Goal: Task Accomplishment & Management: Complete application form

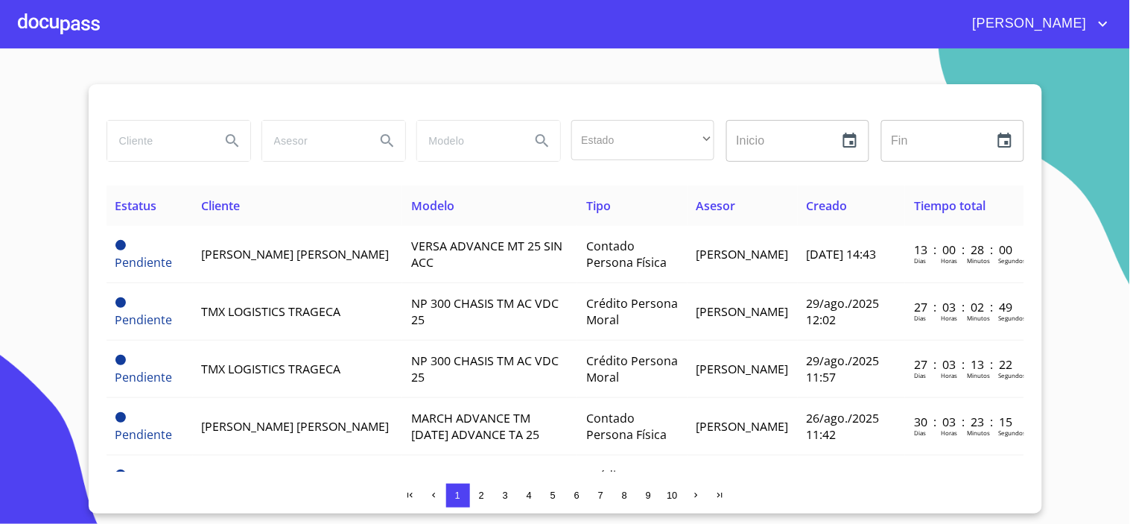
click at [159, 145] on input "search" at bounding box center [157, 141] width 101 height 40
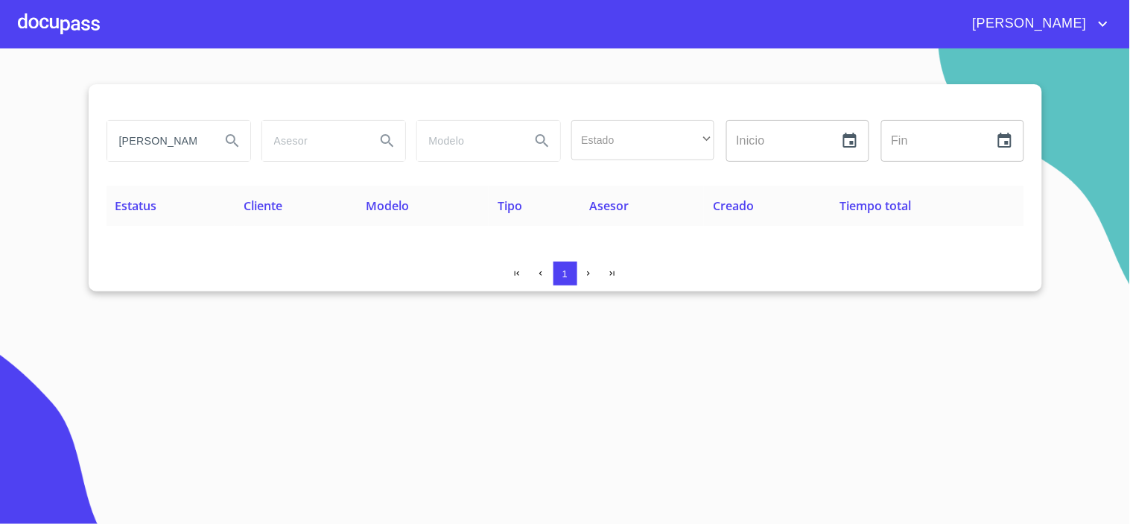
type input "[PERSON_NAME] [PERSON_NAME]"
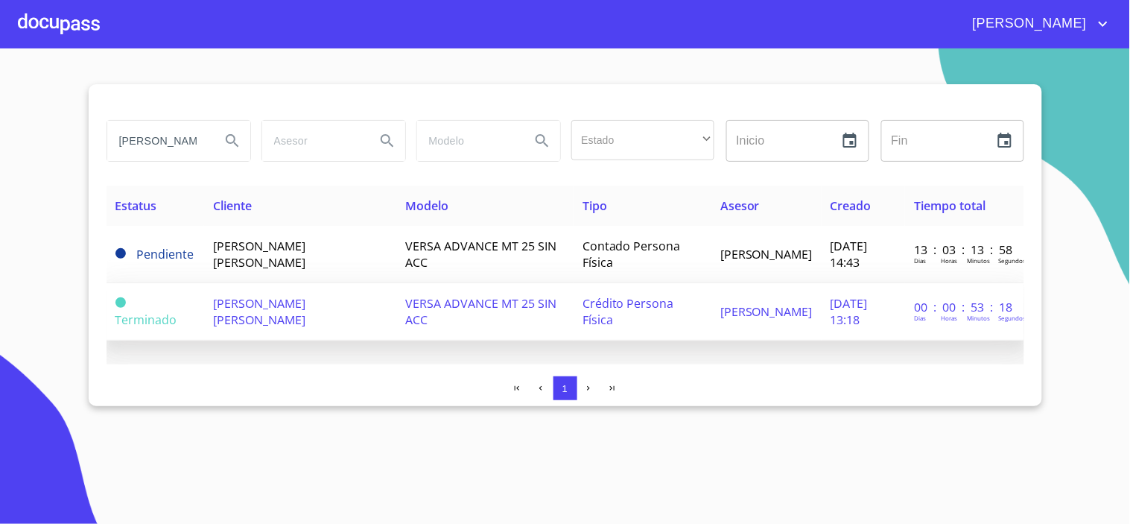
click at [254, 315] on span "[PERSON_NAME] [PERSON_NAME]" at bounding box center [259, 311] width 92 height 33
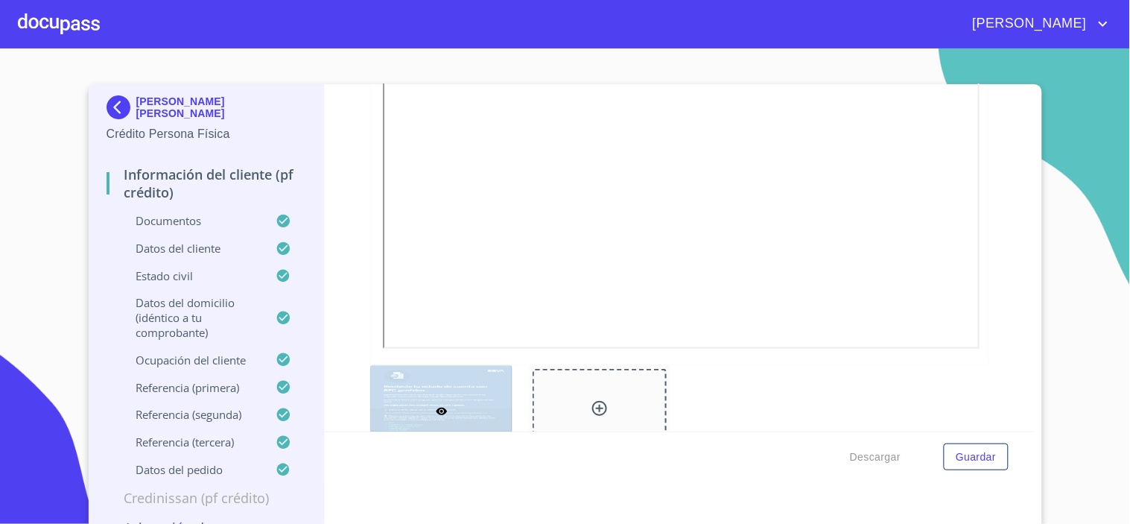
scroll to position [1490, 0]
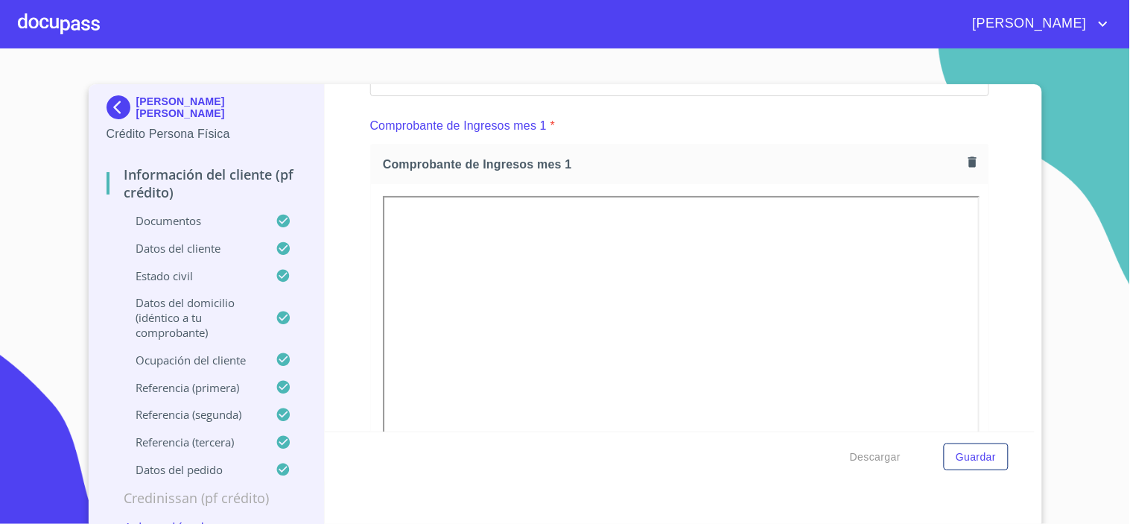
click at [968, 162] on icon "button" at bounding box center [972, 161] width 8 height 10
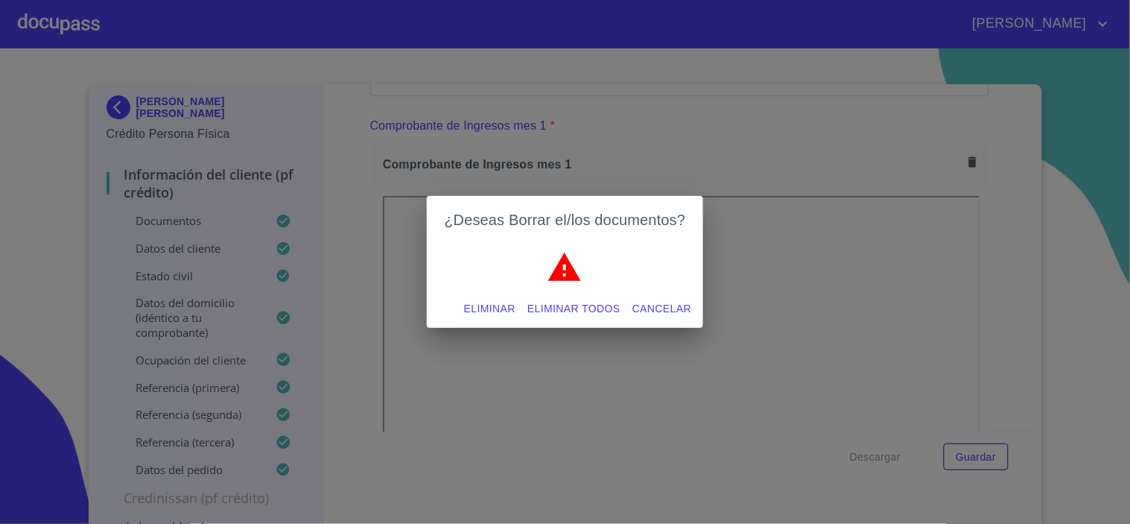
click at [485, 308] on span "Eliminar" at bounding box center [489, 308] width 51 height 19
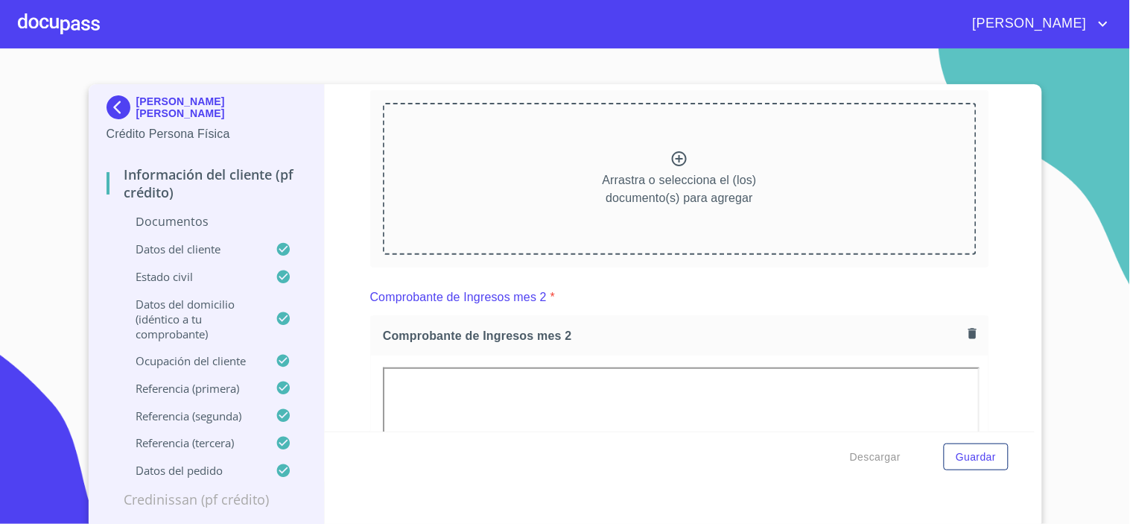
scroll to position [1573, 0]
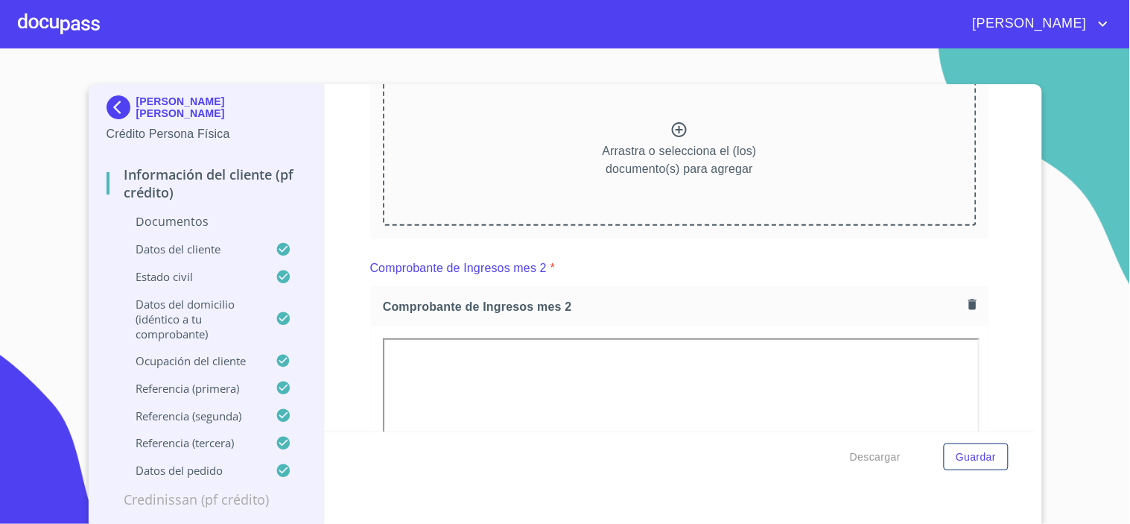
click at [968, 304] on icon "button" at bounding box center [972, 304] width 8 height 10
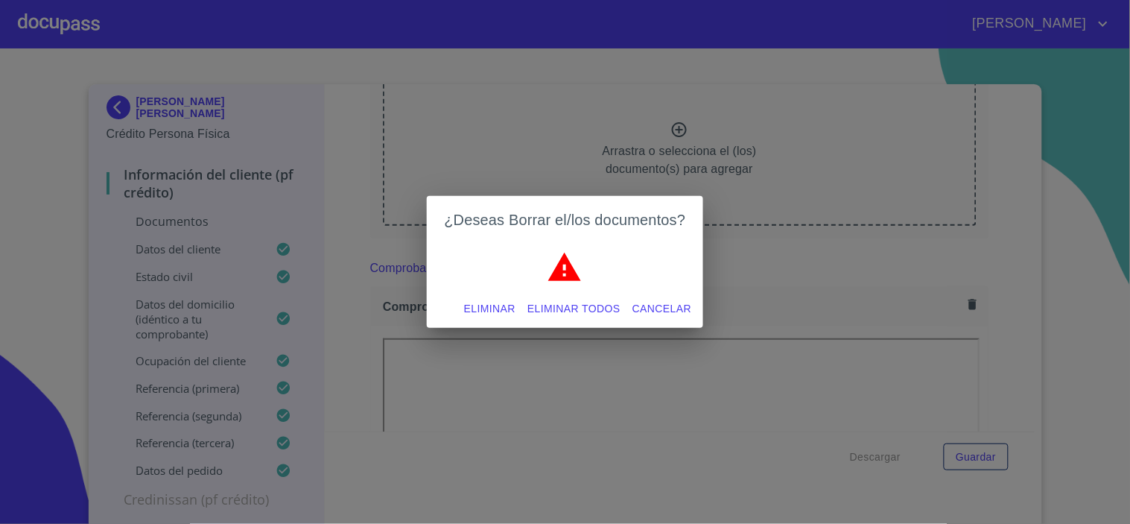
click at [486, 310] on span "Eliminar" at bounding box center [489, 308] width 51 height 19
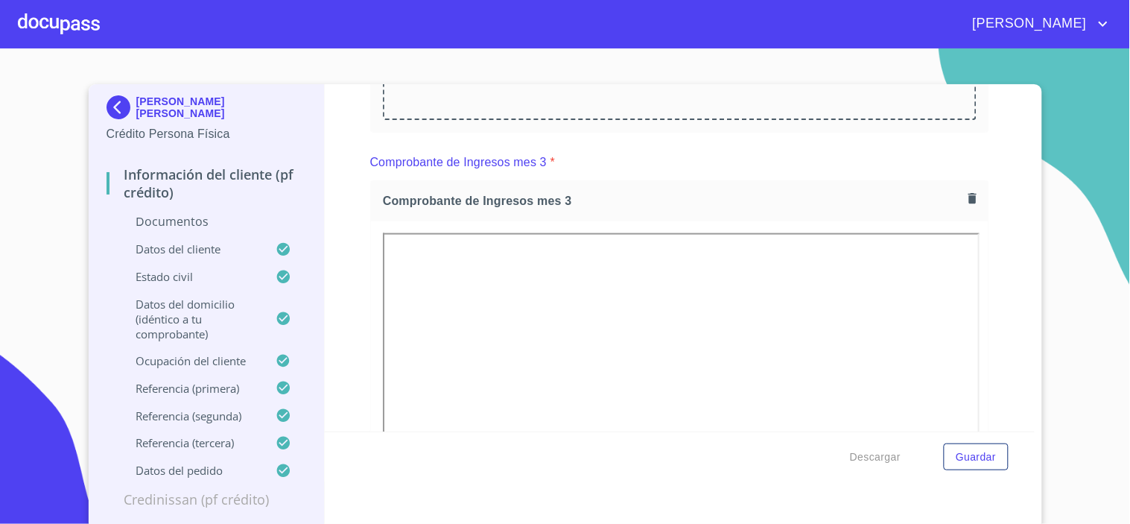
scroll to position [1986, 0]
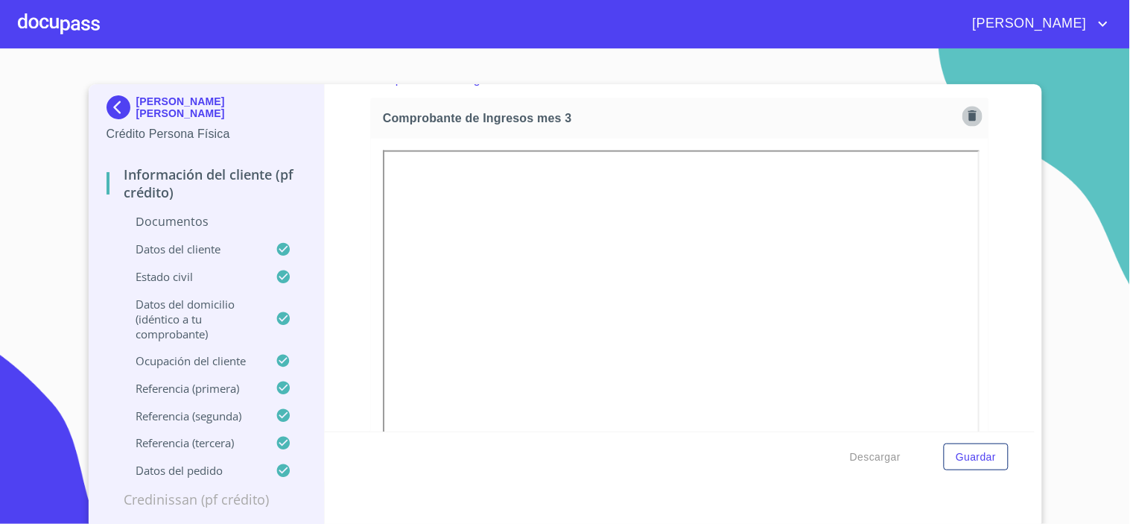
click at [965, 112] on icon "button" at bounding box center [972, 116] width 14 height 14
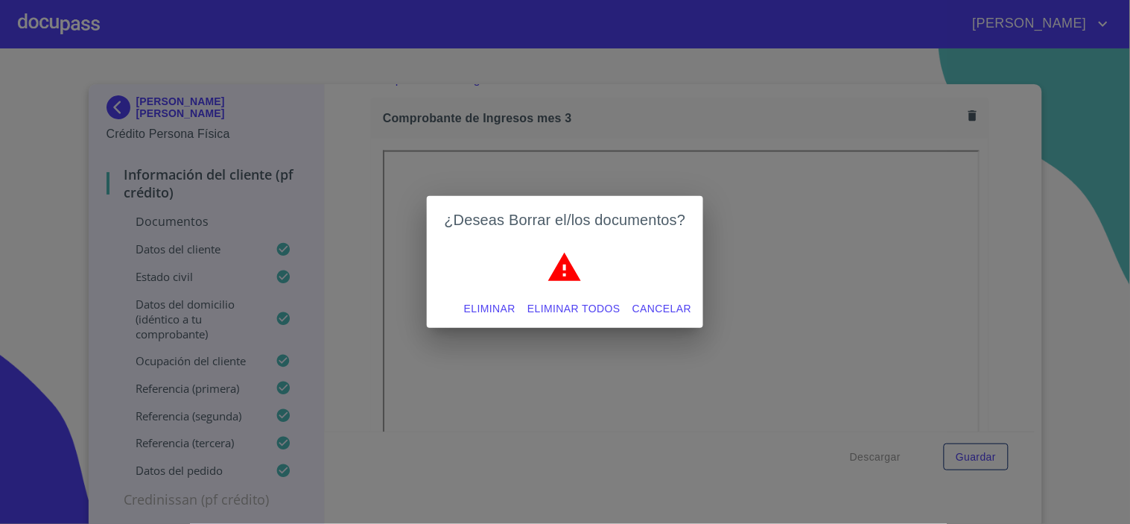
click at [488, 304] on span "Eliminar" at bounding box center [489, 308] width 51 height 19
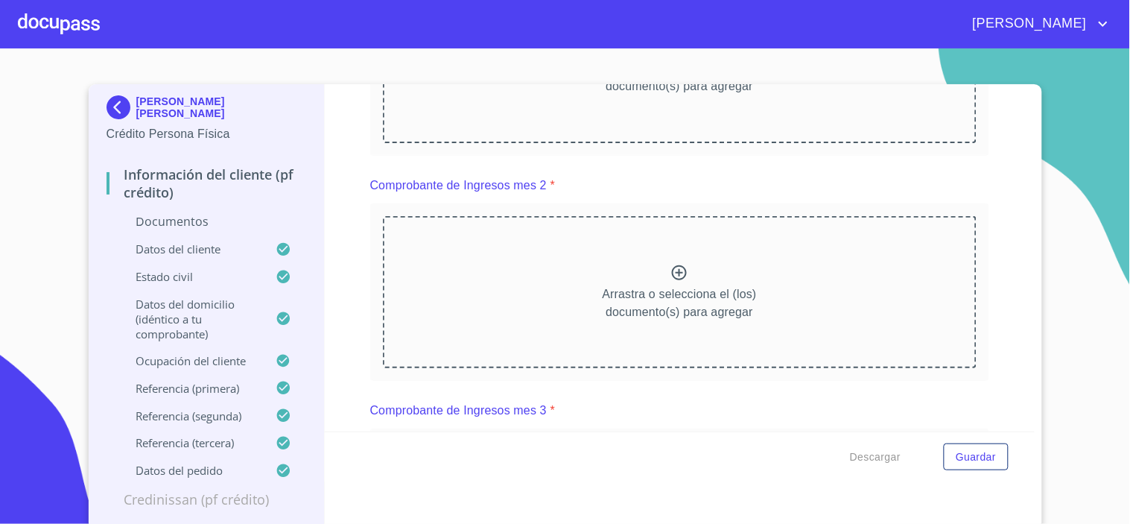
scroll to position [1490, 0]
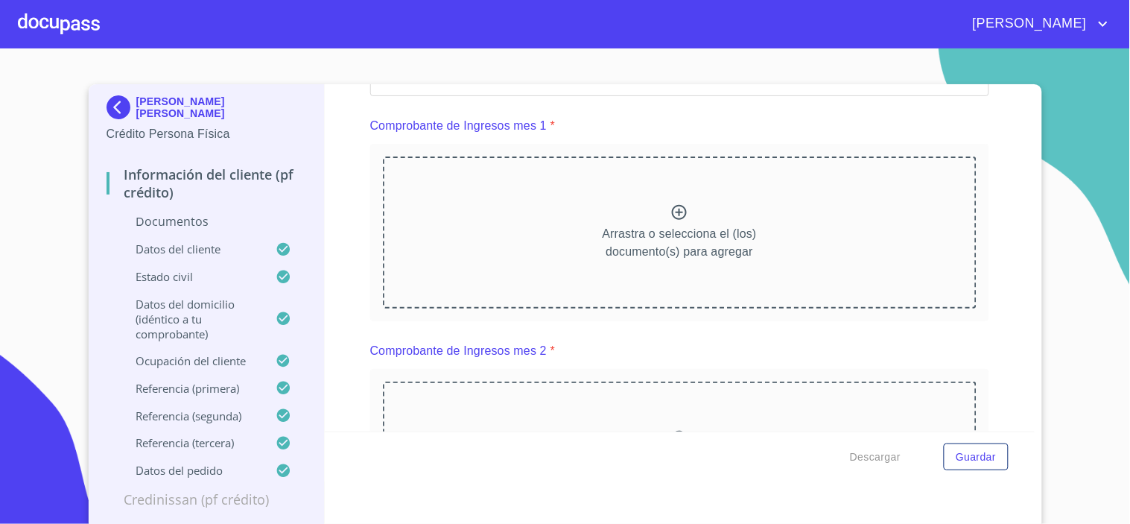
click at [670, 206] on icon at bounding box center [679, 212] width 18 height 18
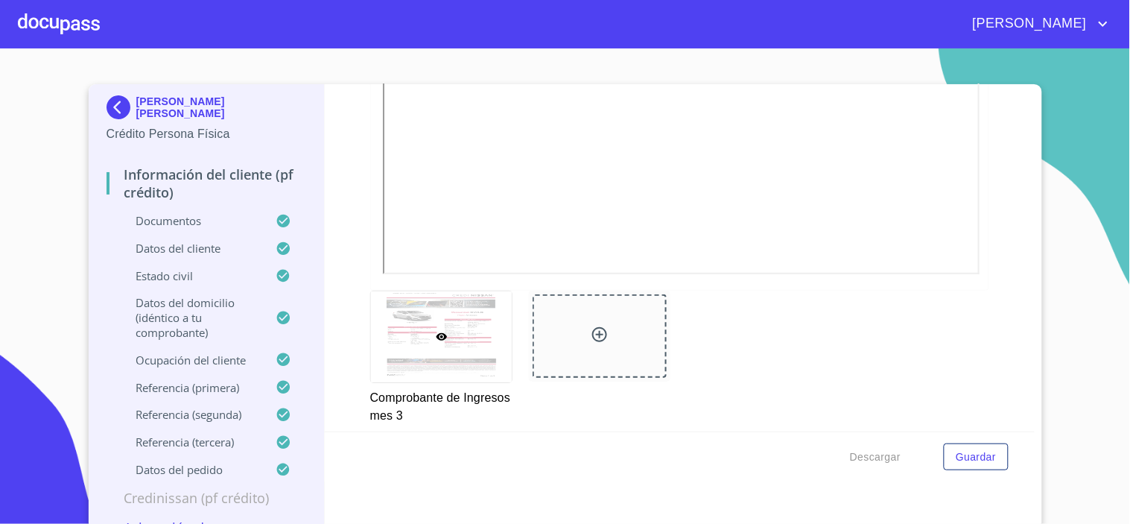
scroll to position [3115, 0]
click at [965, 458] on span "Guardar" at bounding box center [976, 457] width 40 height 19
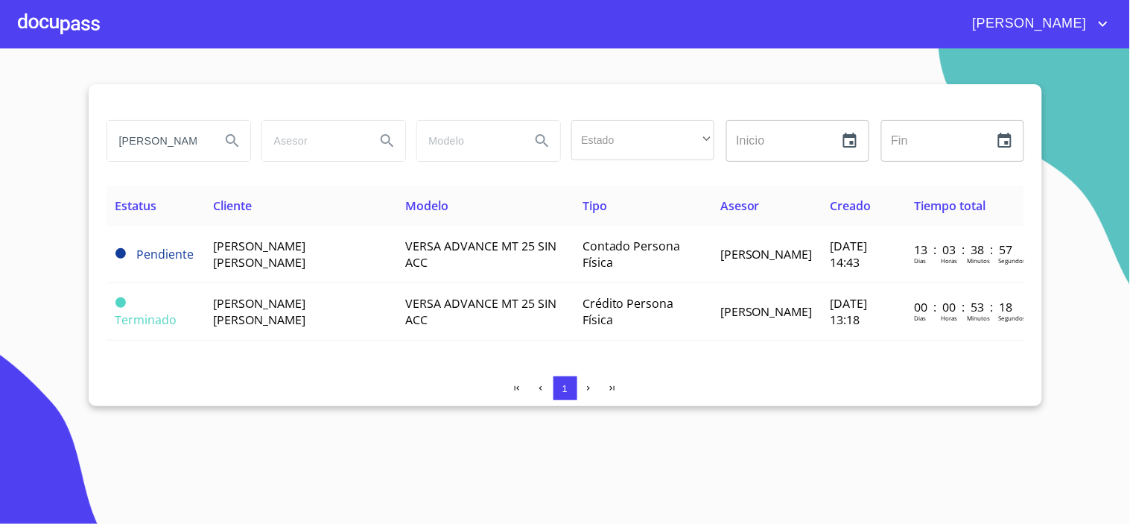
click at [77, 31] on div at bounding box center [59, 24] width 82 height 48
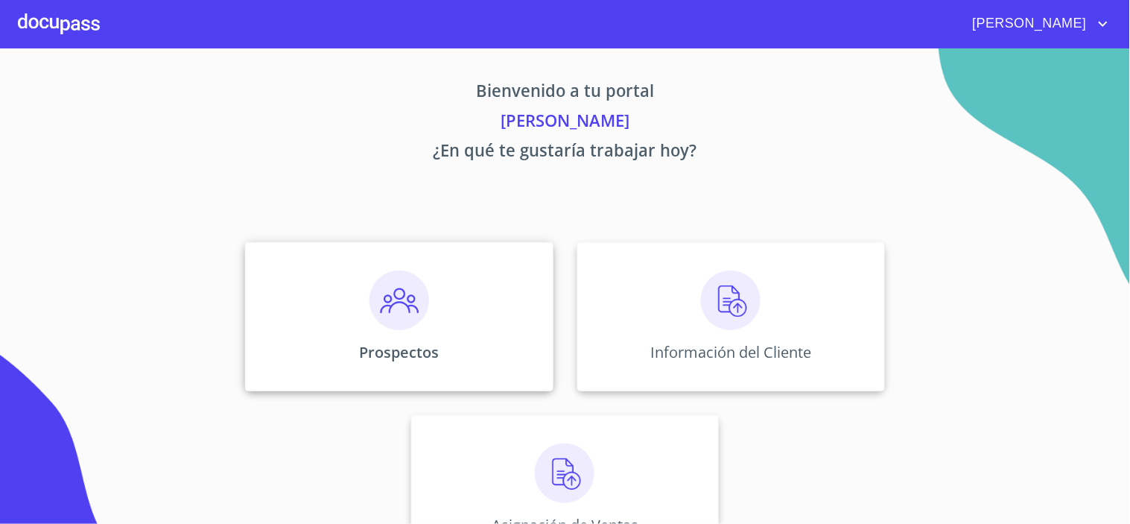
click at [392, 309] on img at bounding box center [399, 300] width 60 height 60
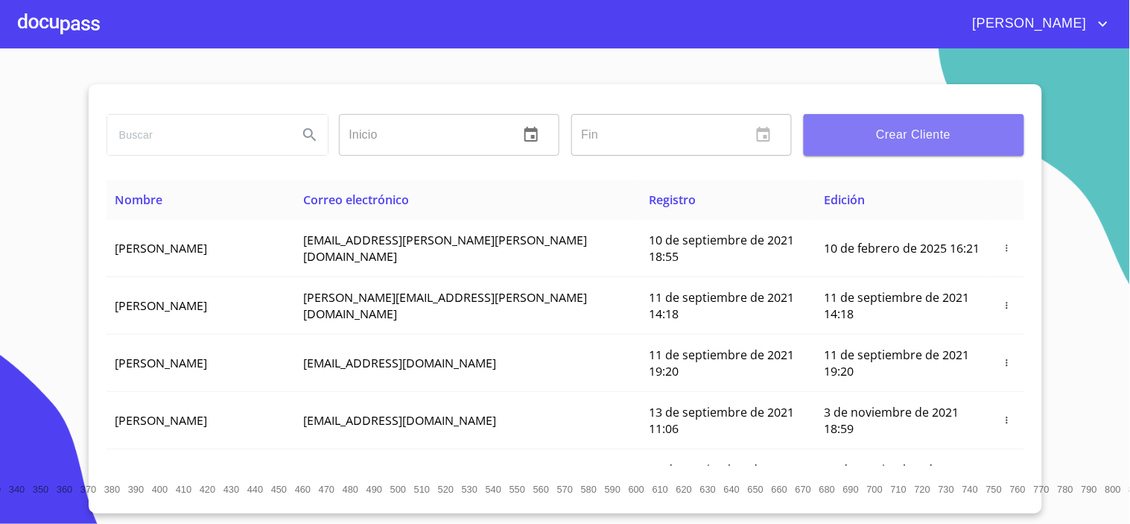
click at [894, 147] on button "Crear Cliente" at bounding box center [914, 135] width 221 height 42
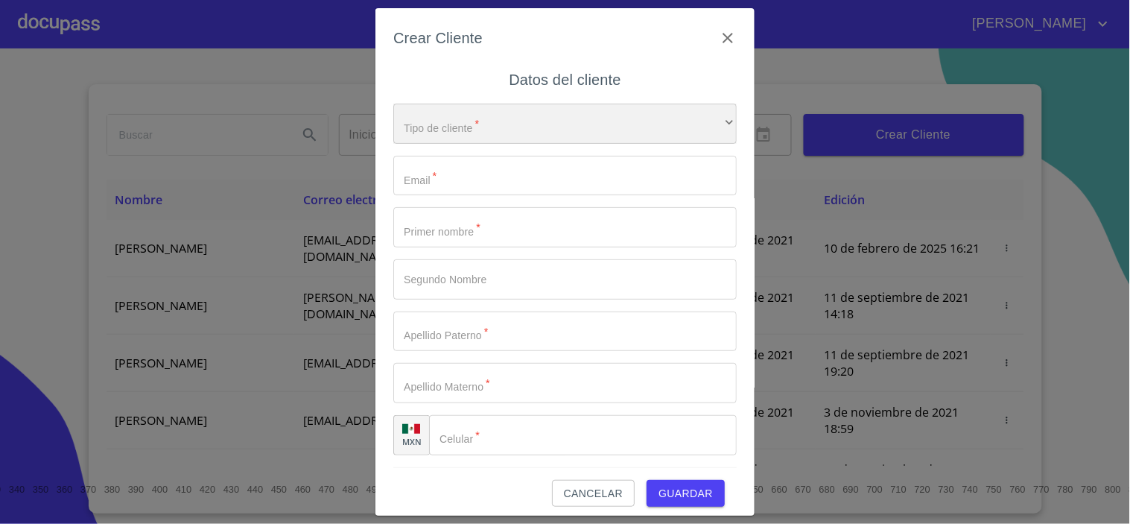
click at [436, 134] on div "​" at bounding box center [564, 124] width 343 height 40
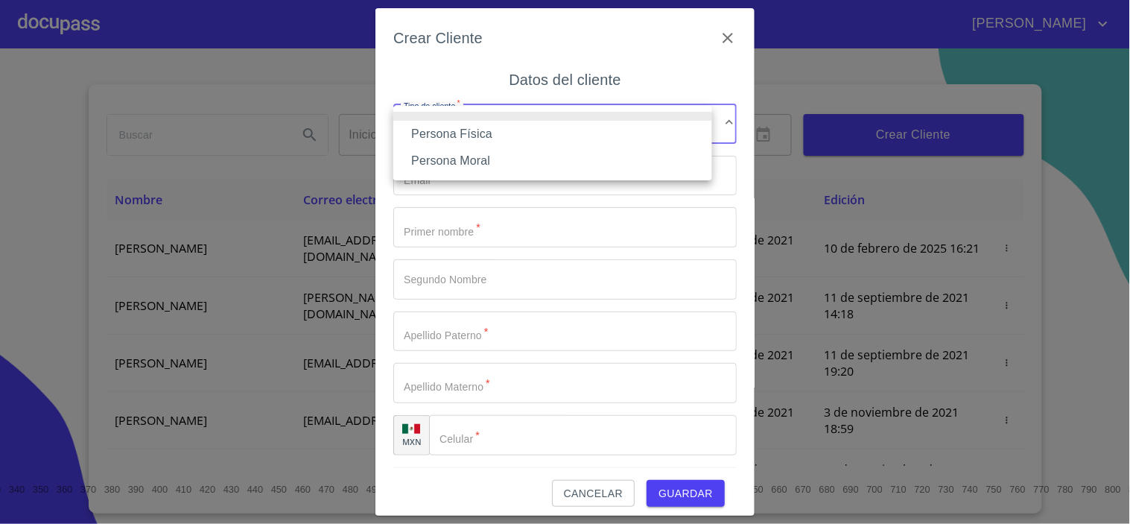
click at [437, 138] on li "Persona Física" at bounding box center [552, 134] width 319 height 27
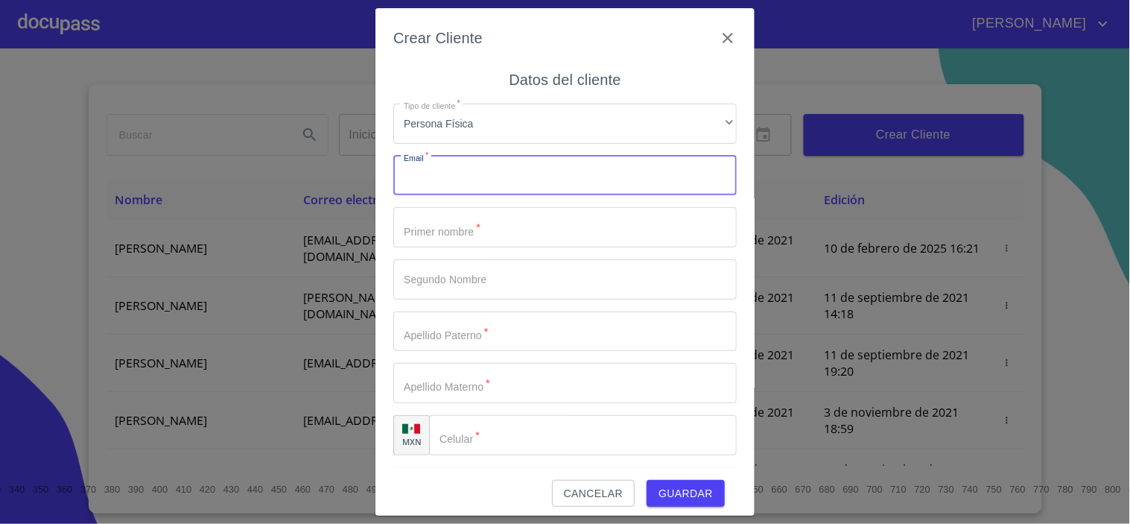
click at [441, 182] on input "Tipo de cliente   *" at bounding box center [564, 176] width 343 height 40
click at [428, 226] on input "Tipo de cliente   *" at bounding box center [564, 227] width 343 height 40
click at [524, 173] on input "[EMAIL_ADDRESS][DOMAIN_NAME]" at bounding box center [538, 176] width 291 height 40
type input "[EMAIL_ADDRESS][DOMAIN_NAME]"
click at [523, 426] on input "Tipo de cliente   *" at bounding box center [583, 435] width 308 height 40
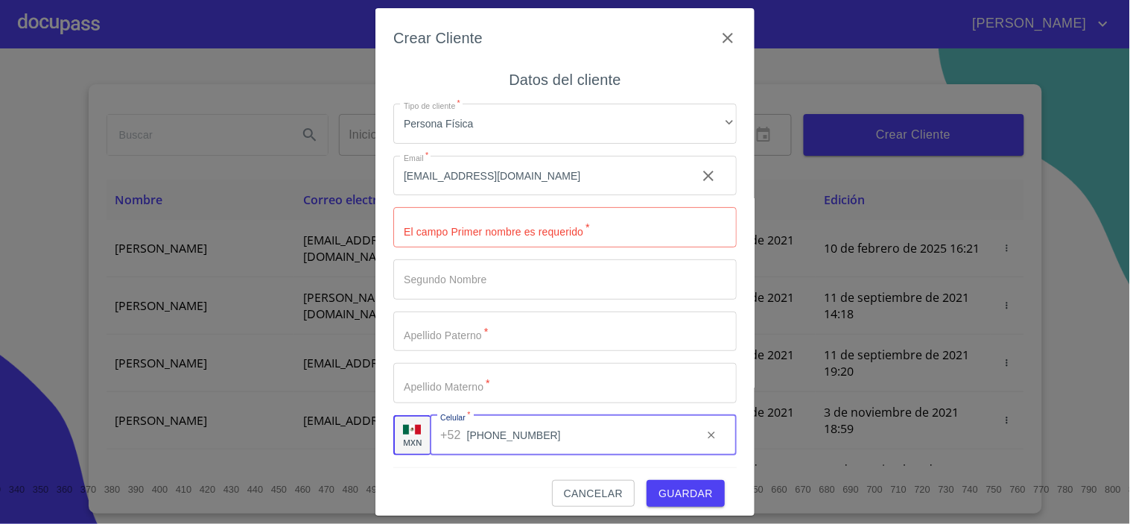
type input "[PHONE_NUMBER]"
click at [442, 226] on input "Tipo de cliente   *" at bounding box center [564, 227] width 343 height 40
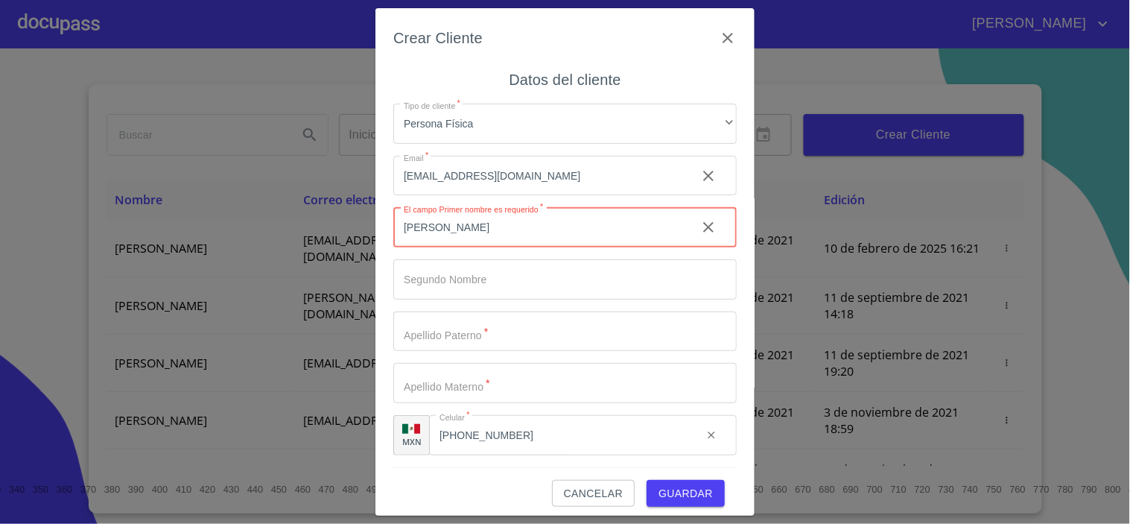
type input "[PERSON_NAME]"
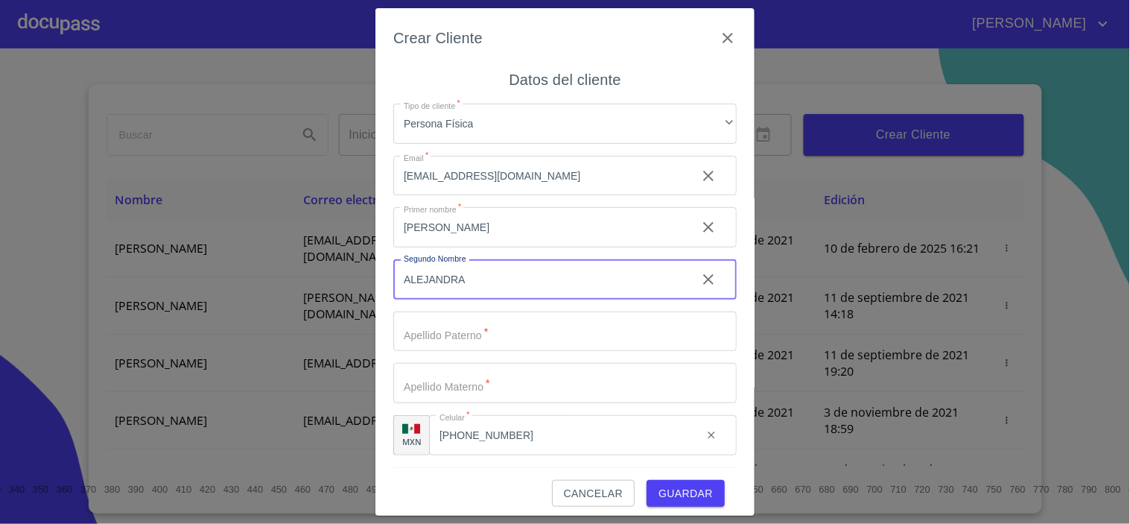
type input "ALEJANDRA"
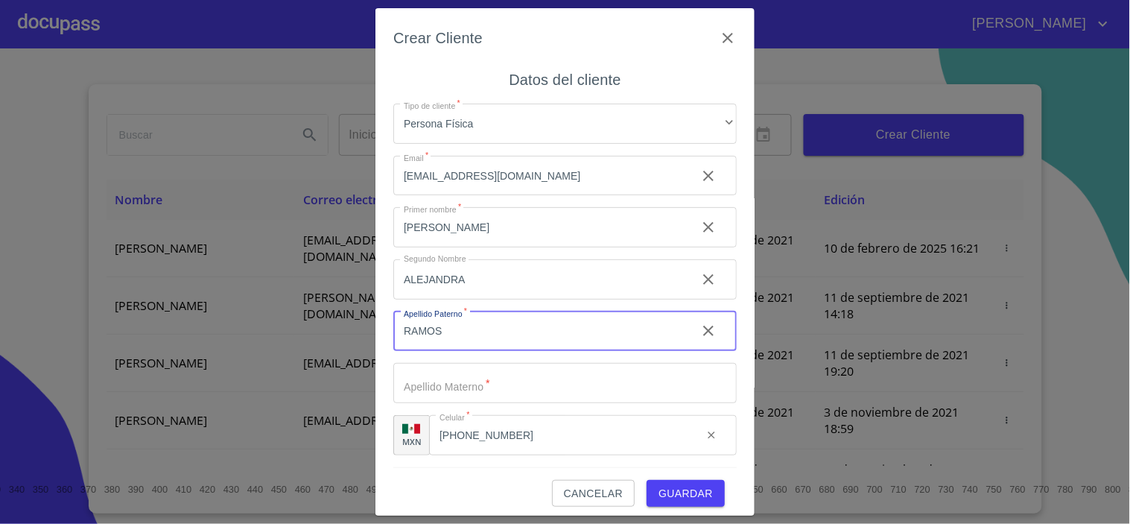
type input "RAMOS"
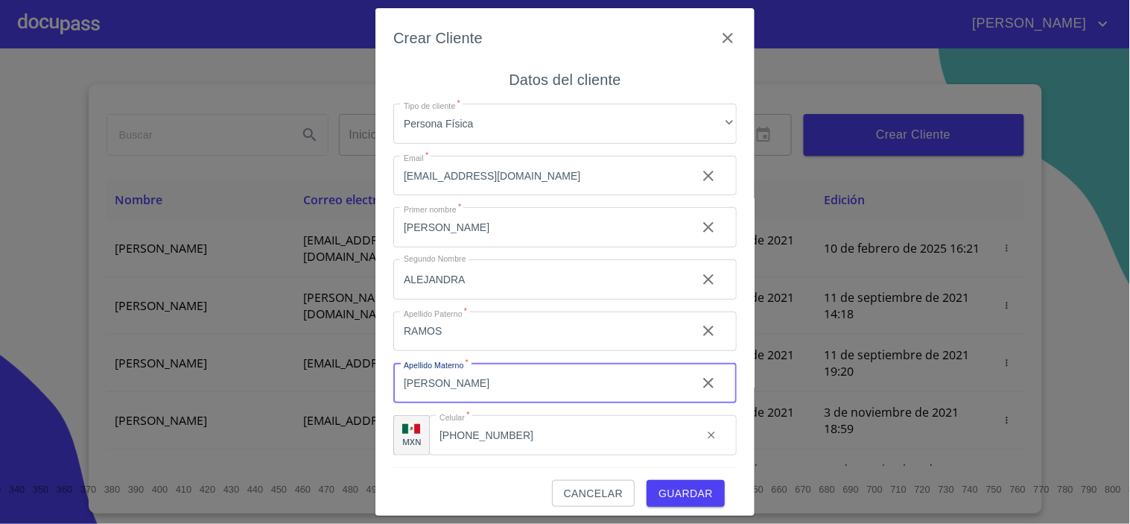
type input "[PERSON_NAME]"
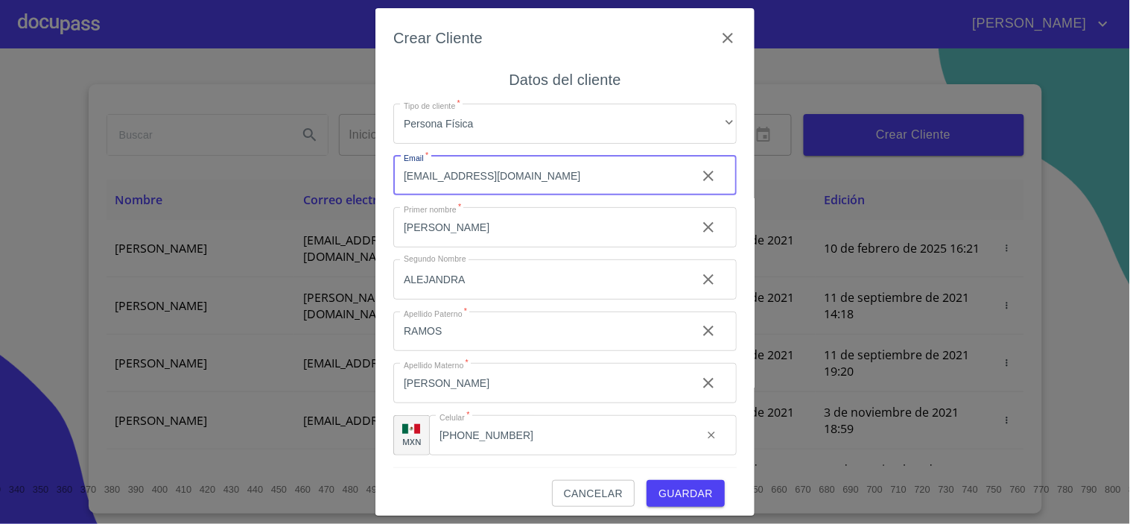
click at [496, 175] on input "[EMAIL_ADDRESS][DOMAIN_NAME]" at bounding box center [538, 176] width 291 height 40
drag, startPoint x: 481, startPoint y: 174, endPoint x: 518, endPoint y: 184, distance: 37.8
click at [482, 174] on input "vivianaalejandra [EMAIL_ADDRESS][DOMAIN_NAME]" at bounding box center [538, 176] width 291 height 40
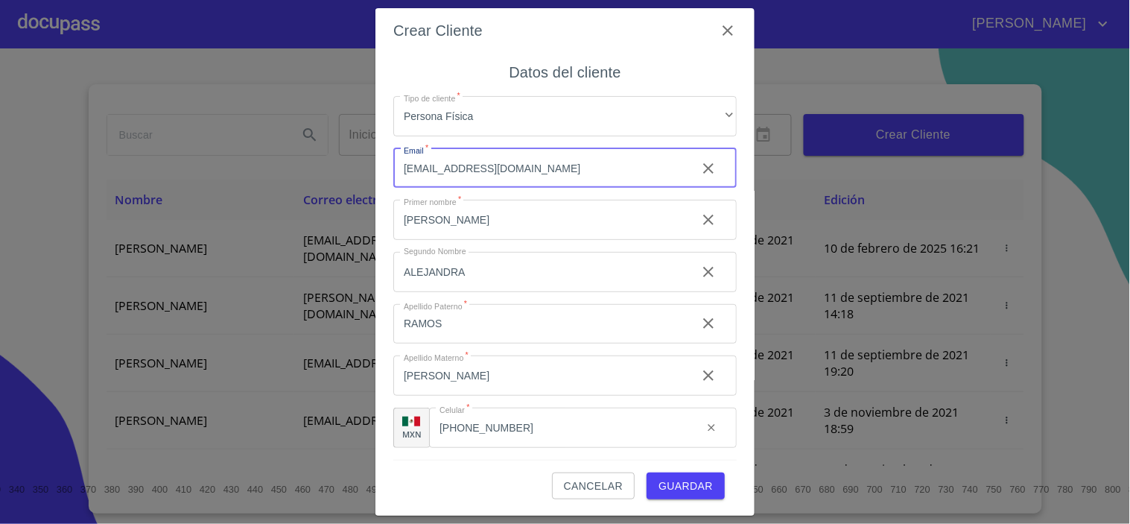
scroll to position [9, 0]
type input "[EMAIL_ADDRESS][DOMAIN_NAME]"
click at [687, 480] on span "Guardar" at bounding box center [686, 484] width 54 height 19
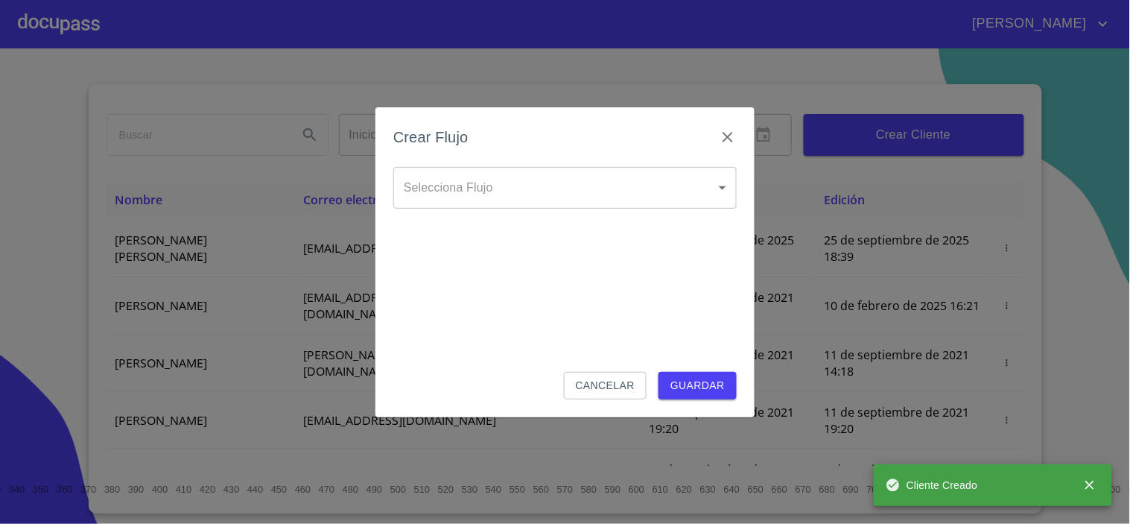
click at [450, 186] on body "[PERSON_NAME] ​ Fin ​ Crear Cliente Nombre Correo electrónico Registro Edición …" at bounding box center [565, 262] width 1130 height 524
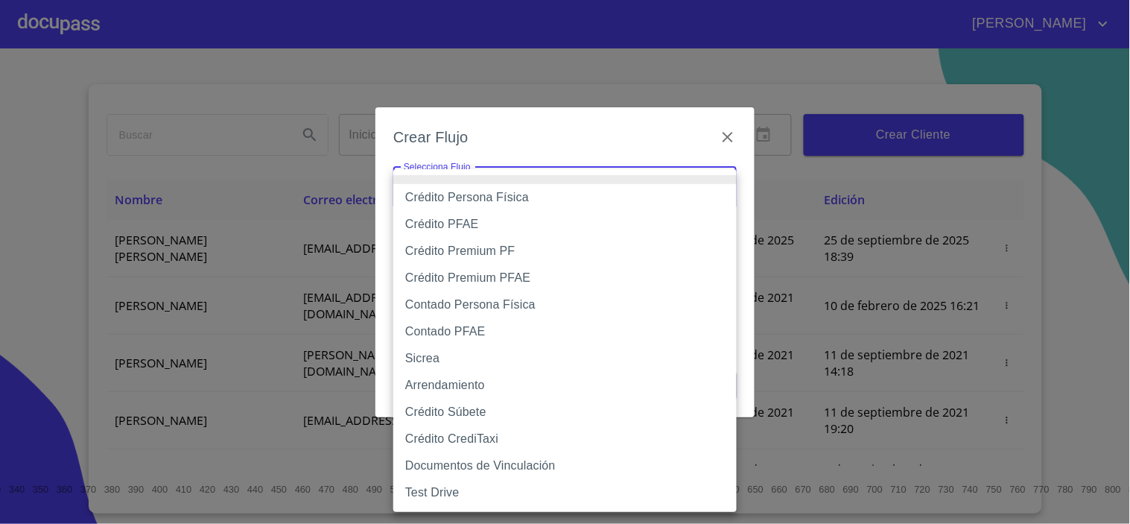
click at [471, 191] on li "Crédito Persona Física" at bounding box center [564, 197] width 343 height 27
type input "6009fb3c7d1714eb8809aa97"
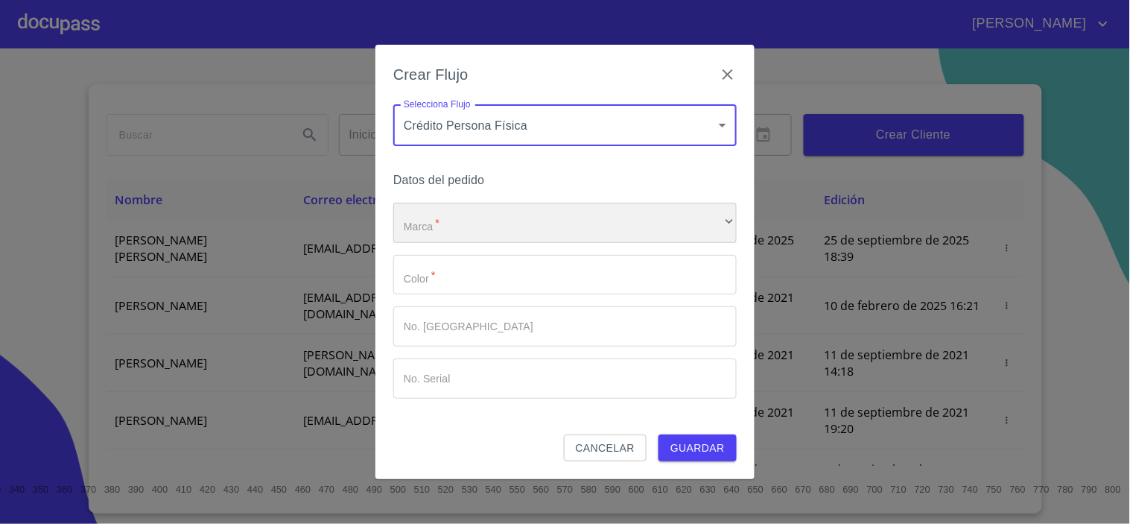
click at [410, 238] on div "​" at bounding box center [564, 223] width 343 height 40
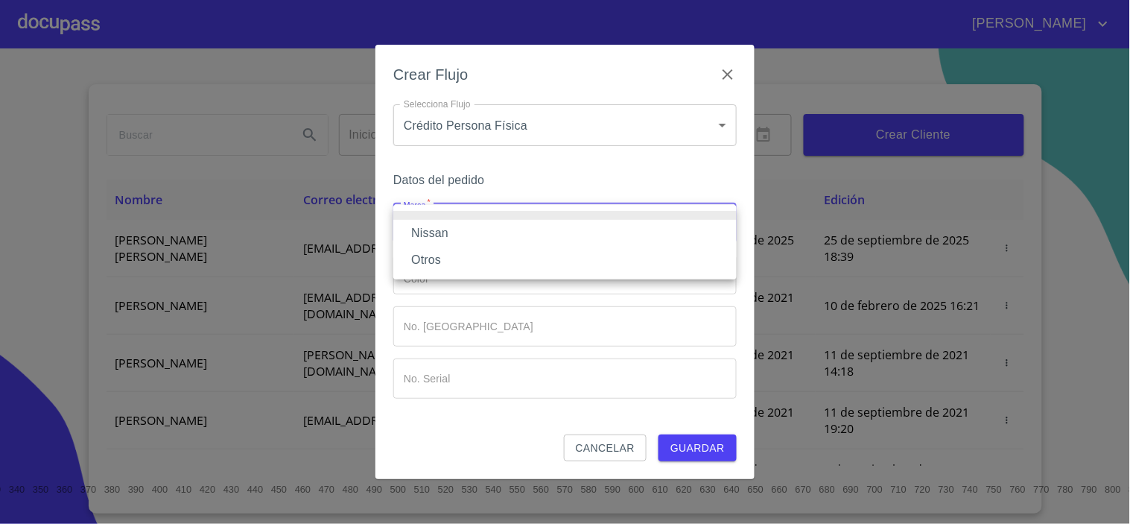
click at [431, 234] on li "Nissan" at bounding box center [564, 233] width 343 height 27
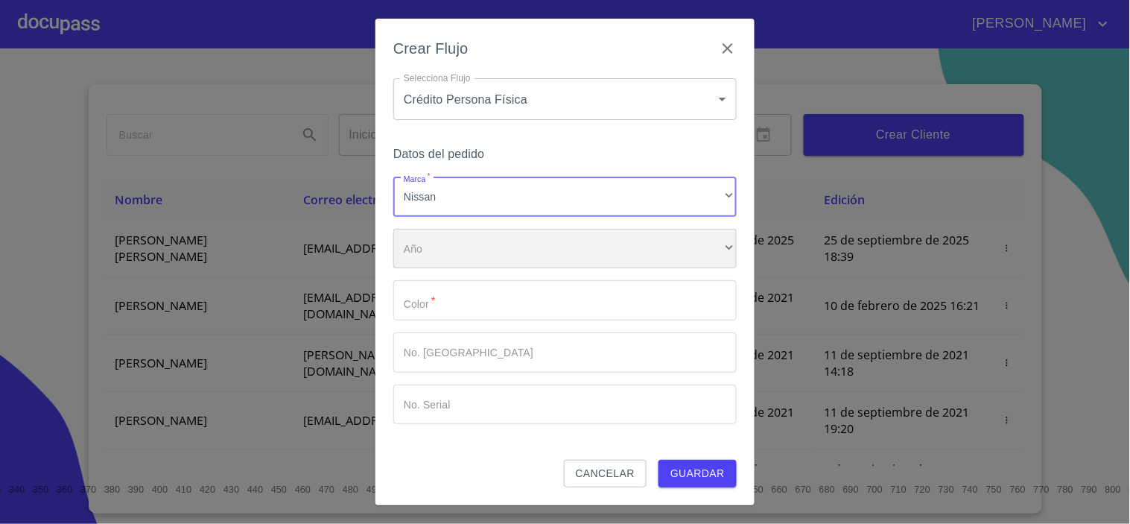
click at [425, 250] on div "​" at bounding box center [564, 249] width 343 height 40
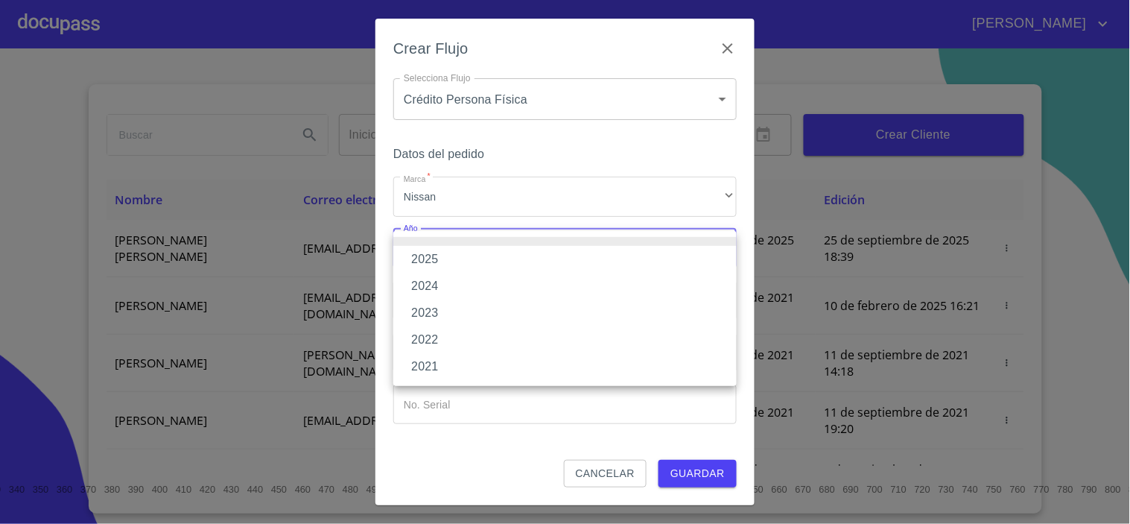
click at [433, 256] on li "2025" at bounding box center [564, 259] width 343 height 27
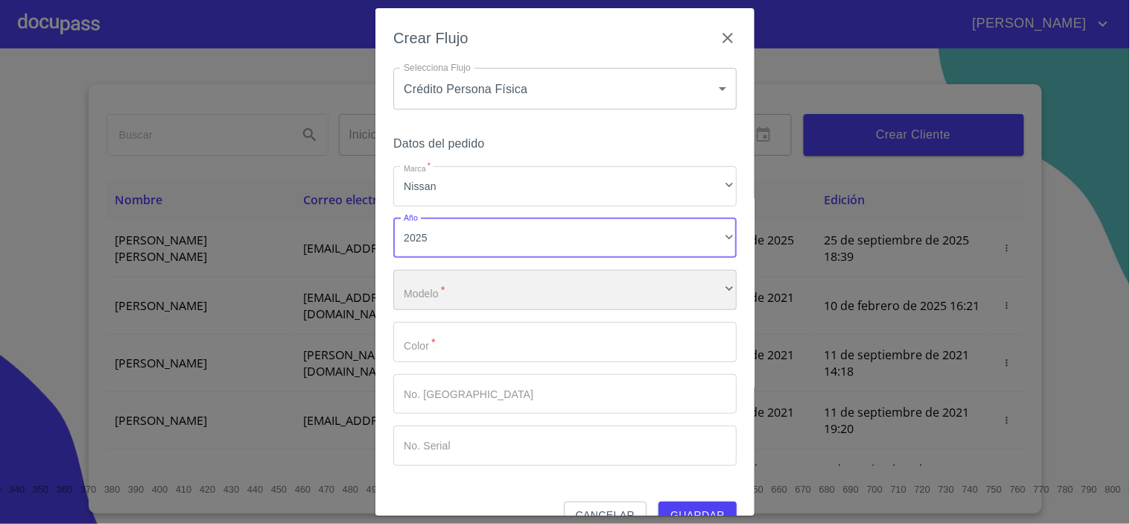
click at [434, 288] on div "​" at bounding box center [564, 290] width 343 height 40
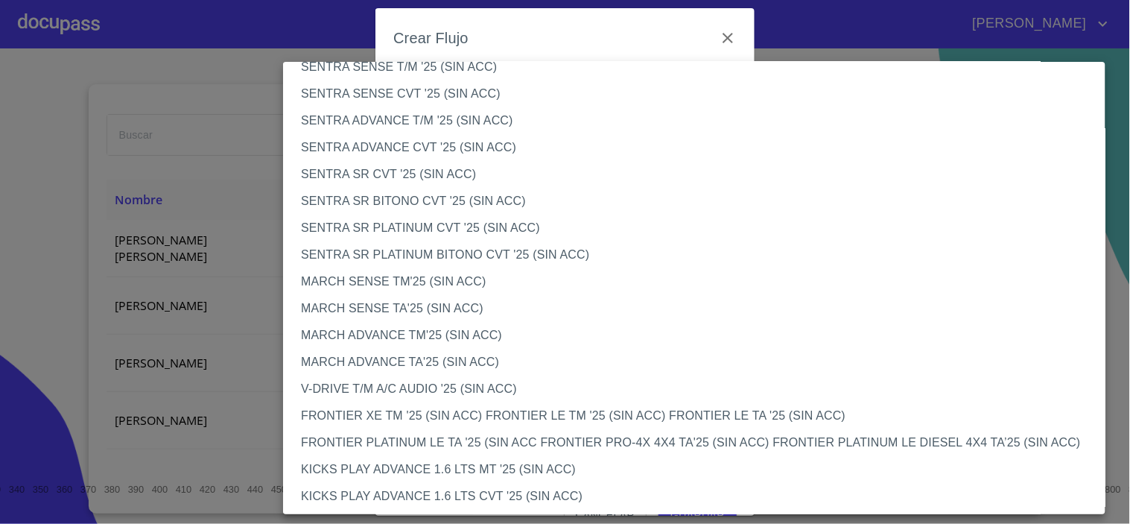
scroll to position [846, 0]
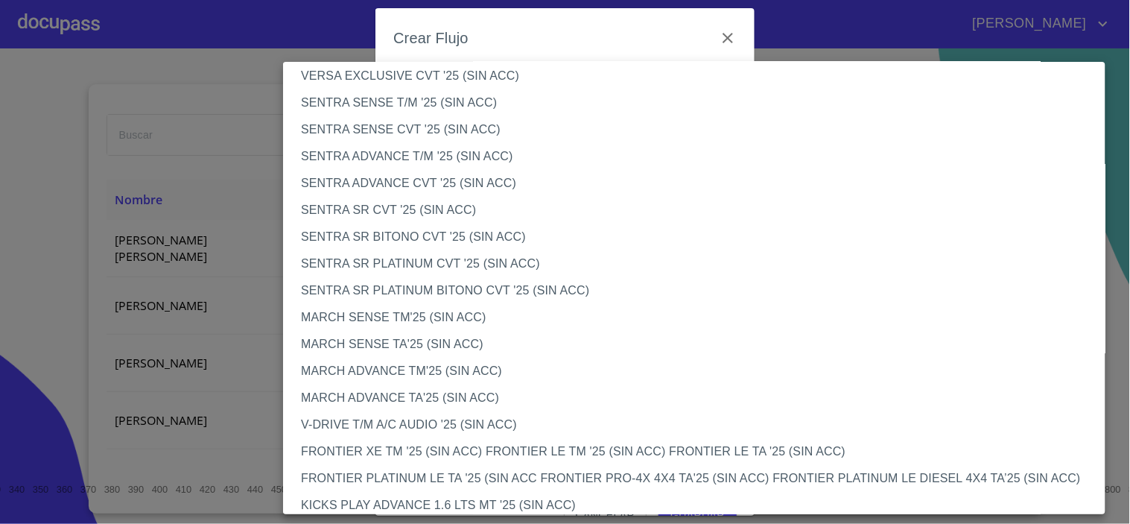
click at [375, 131] on li "SENTRA SENSE CVT '25 (SIN ACC)" at bounding box center [700, 129] width 835 height 27
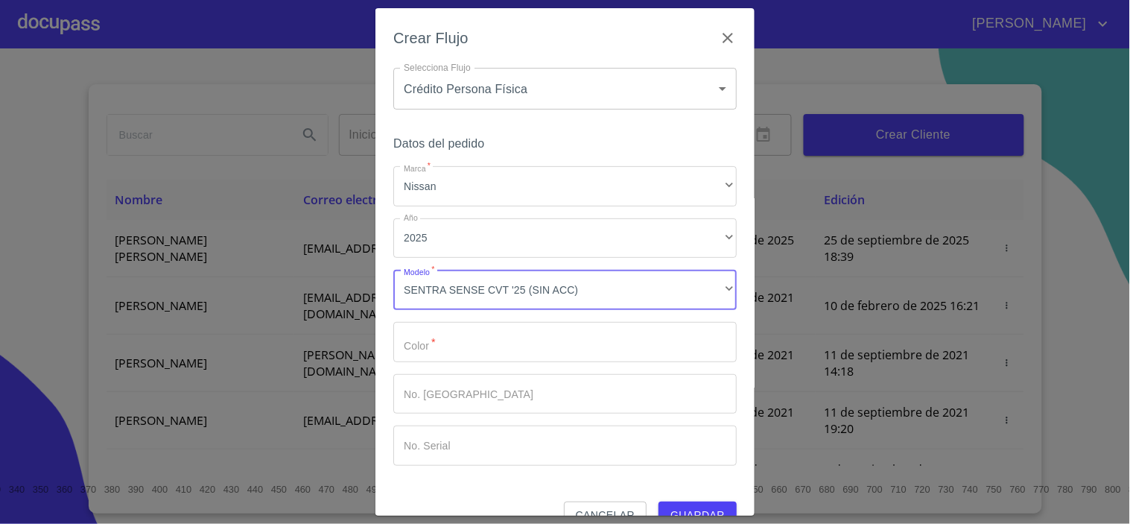
click at [414, 349] on input "Marca   *" at bounding box center [564, 342] width 343 height 40
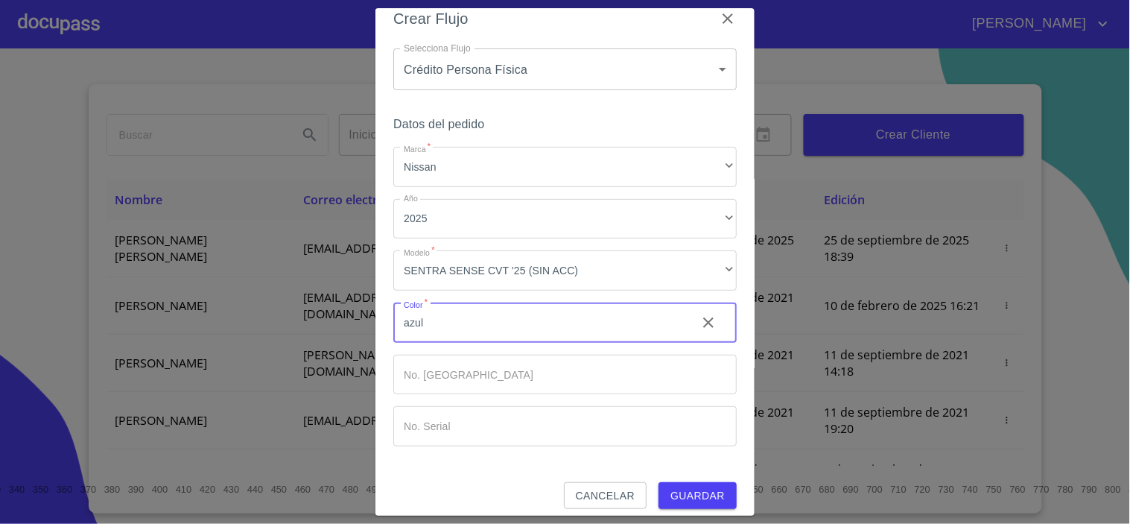
scroll to position [31, 0]
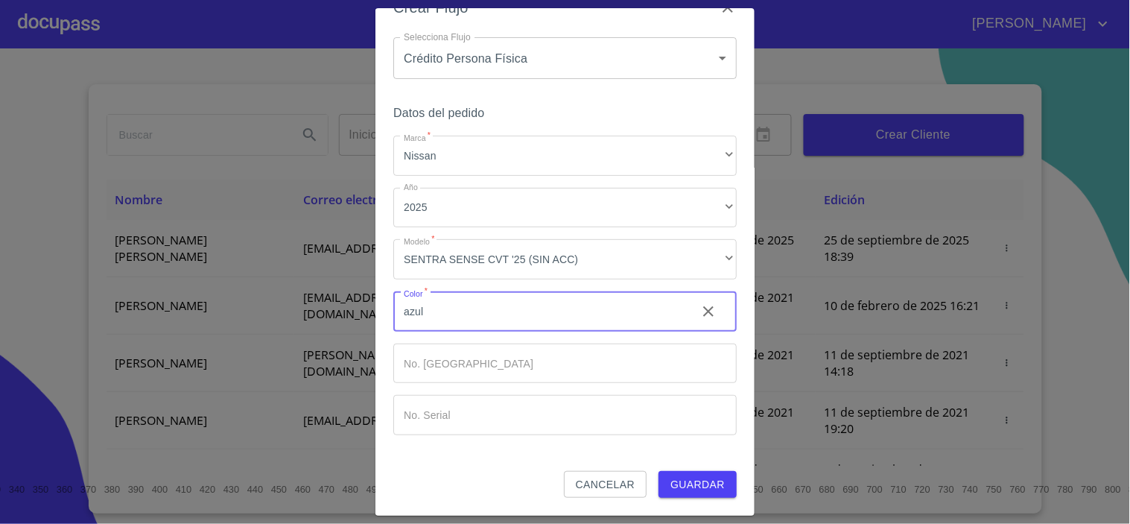
type input "azul"
click at [691, 486] on span "Guardar" at bounding box center [697, 484] width 54 height 19
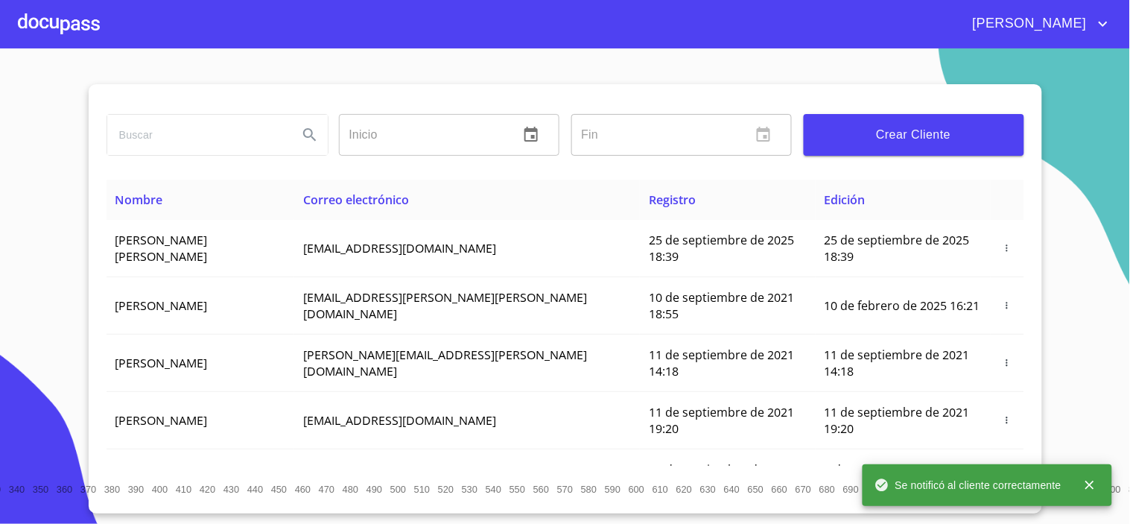
click at [65, 33] on div at bounding box center [59, 24] width 82 height 48
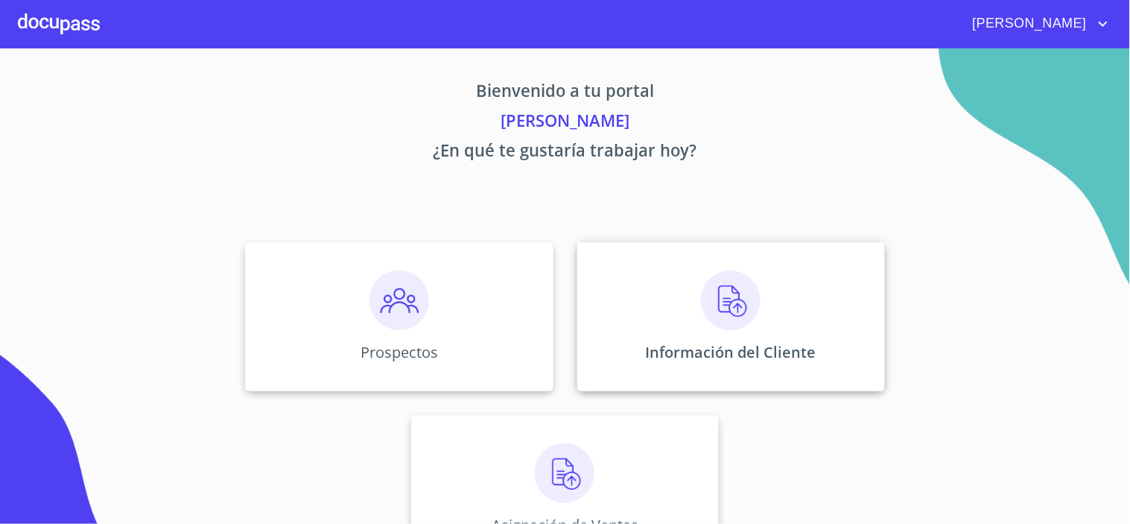
click at [712, 301] on img at bounding box center [731, 300] width 60 height 60
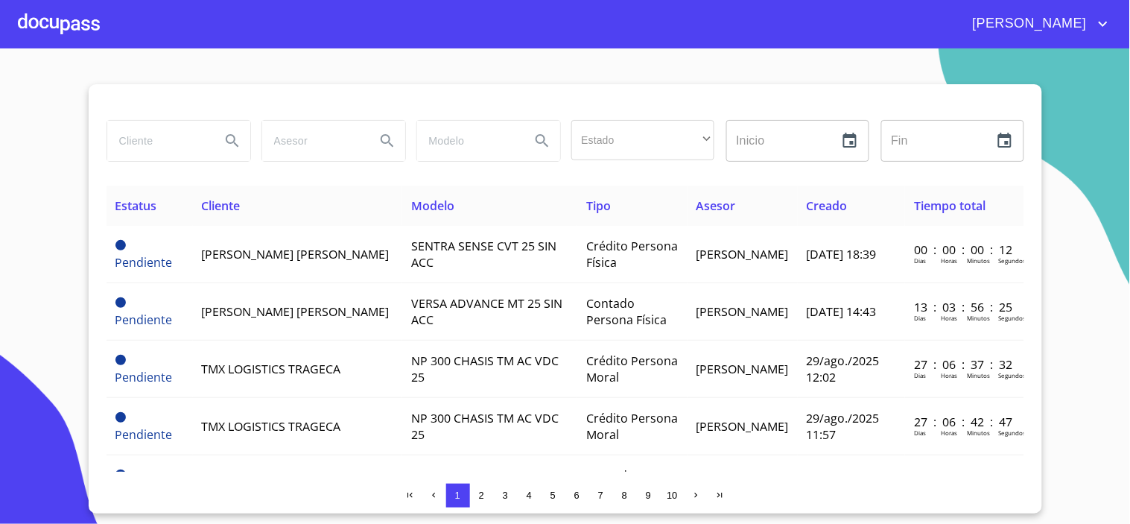
click at [142, 142] on input "search" at bounding box center [157, 141] width 101 height 40
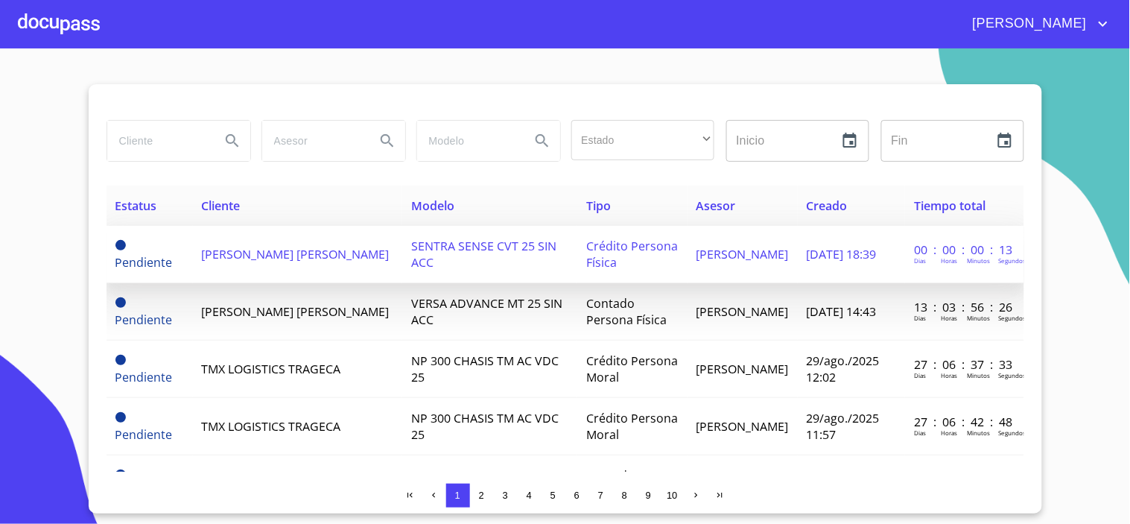
click at [257, 250] on span "[PERSON_NAME] [PERSON_NAME]" at bounding box center [296, 254] width 188 height 16
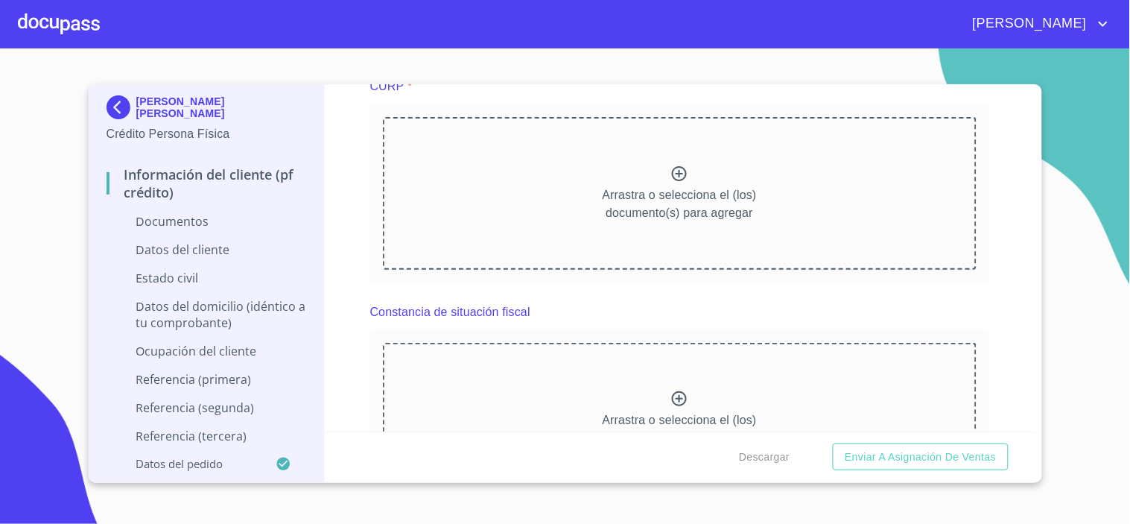
scroll to position [3145, 0]
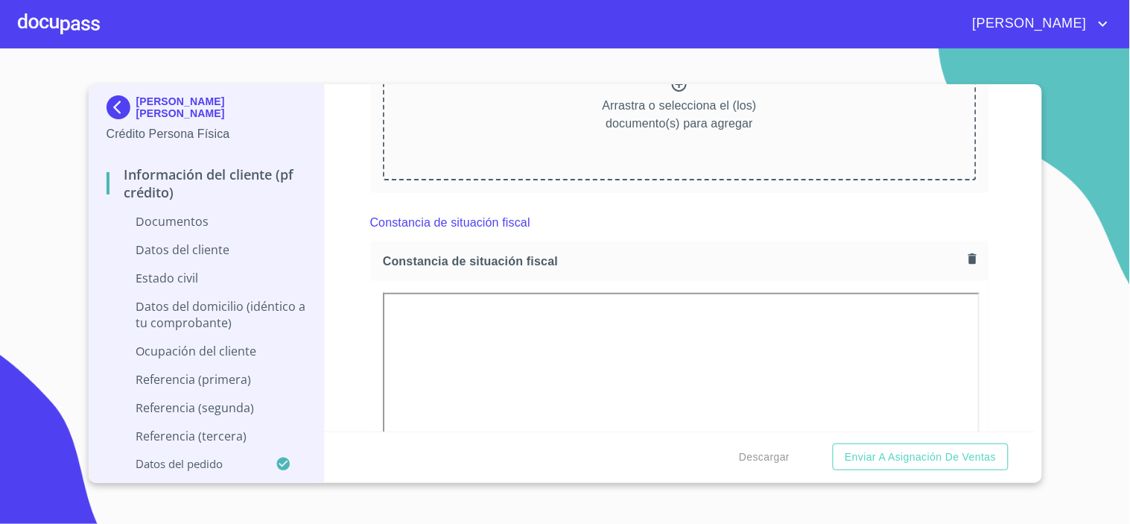
click at [1091, 367] on section "[PERSON_NAME] [PERSON_NAME] Crédito Persona Física Información del cliente (PF …" at bounding box center [565, 285] width 1130 height 475
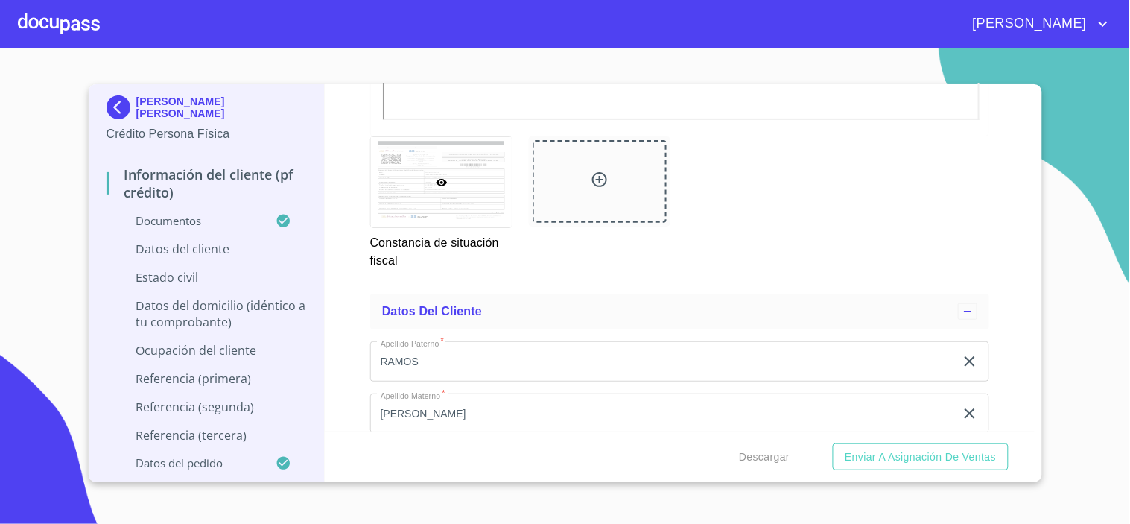
scroll to position [4966, 0]
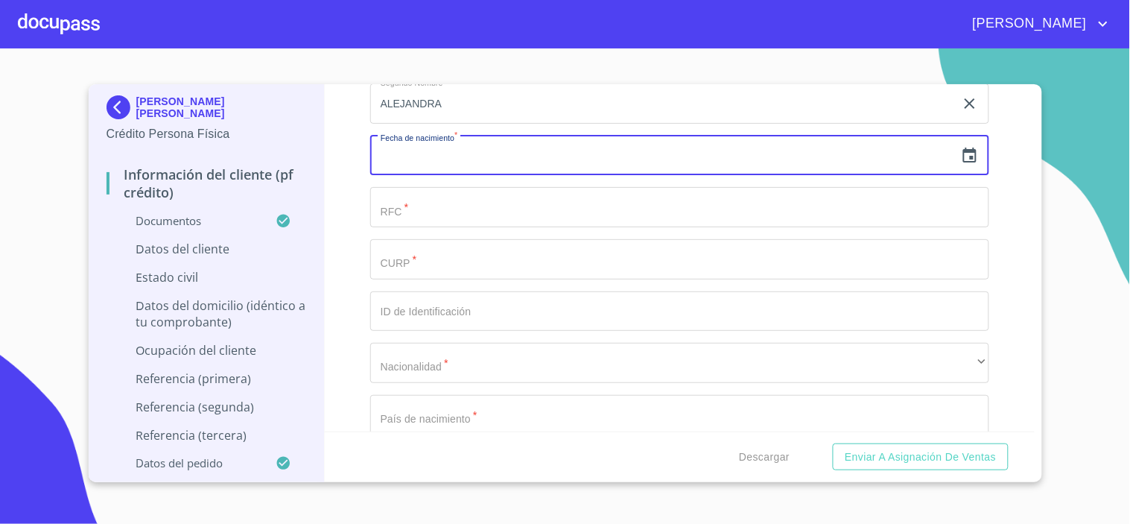
drag, startPoint x: 431, startPoint y: 159, endPoint x: 512, endPoint y: 147, distance: 82.0
click at [434, 157] on input "text" at bounding box center [662, 156] width 585 height 40
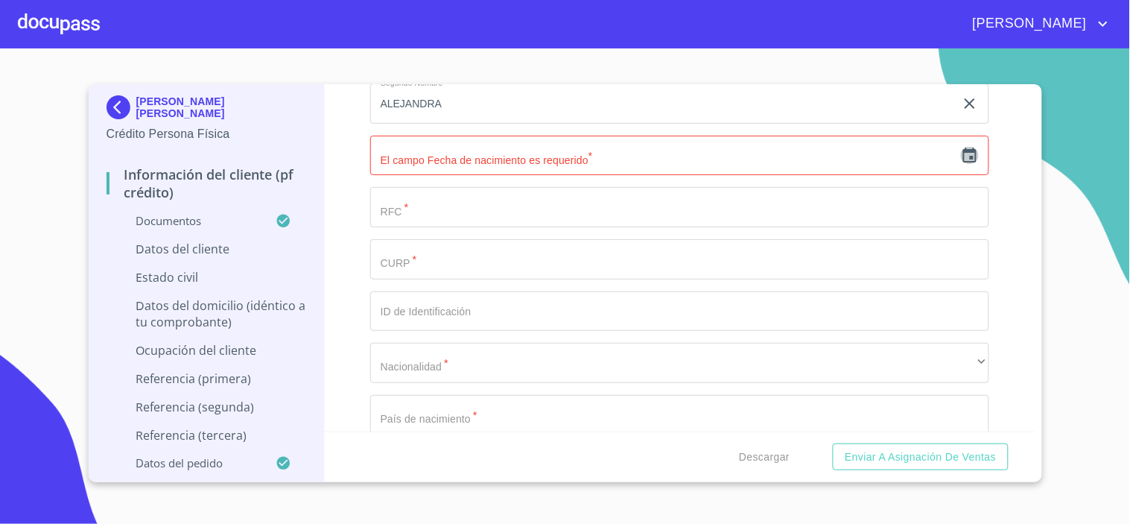
click at [961, 147] on icon "button" at bounding box center [970, 156] width 18 height 18
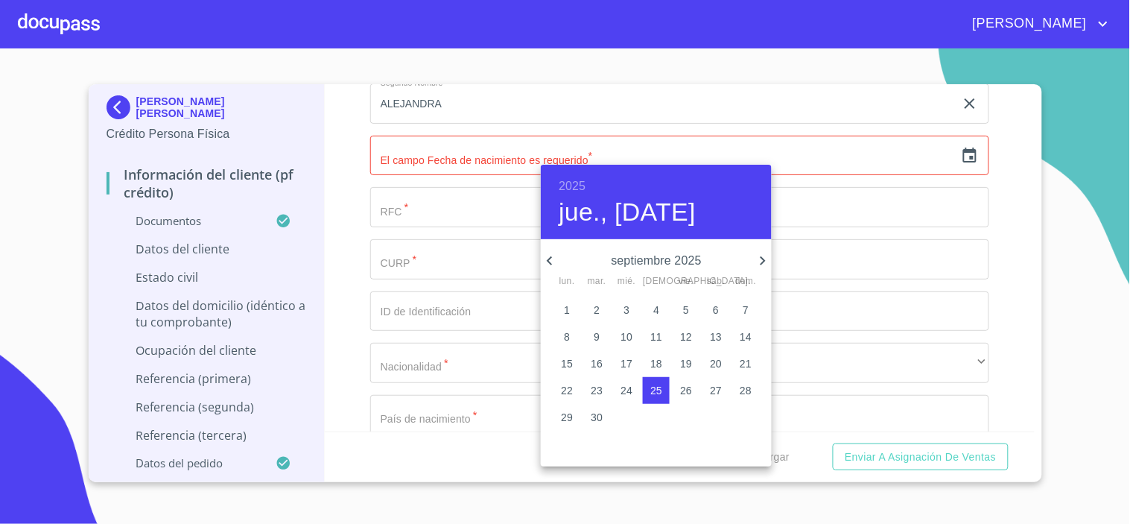
click at [986, 244] on div at bounding box center [565, 262] width 1130 height 524
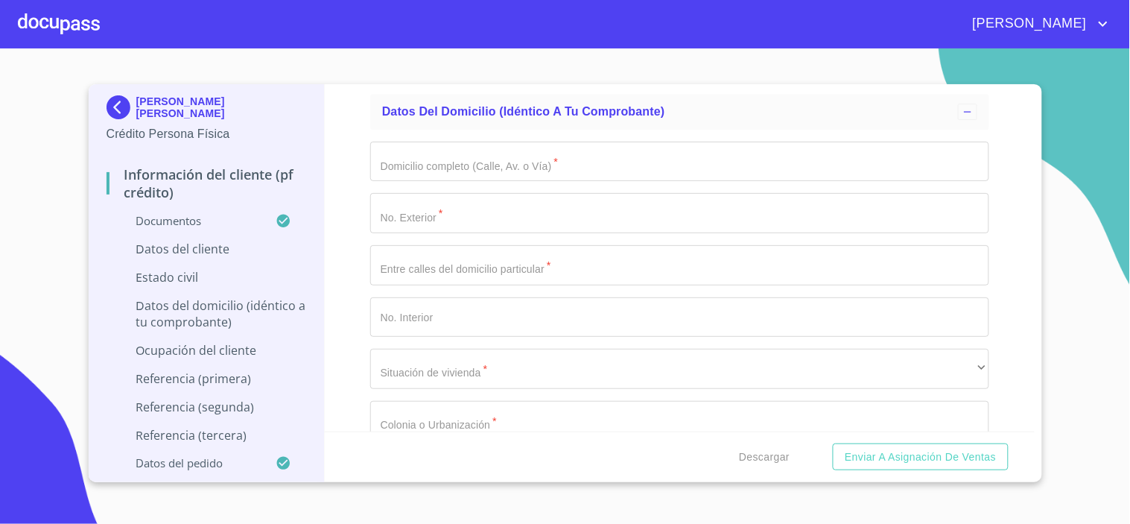
scroll to position [5545, 0]
click at [441, 165] on input "Documento de identificación.   *" at bounding box center [679, 162] width 619 height 40
type input "c"
type input "CORMORAN"
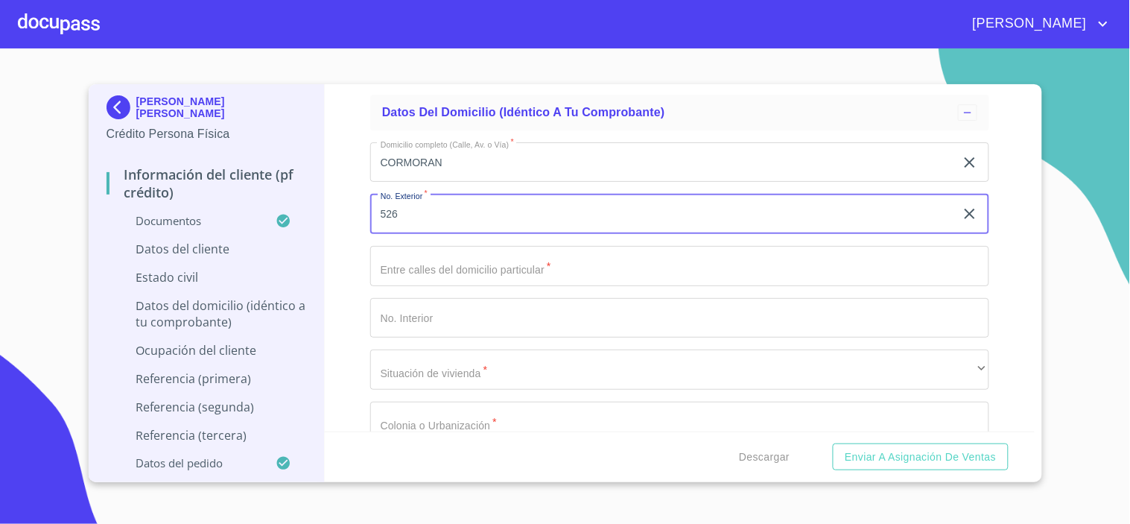
type input "526"
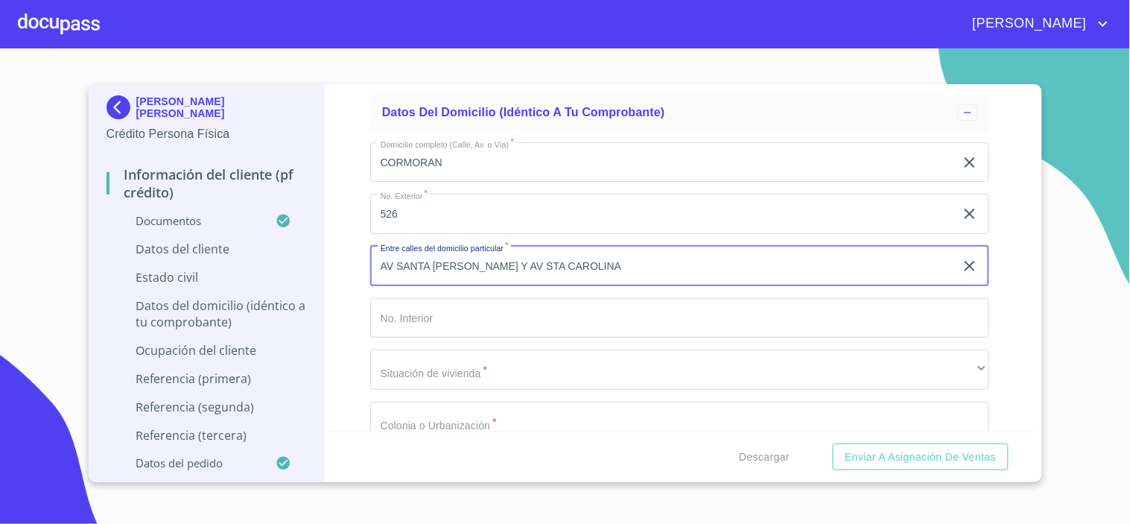
type input "AV SANTA [PERSON_NAME] Y AV STA CAROLINA"
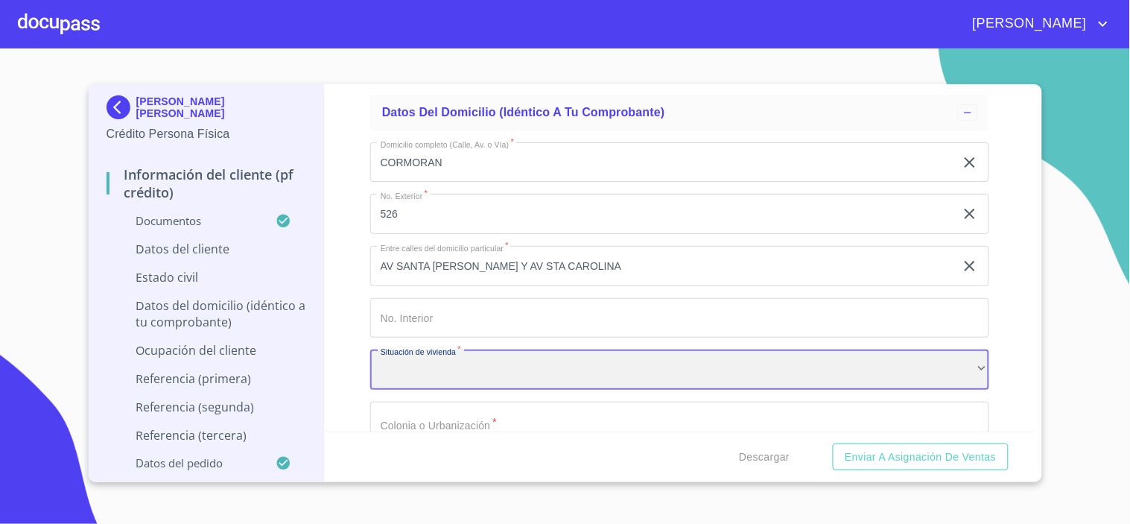
click at [404, 355] on div "​" at bounding box center [679, 369] width 619 height 40
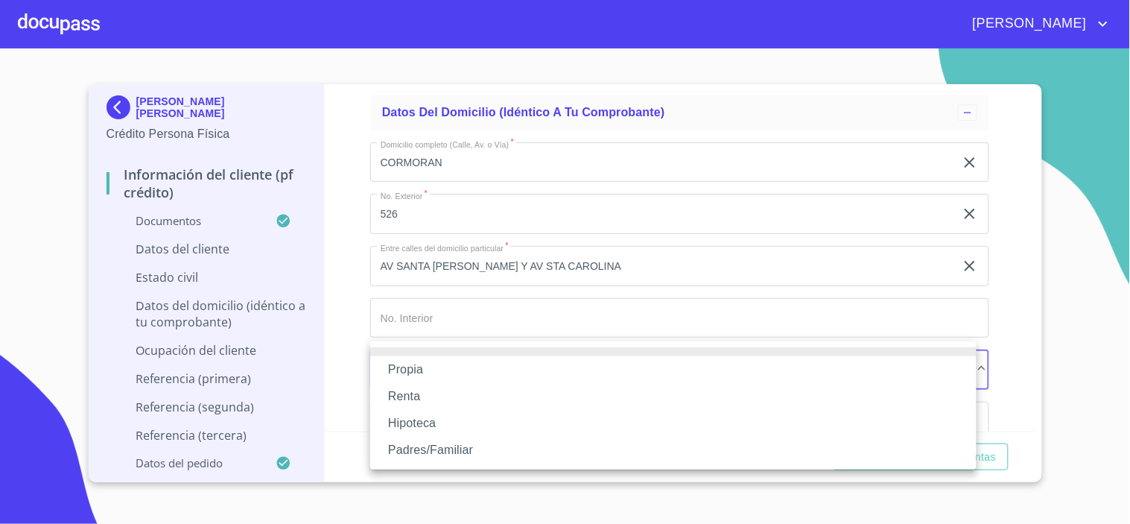
click at [419, 367] on li "Propia" at bounding box center [673, 369] width 606 height 27
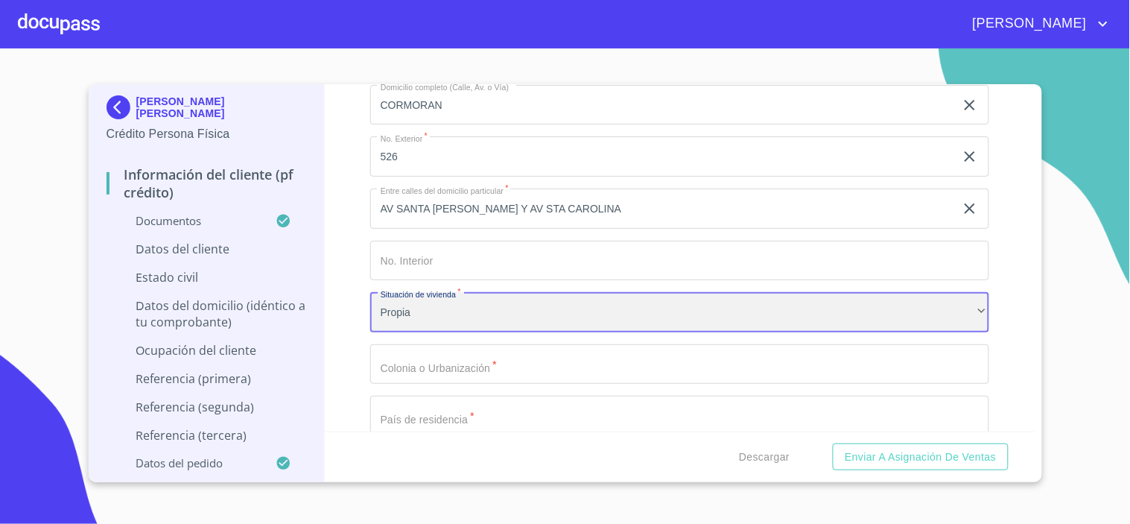
scroll to position [5628, 0]
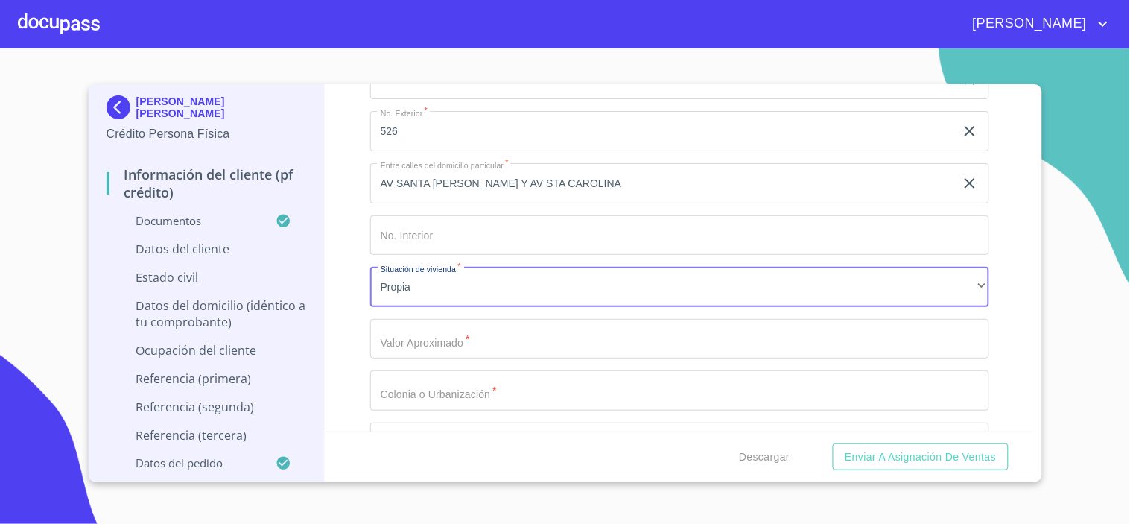
click at [415, 331] on input "Documento de identificación.   *" at bounding box center [679, 339] width 619 height 40
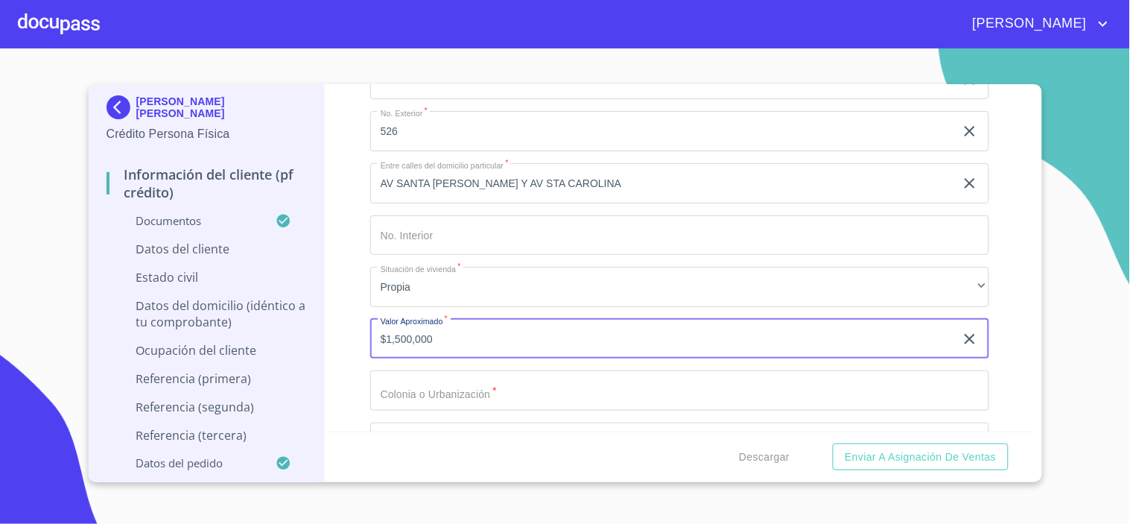
type input "$1,500,000"
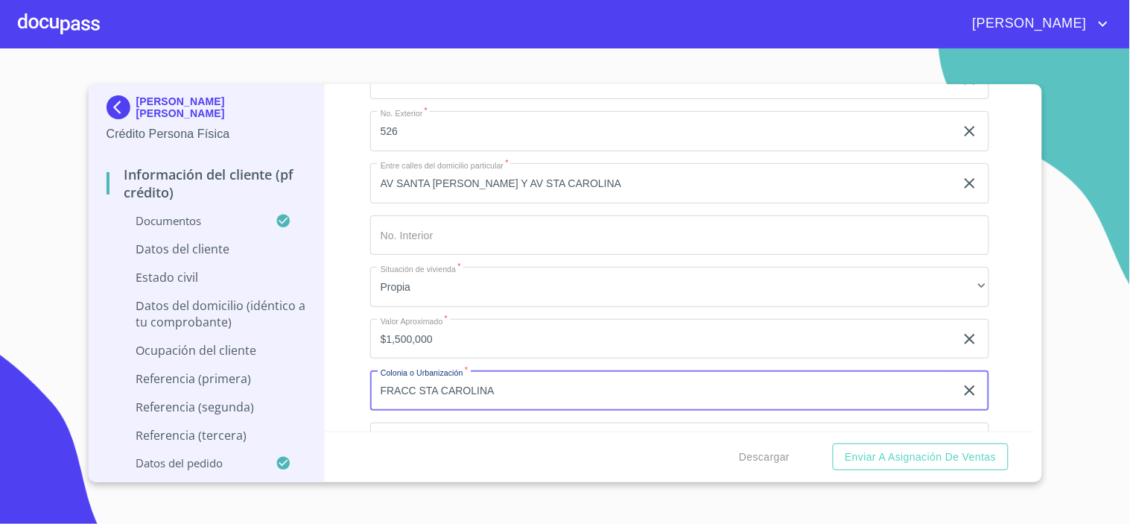
type input "FRACC STA CAROLINA"
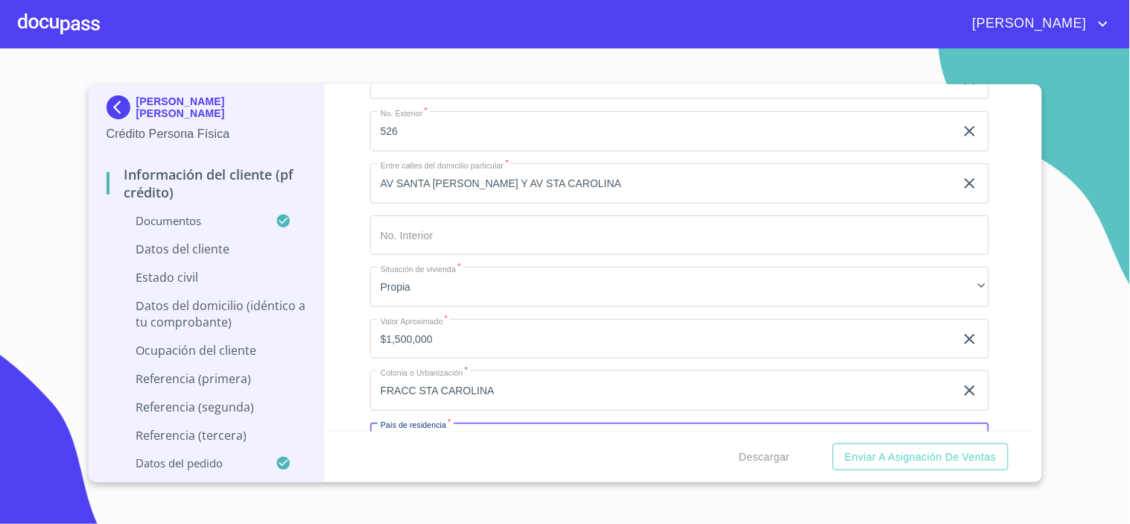
scroll to position [5648, 0]
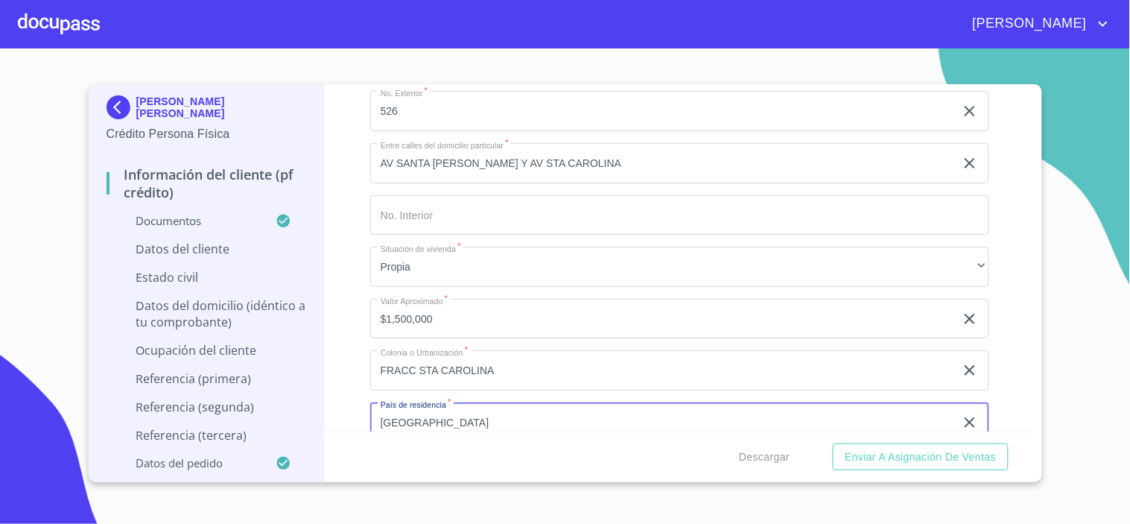
type input "[GEOGRAPHIC_DATA]"
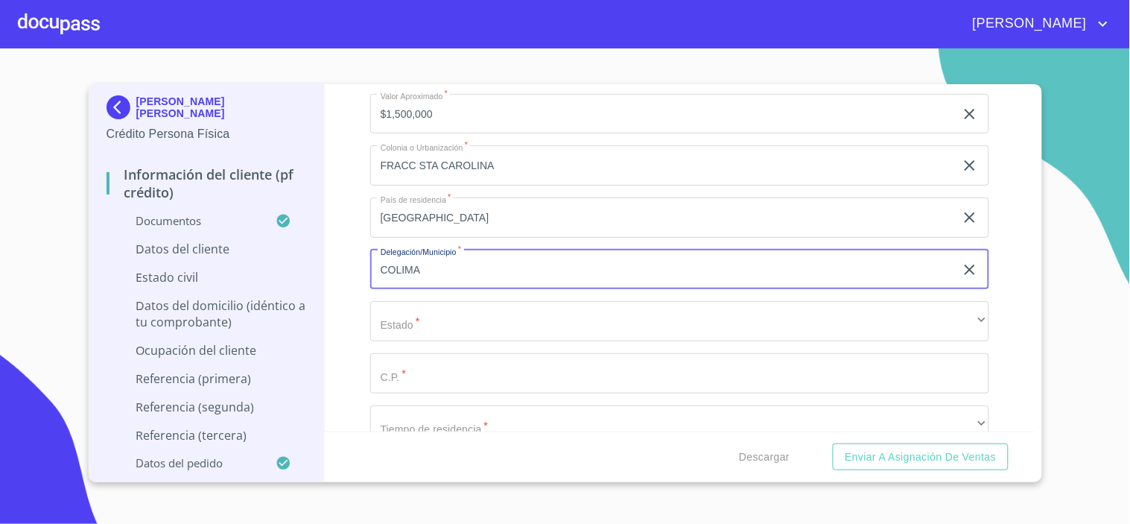
type input "COLIMA"
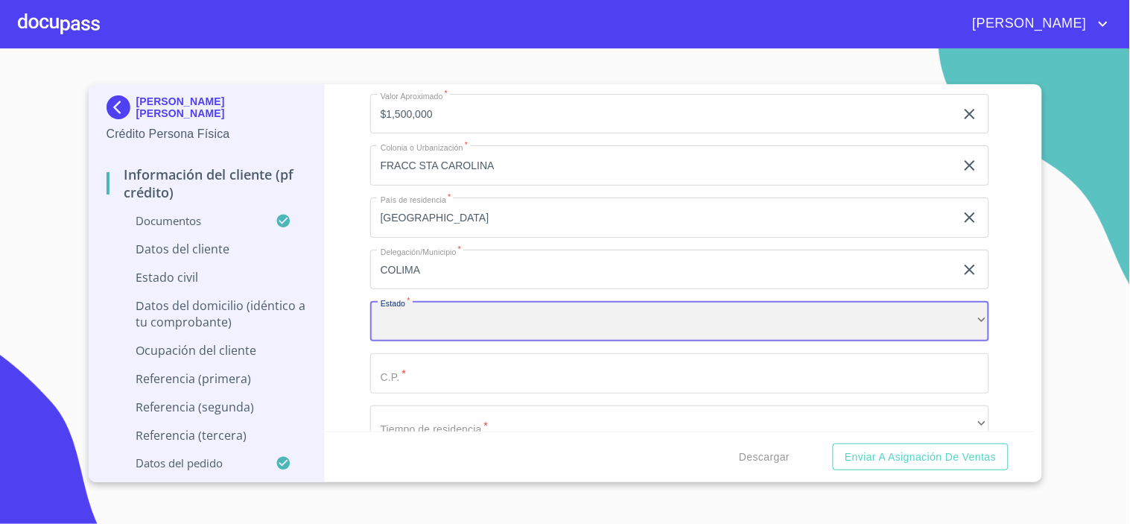
click at [451, 314] on div "​" at bounding box center [679, 321] width 619 height 40
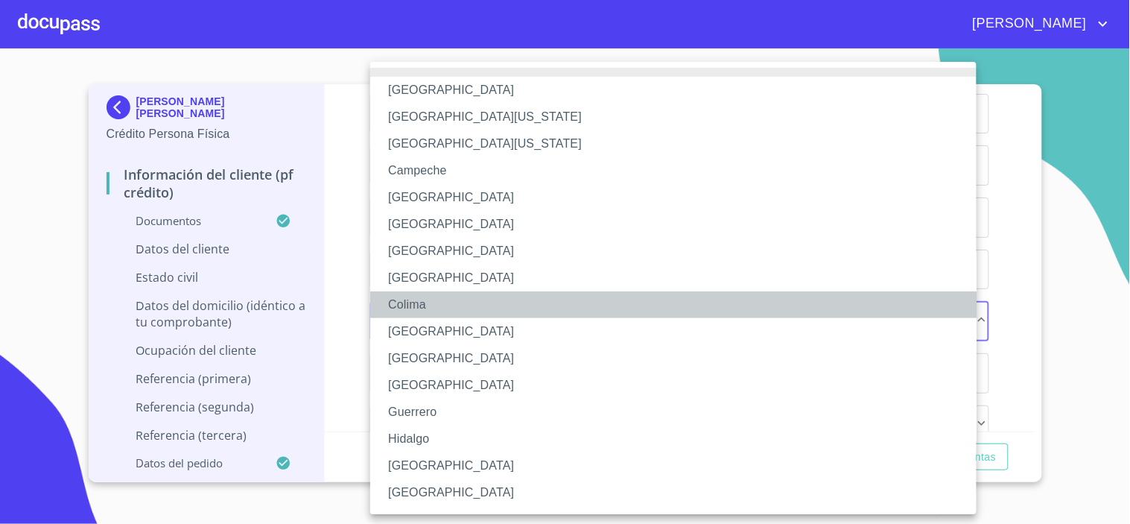
click at [412, 310] on li "Colima" at bounding box center [679, 304] width 619 height 27
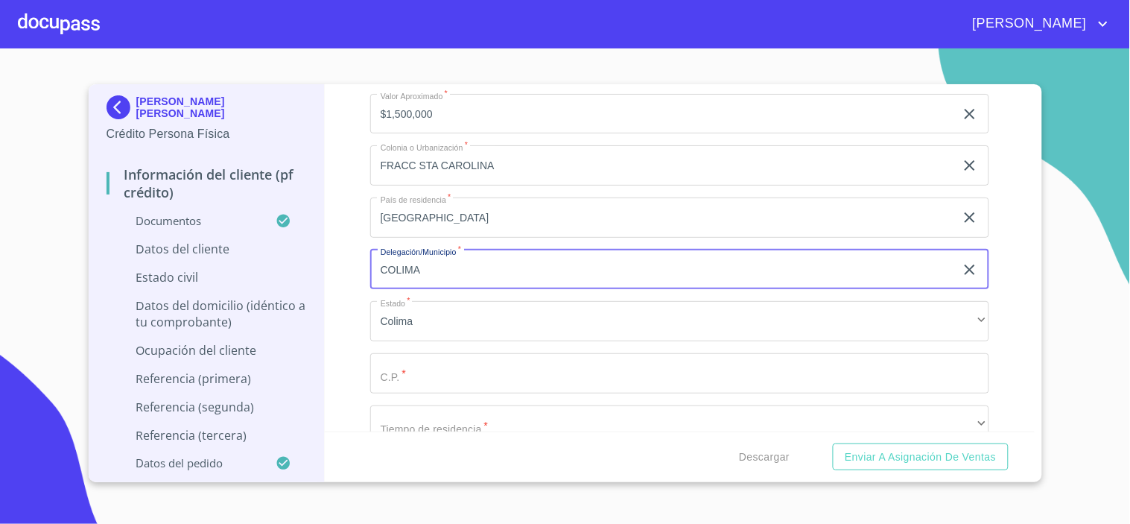
drag, startPoint x: 445, startPoint y: 258, endPoint x: 343, endPoint y: 277, distance: 103.7
click at [343, 277] on div "Información del cliente (PF crédito) Documentos Documento de identificación.   …" at bounding box center [680, 257] width 710 height 347
type input "SANTIAGO"
click at [418, 373] on input "Documento de identificación.   *" at bounding box center [679, 373] width 619 height 40
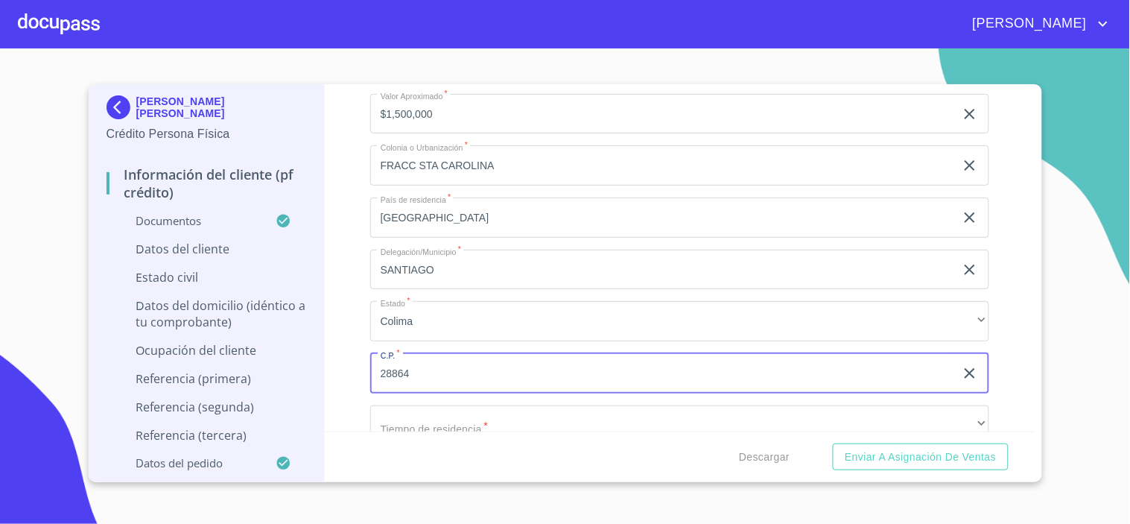
type input "28864"
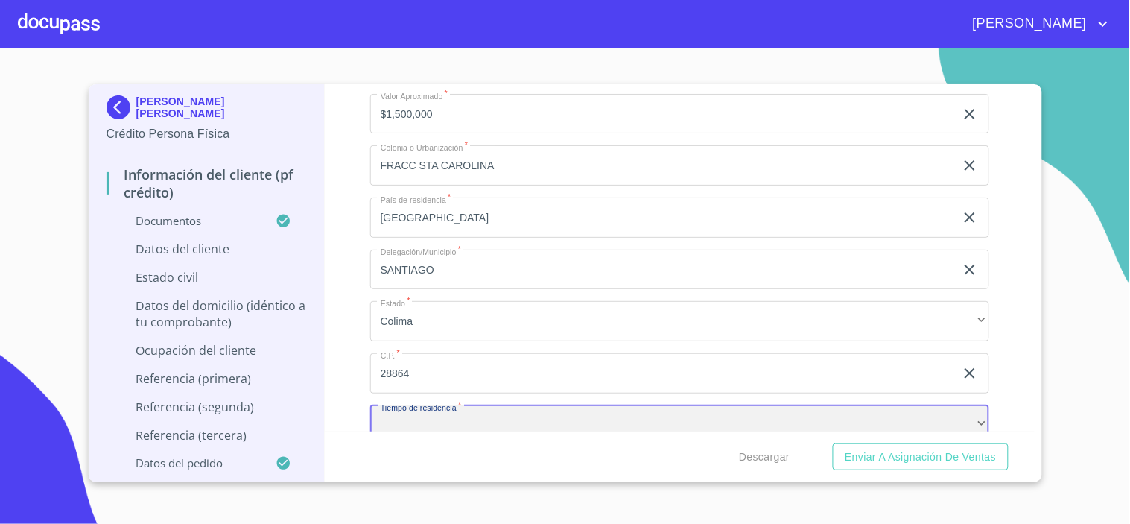
scroll to position [5856, 0]
click at [437, 419] on div "​" at bounding box center [679, 422] width 619 height 40
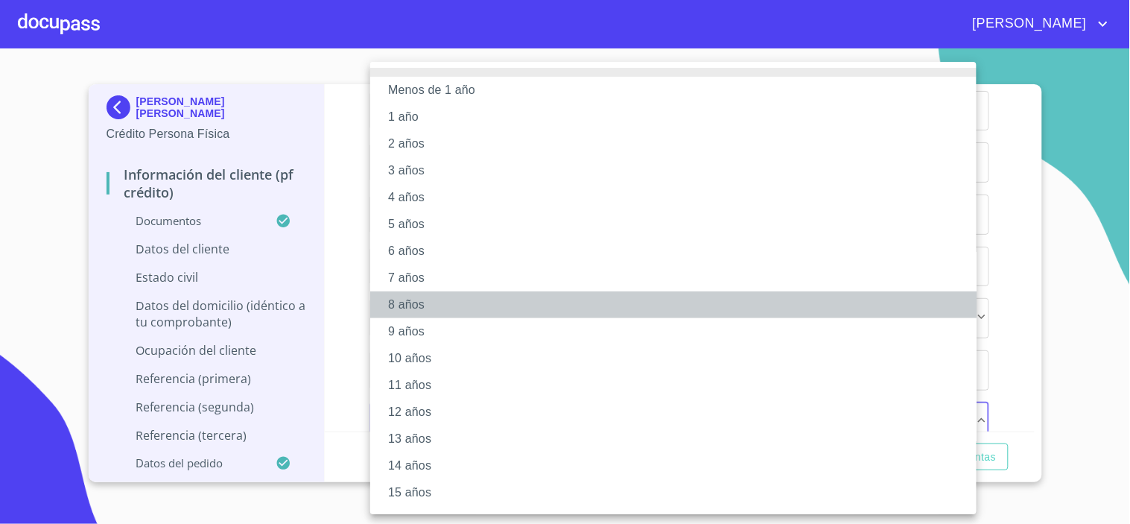
click at [404, 303] on li "8 años" at bounding box center [679, 304] width 619 height 27
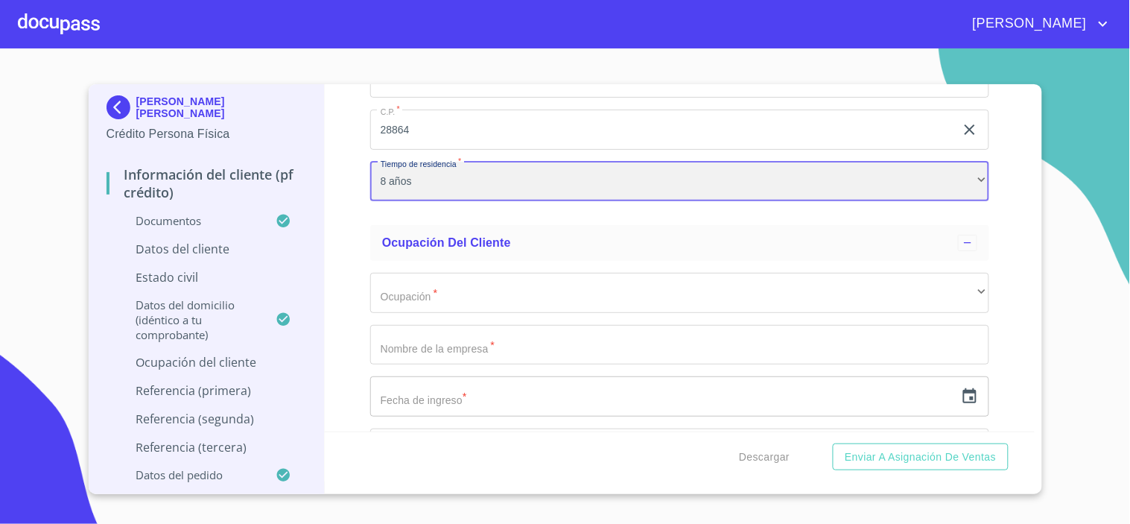
scroll to position [6104, 0]
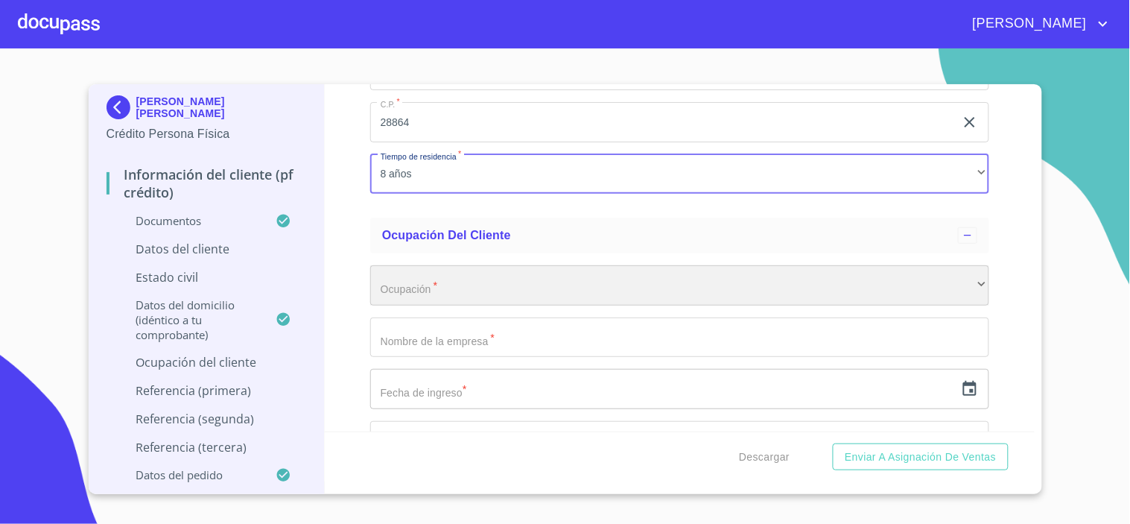
click at [415, 276] on div "​" at bounding box center [679, 285] width 619 height 40
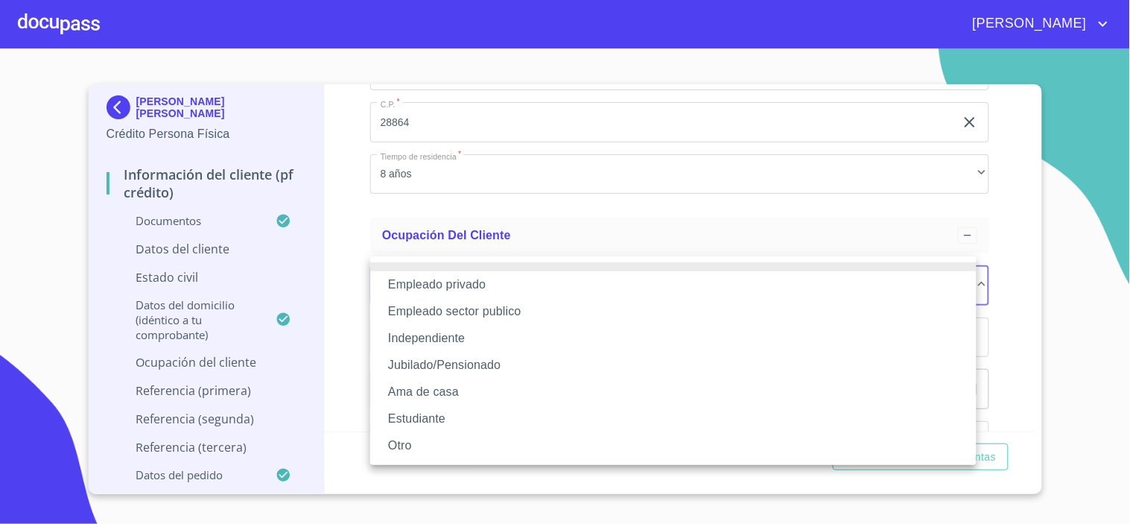
click at [432, 340] on li "Independiente" at bounding box center [673, 338] width 606 height 27
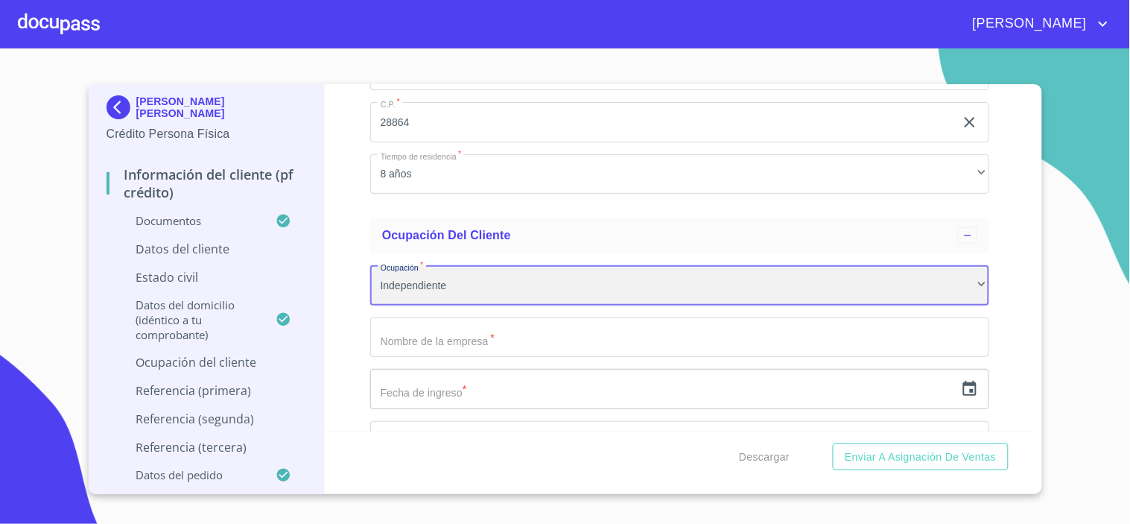
click at [433, 285] on div "Independiente" at bounding box center [679, 285] width 619 height 40
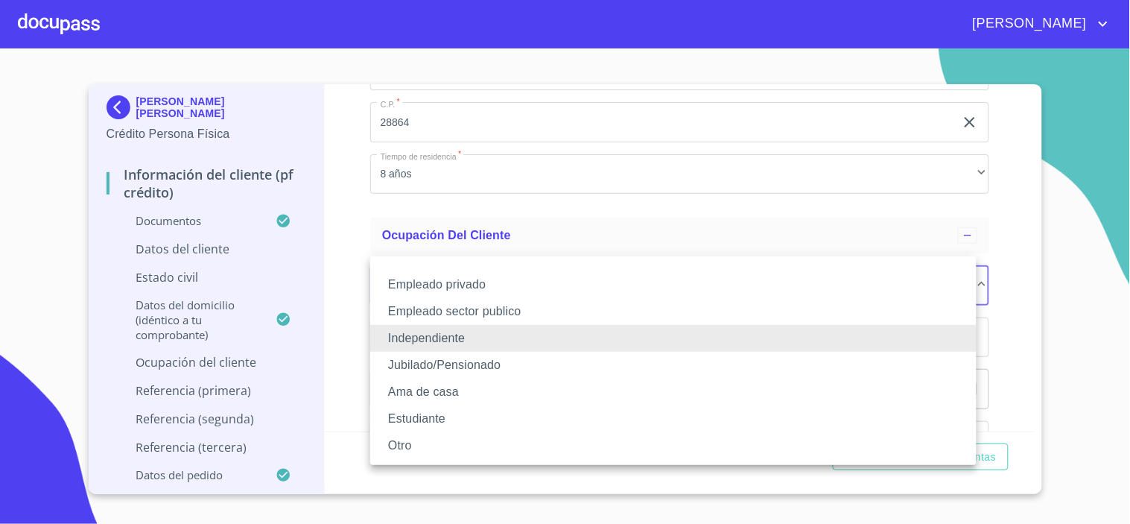
click at [425, 293] on li "Empleado privado" at bounding box center [673, 284] width 606 height 27
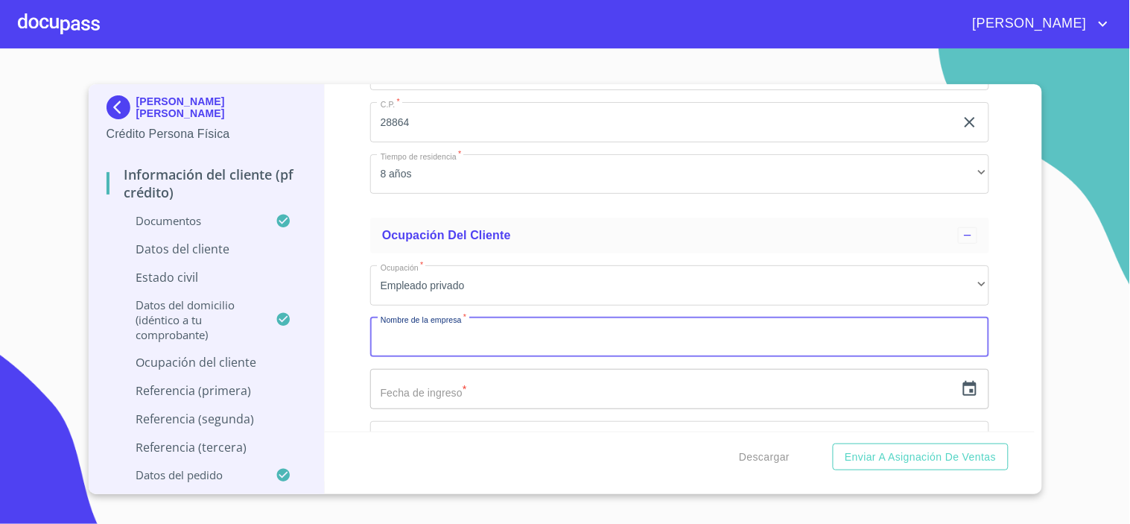
click at [429, 326] on input "Documento de identificación.   *" at bounding box center [679, 337] width 619 height 40
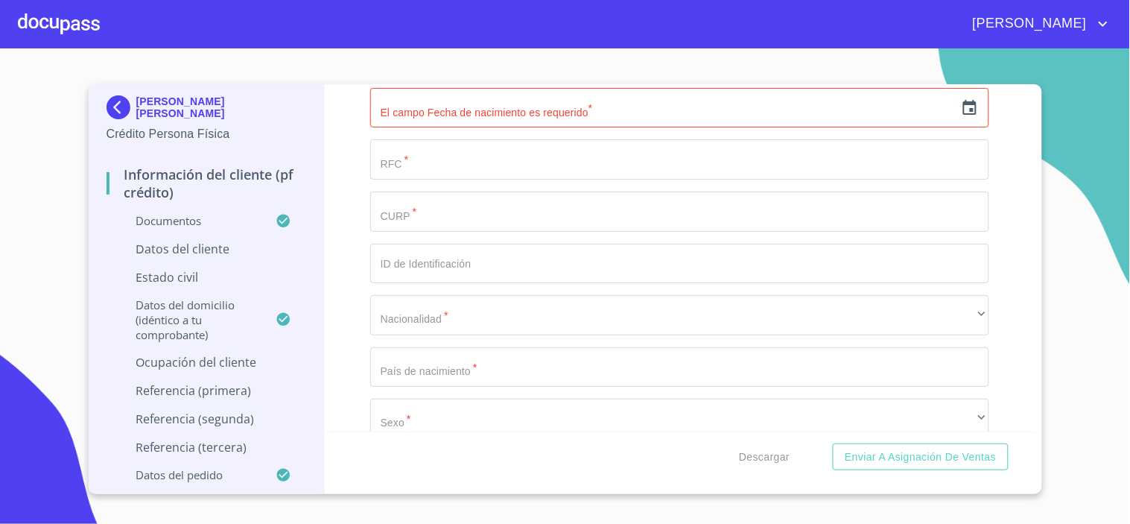
scroll to position [4945, 0]
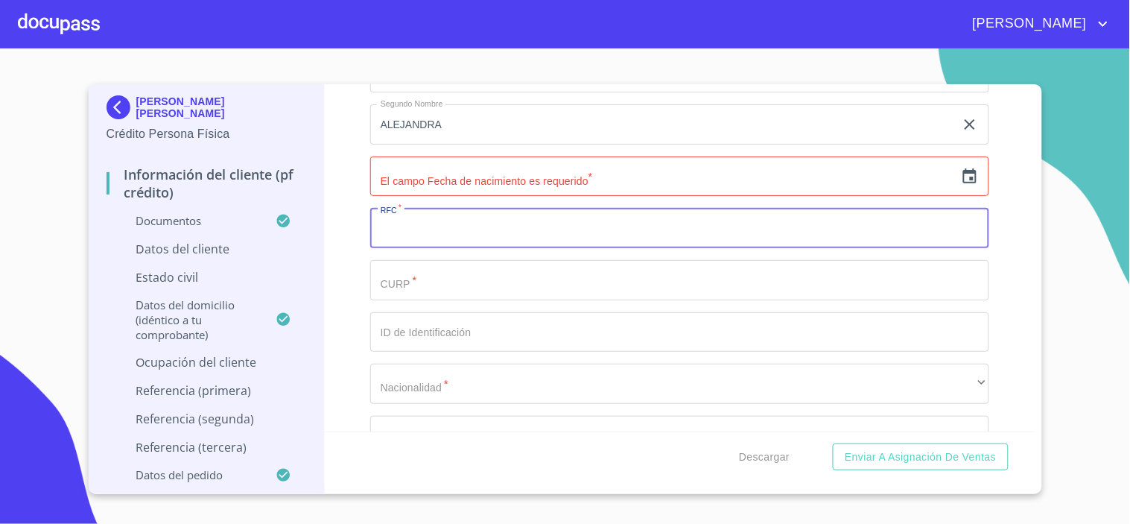
click at [392, 229] on input "Documento de identificación.   *" at bounding box center [679, 228] width 619 height 40
type input "RAVV910704TJA"
click at [963, 171] on icon "button" at bounding box center [969, 175] width 13 height 15
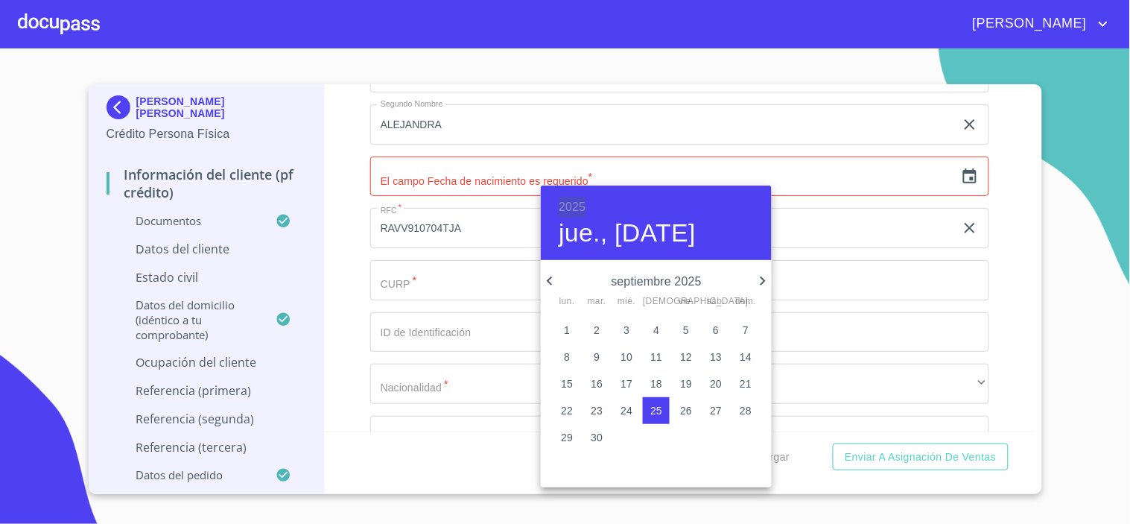
click at [564, 206] on h6 "2025" at bounding box center [572, 207] width 27 height 21
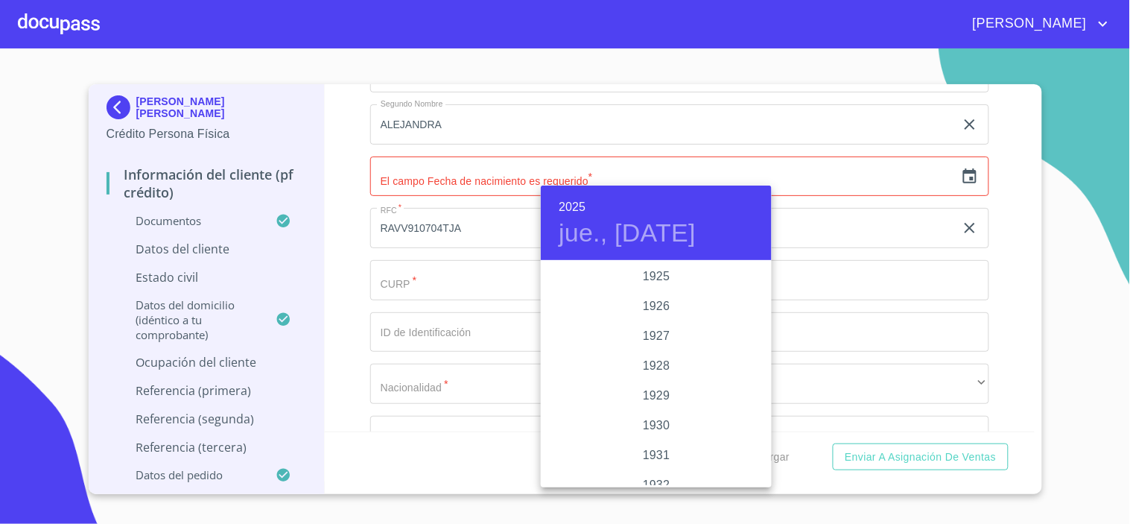
scroll to position [2890, 0]
click at [575, 200] on h6 "2025" at bounding box center [572, 207] width 27 height 21
click at [656, 271] on div "1991" at bounding box center [656, 264] width 231 height 30
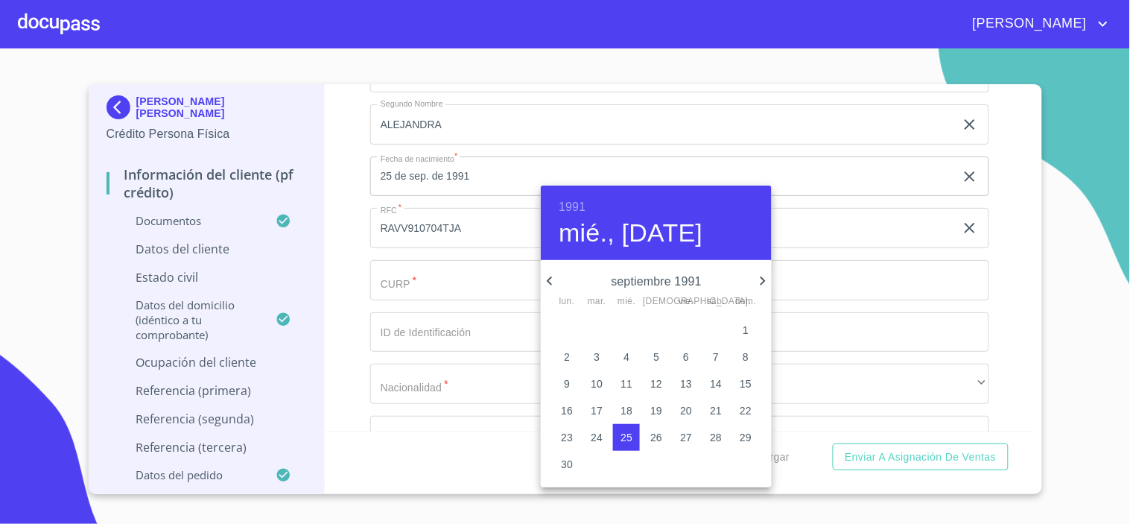
click at [552, 279] on icon "button" at bounding box center [550, 281] width 18 height 18
click at [659, 331] on span "4" at bounding box center [656, 330] width 27 height 15
type input "4 de [DATE]. de 1991"
click at [831, 319] on div at bounding box center [565, 262] width 1130 height 524
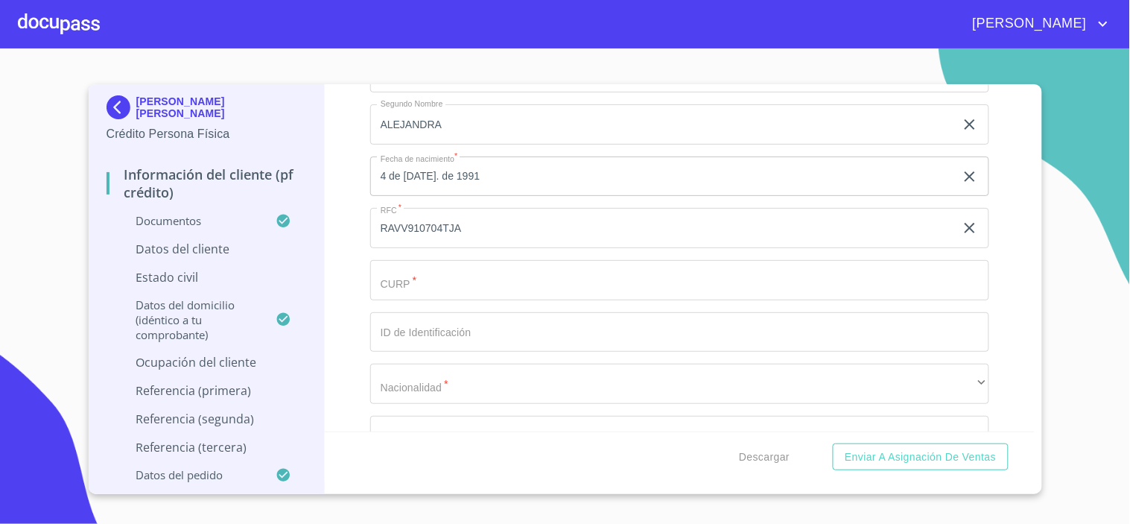
click at [410, 276] on input "Documento de identificación.   *" at bounding box center [679, 280] width 619 height 40
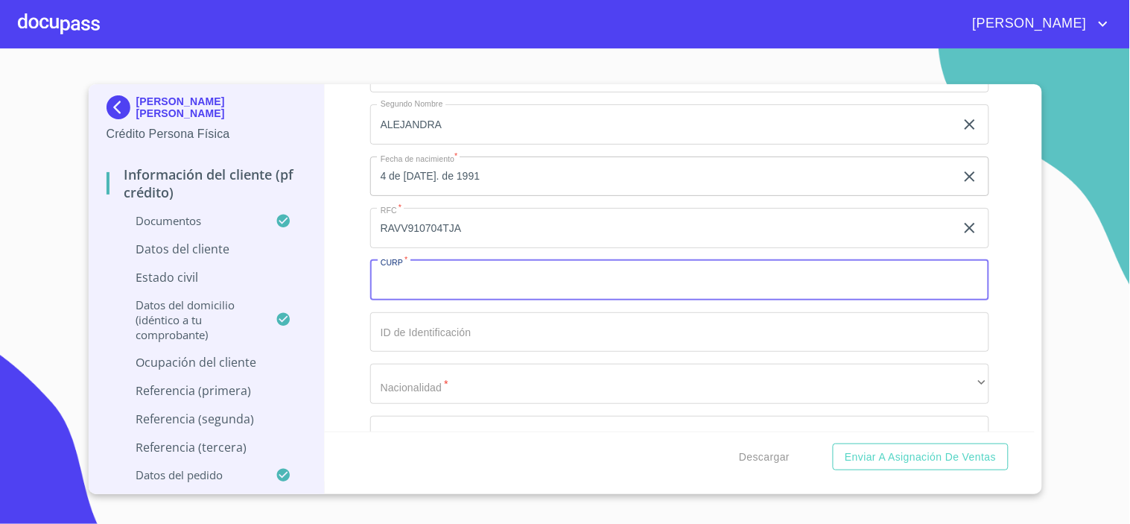
click at [480, 212] on input "RAVV910704TJA" at bounding box center [662, 228] width 585 height 40
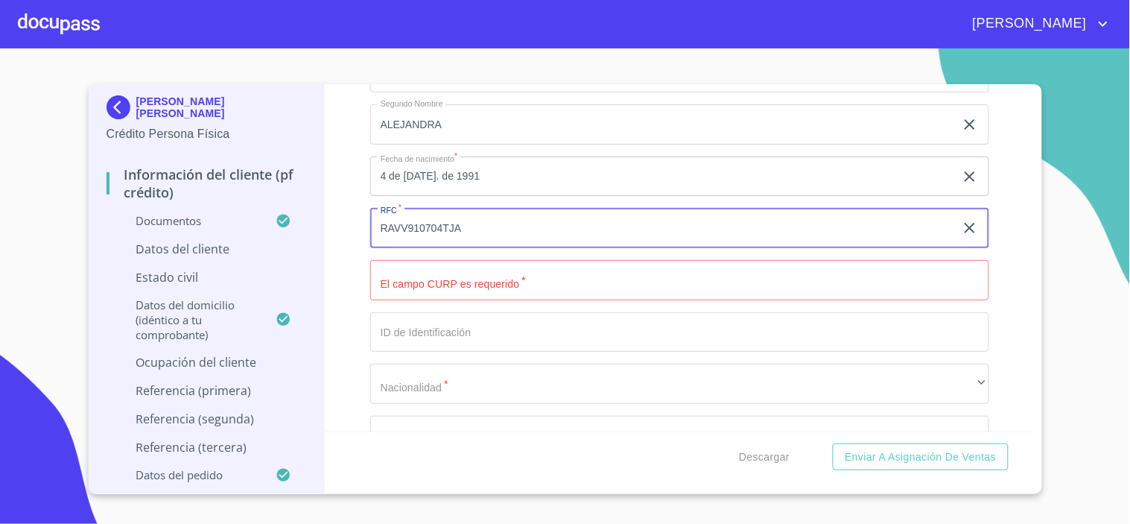
click at [419, 270] on input "Documento de identificación.   *" at bounding box center [679, 280] width 619 height 40
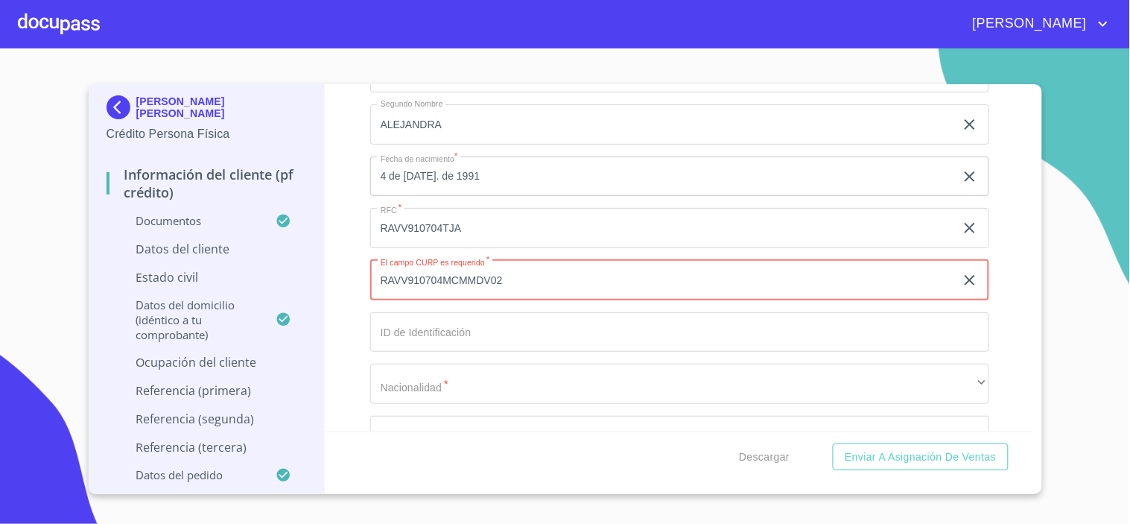
type input "RAVV910704MCMMDV02"
click at [421, 332] on input "Documento de identificación.   *" at bounding box center [679, 332] width 619 height 40
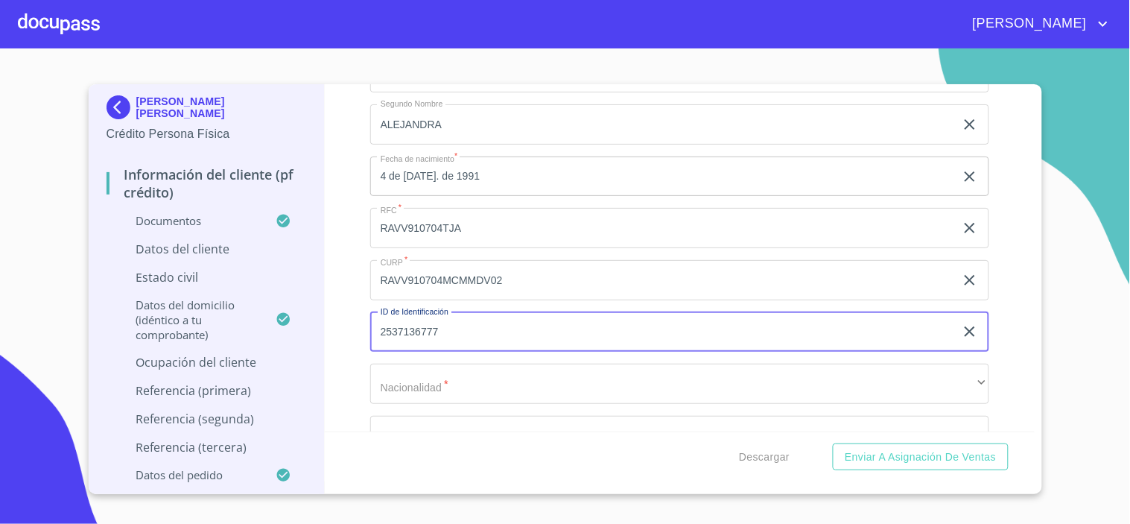
type input "2537136777"
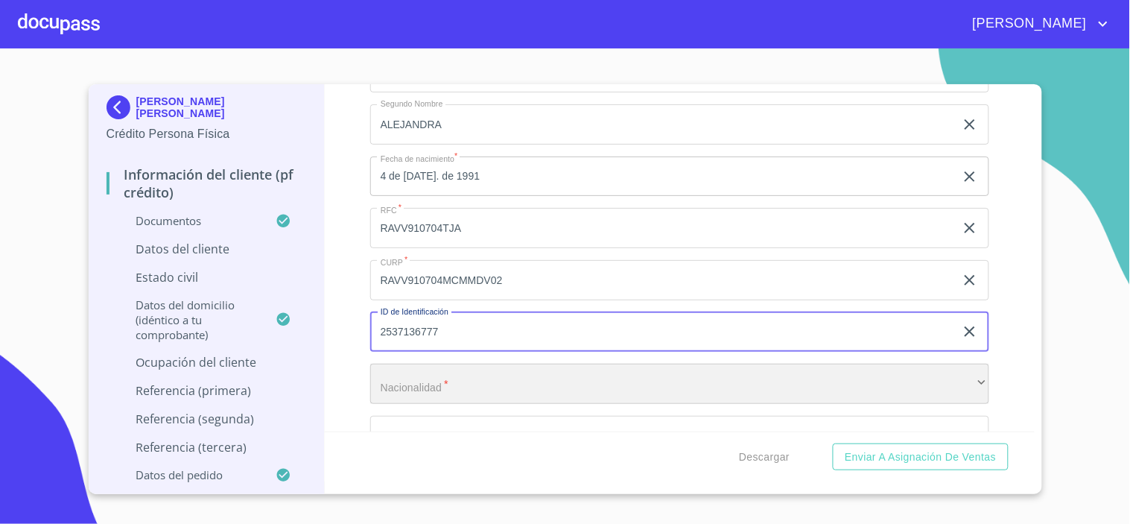
click at [426, 364] on div "​" at bounding box center [679, 384] width 619 height 40
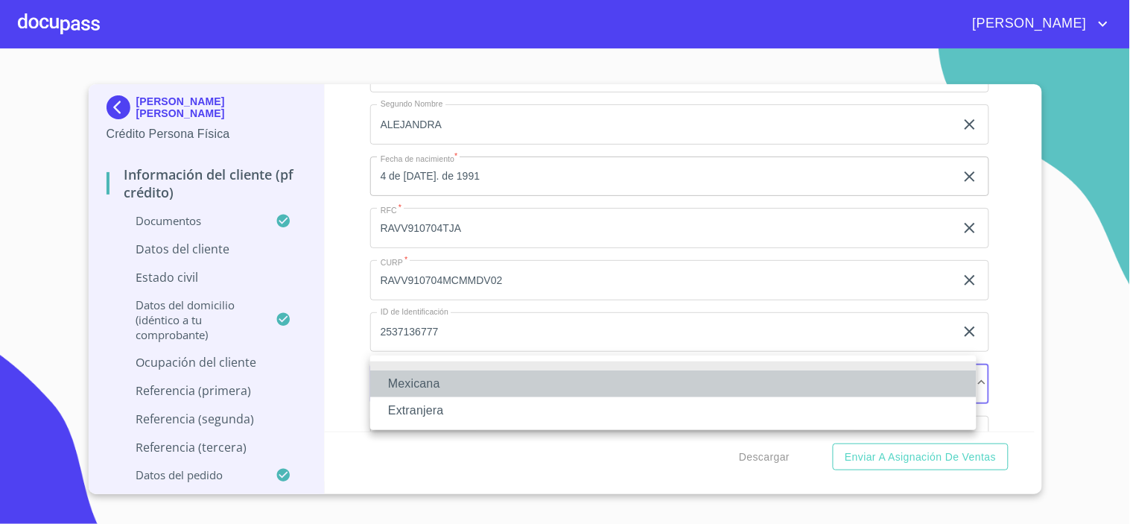
click at [429, 384] on li "Mexicana" at bounding box center [673, 383] width 606 height 27
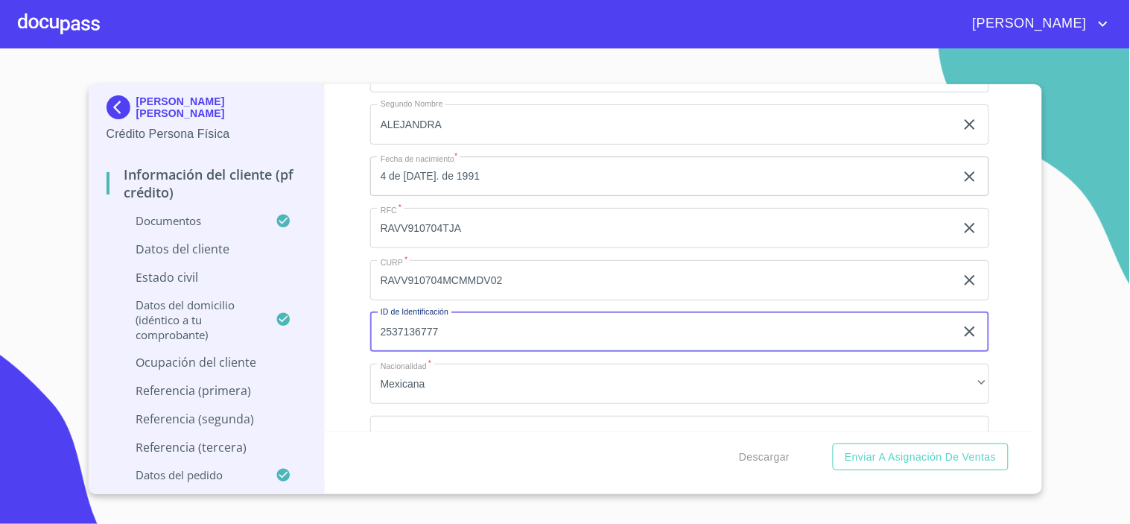
click at [405, 318] on input "2537136777" at bounding box center [662, 332] width 585 height 40
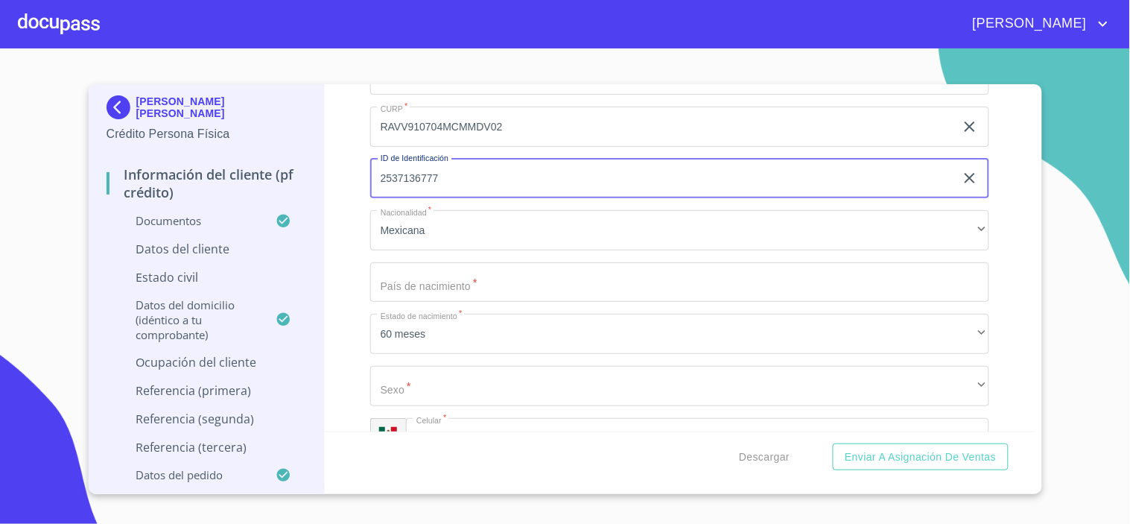
scroll to position [5111, 0]
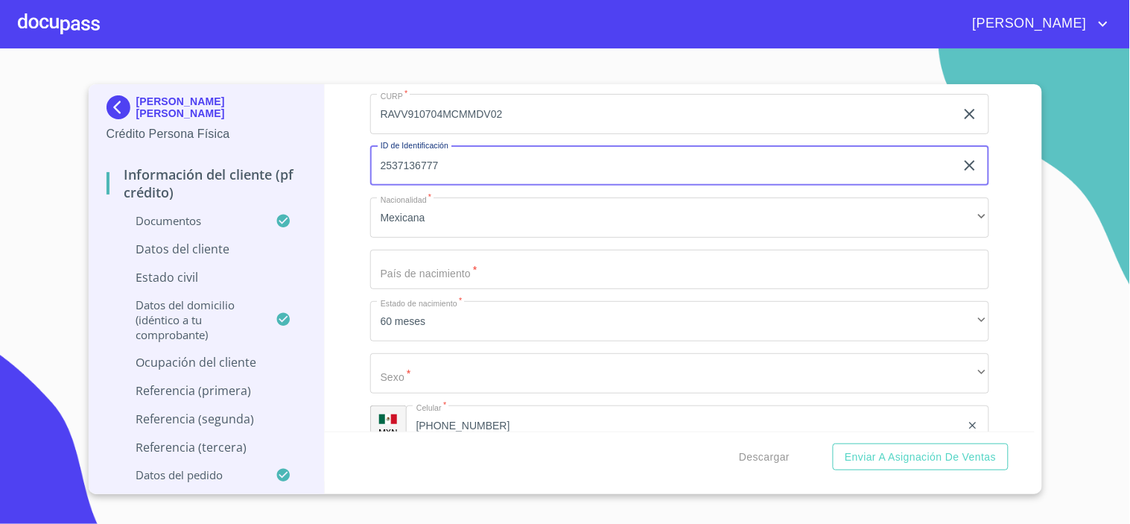
click at [412, 264] on input "Documento de identificación.   *" at bounding box center [679, 270] width 619 height 40
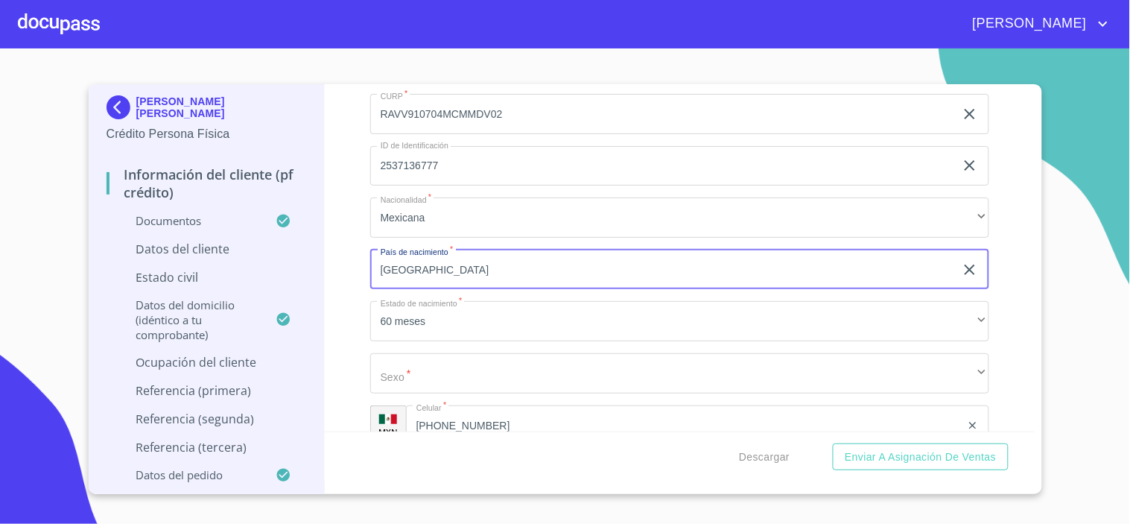
type input "[GEOGRAPHIC_DATA]"
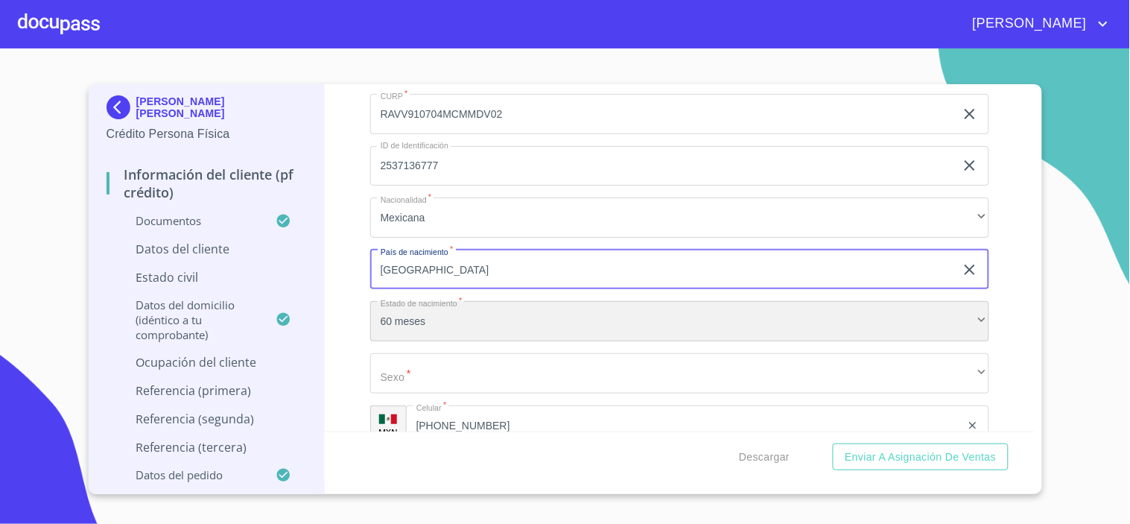
click at [435, 307] on div "60 meses" at bounding box center [679, 321] width 619 height 40
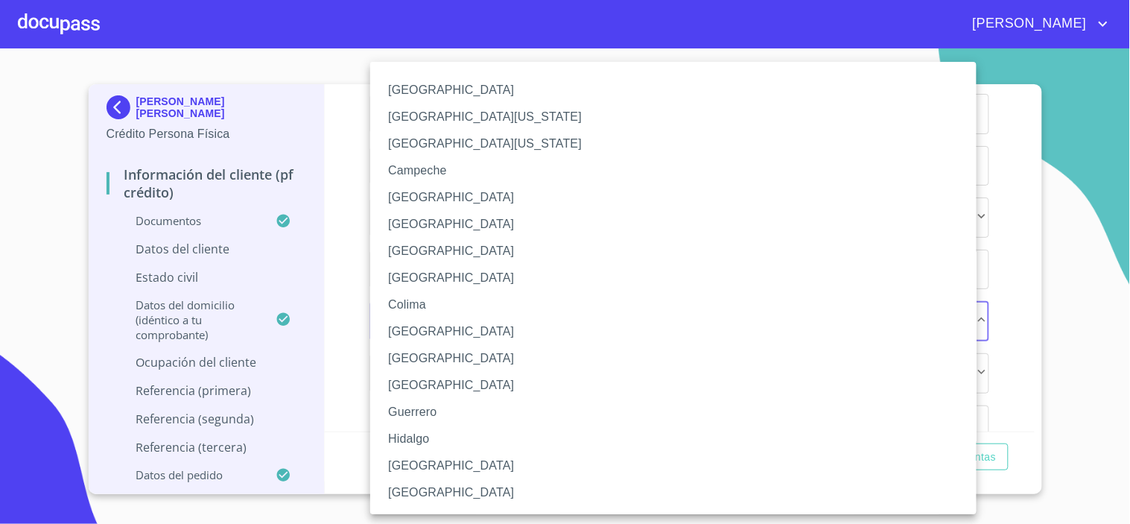
click at [358, 250] on div at bounding box center [565, 262] width 1130 height 524
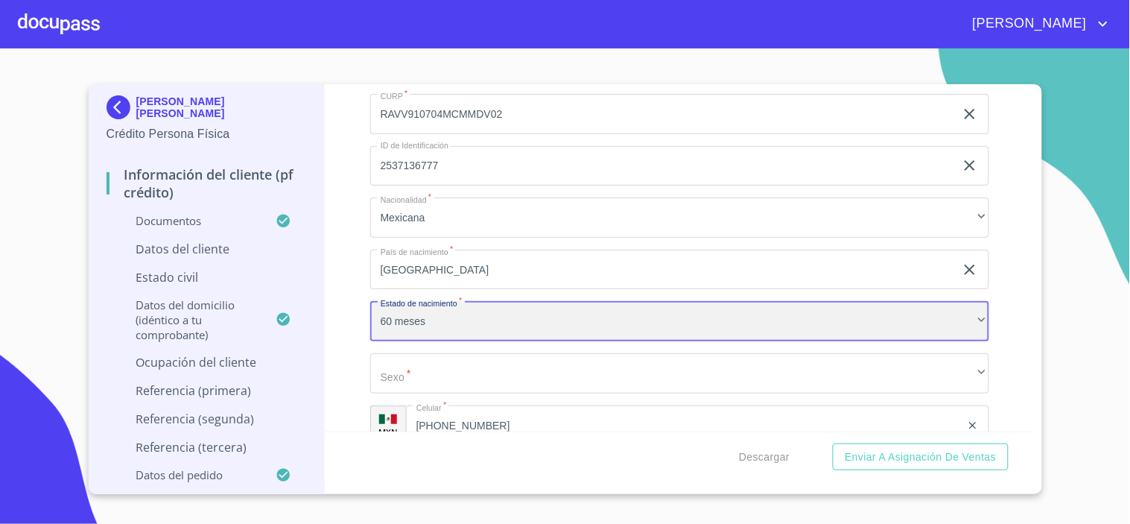
click at [402, 307] on div "60 meses" at bounding box center [679, 321] width 619 height 40
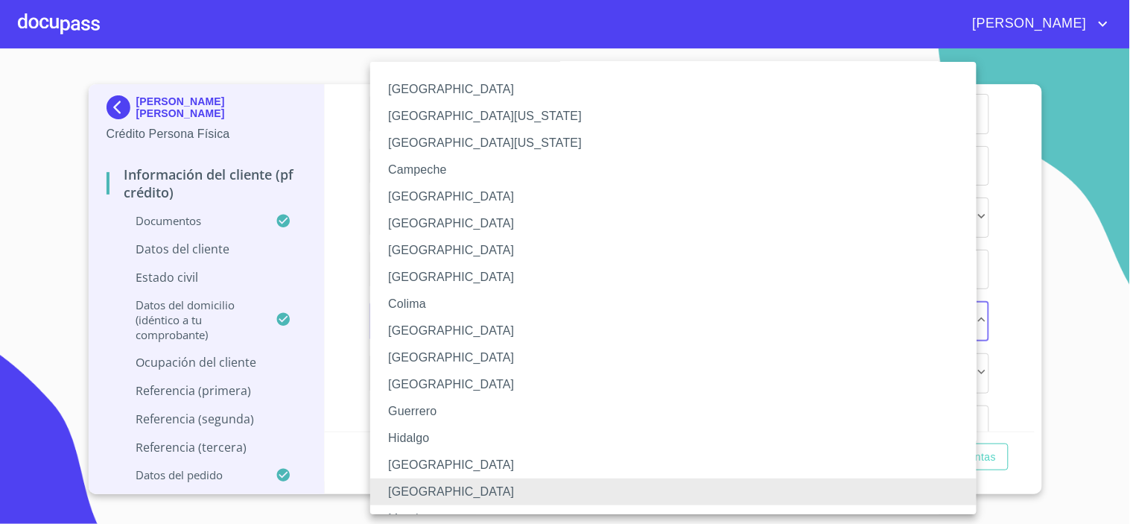
scroll to position [0, 0]
click at [399, 307] on li "Colima" at bounding box center [679, 304] width 619 height 27
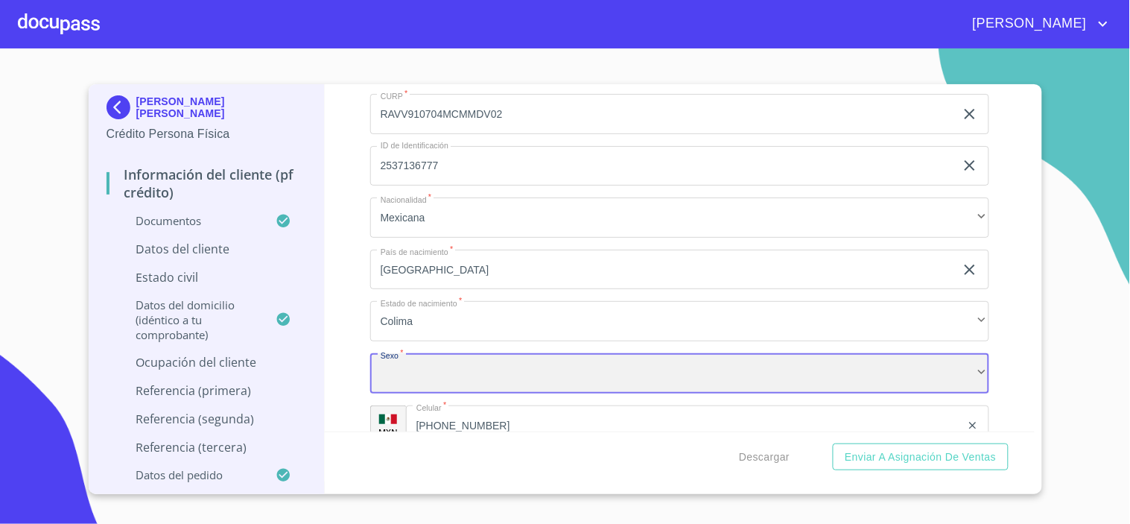
click at [434, 369] on div "​" at bounding box center [679, 373] width 619 height 40
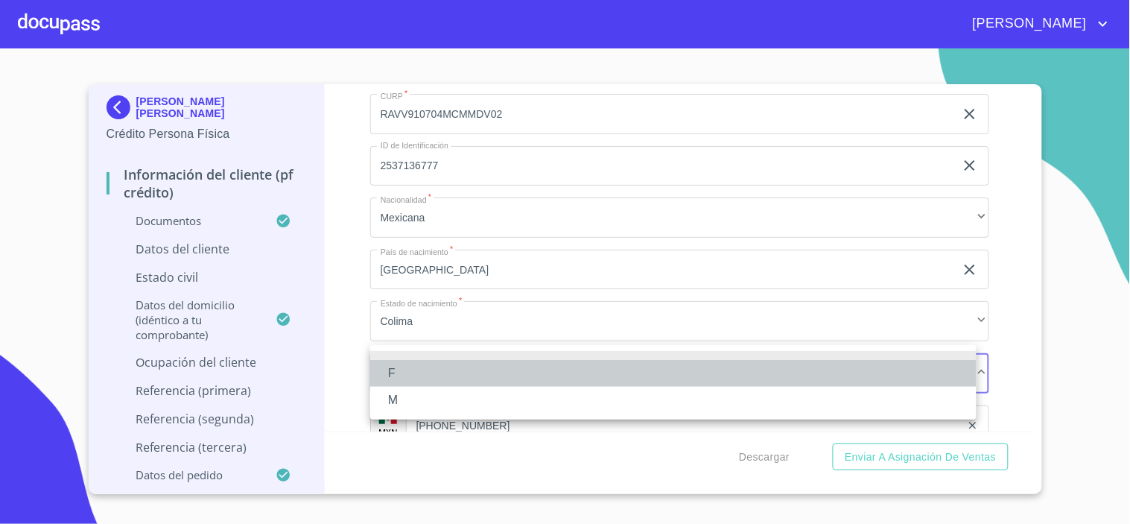
click at [408, 374] on li "F" at bounding box center [673, 373] width 606 height 27
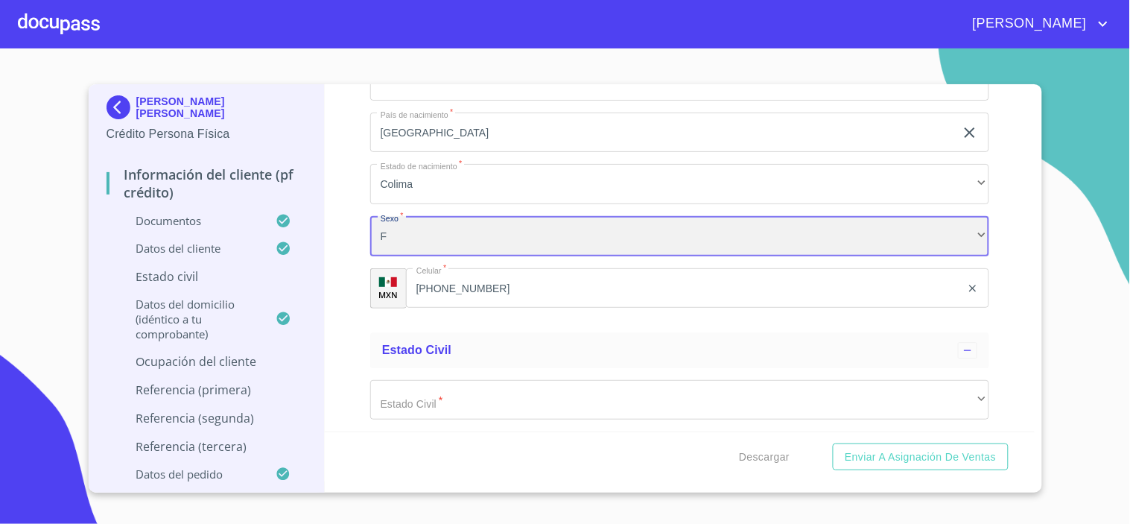
scroll to position [5276, 0]
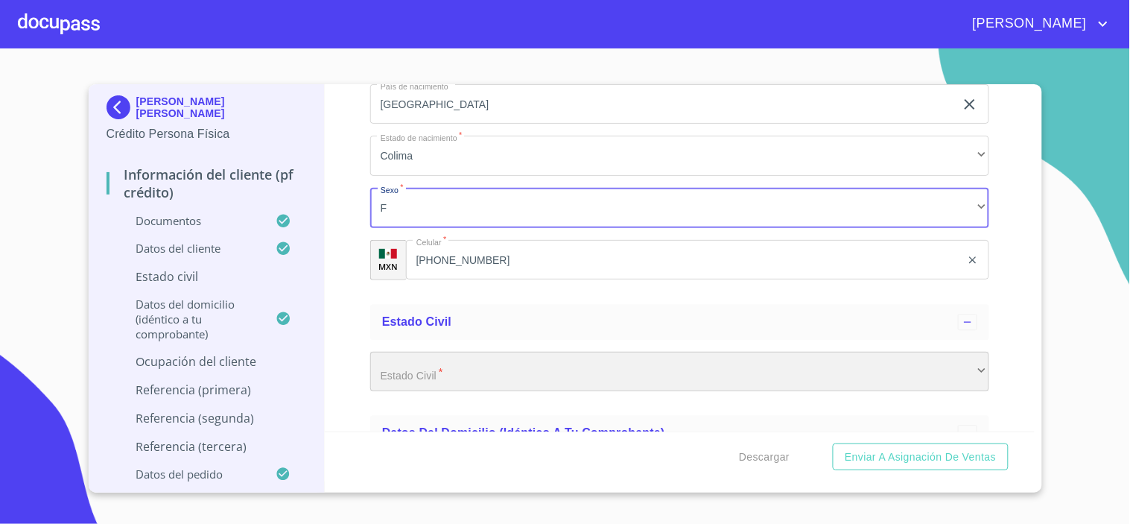
click at [418, 375] on div "​" at bounding box center [679, 372] width 619 height 40
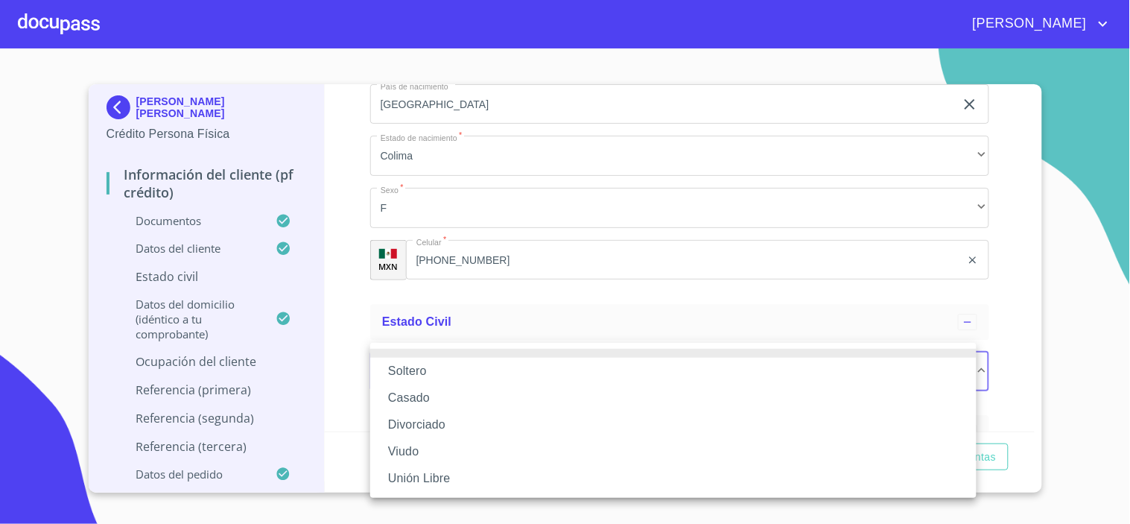
click at [425, 399] on li "Casado" at bounding box center [673, 397] width 606 height 27
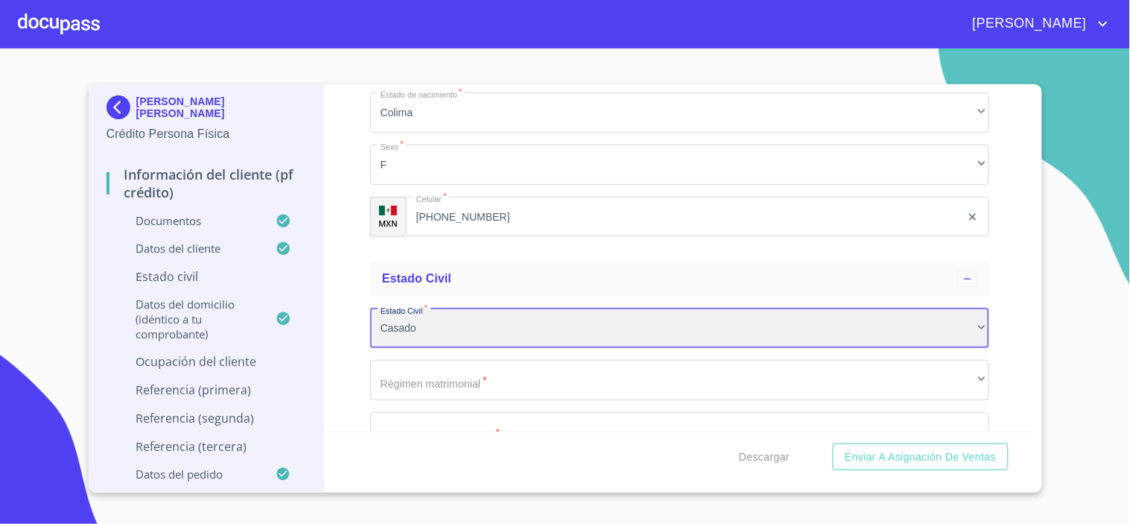
scroll to position [5359, 0]
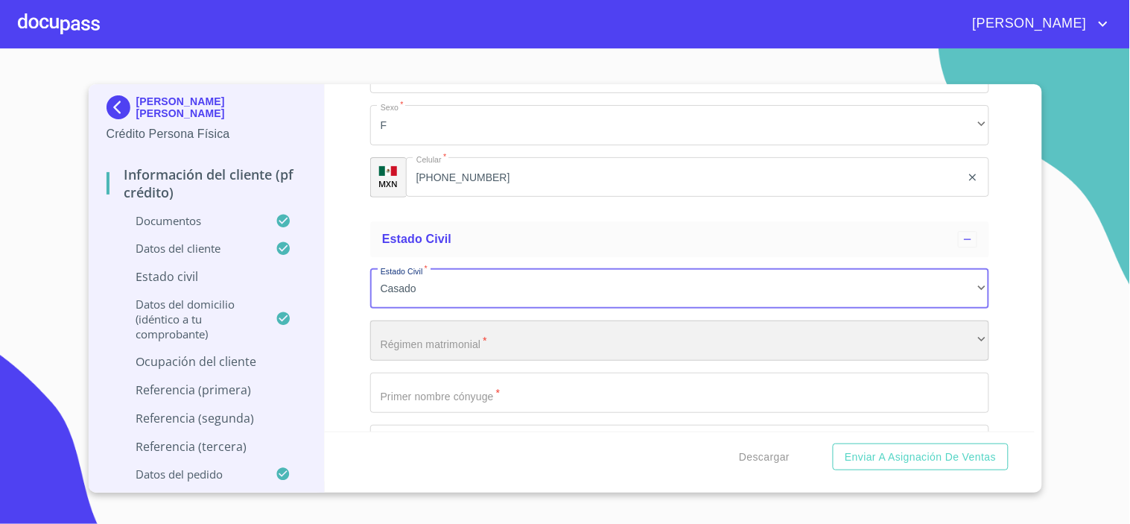
click at [462, 337] on div "​" at bounding box center [679, 340] width 619 height 40
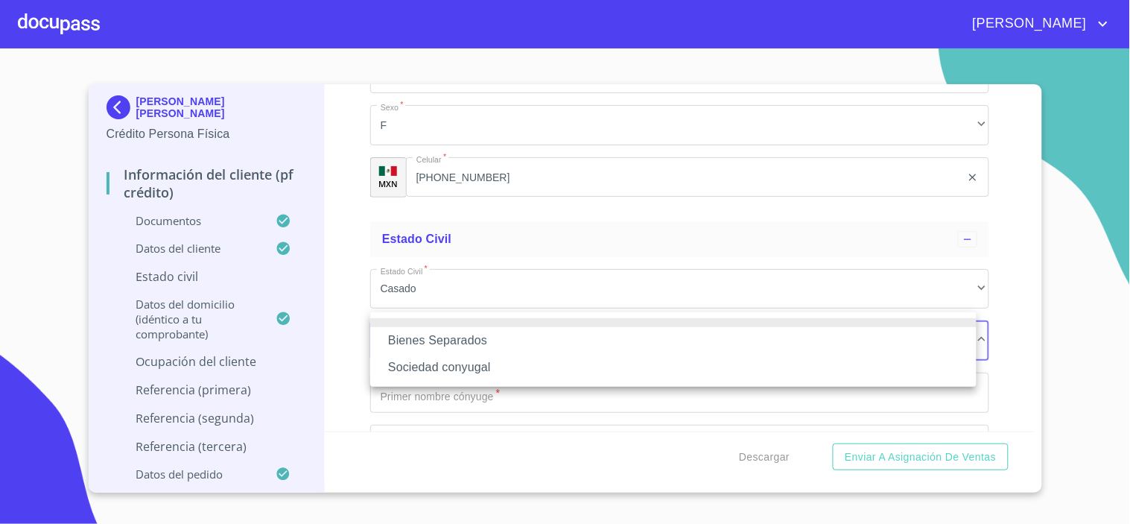
click at [408, 285] on div at bounding box center [565, 262] width 1130 height 524
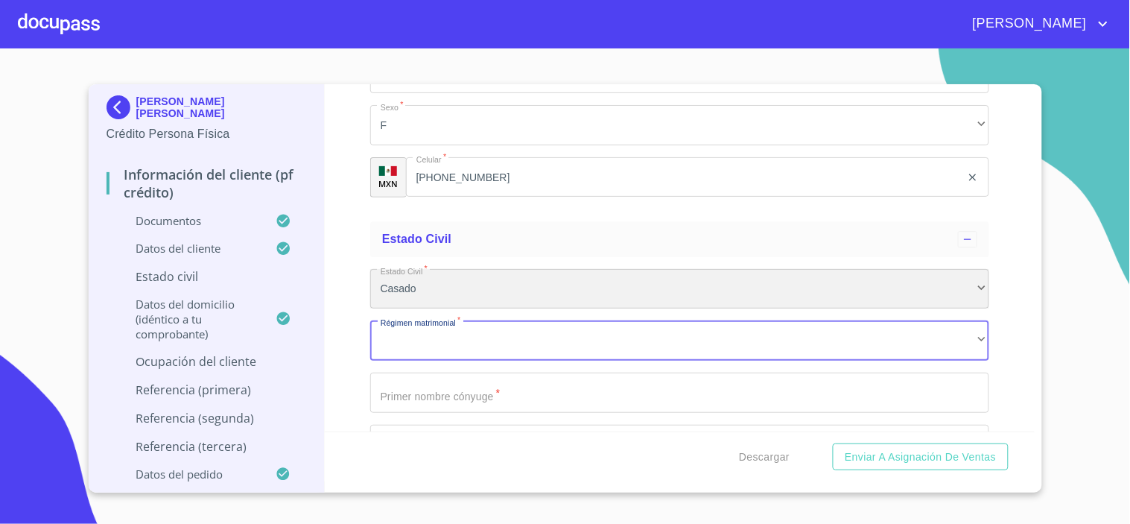
click at [964, 276] on div "Casado" at bounding box center [679, 289] width 619 height 40
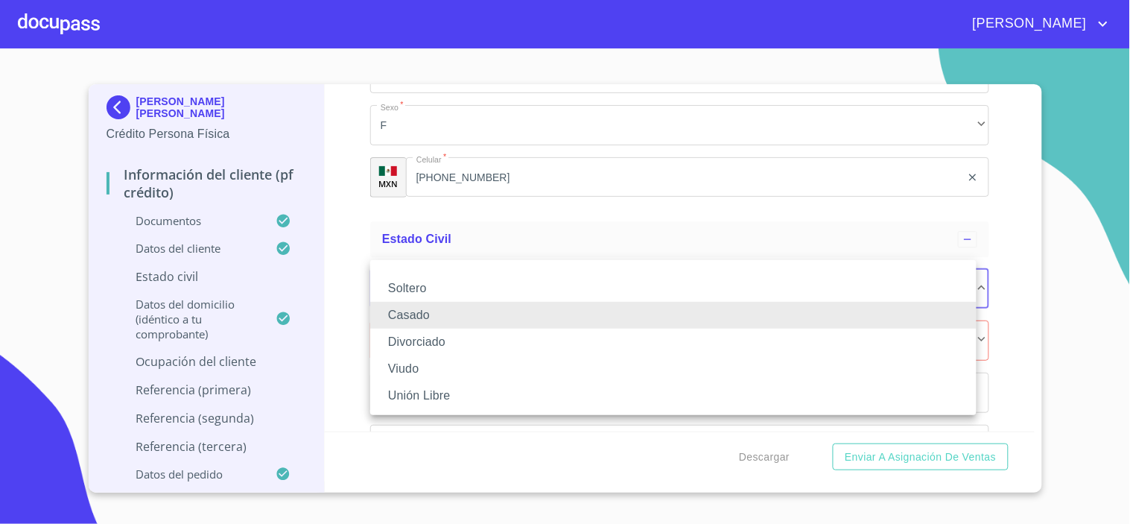
click at [405, 296] on li "Soltero" at bounding box center [673, 288] width 606 height 27
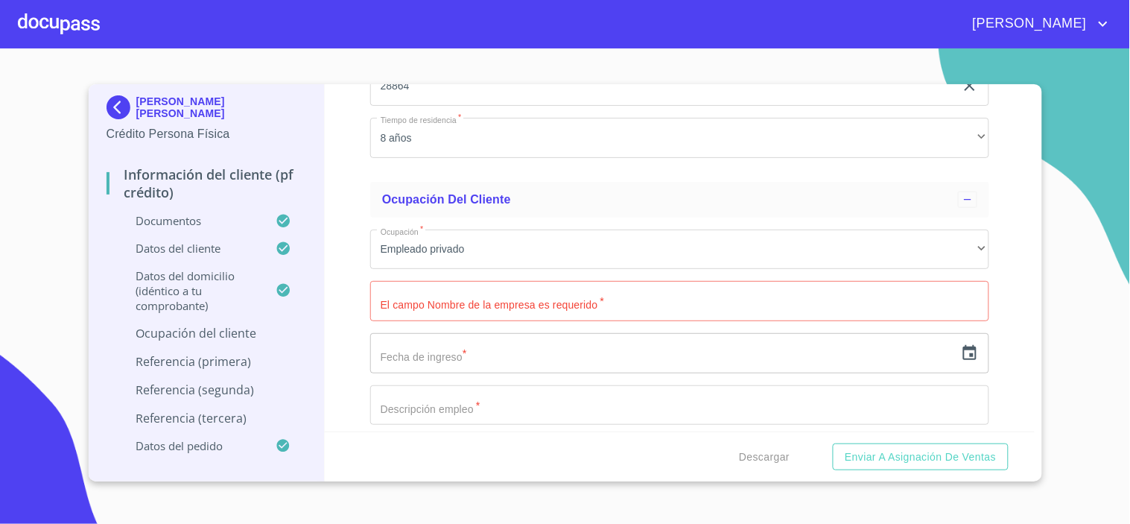
scroll to position [6269, 0]
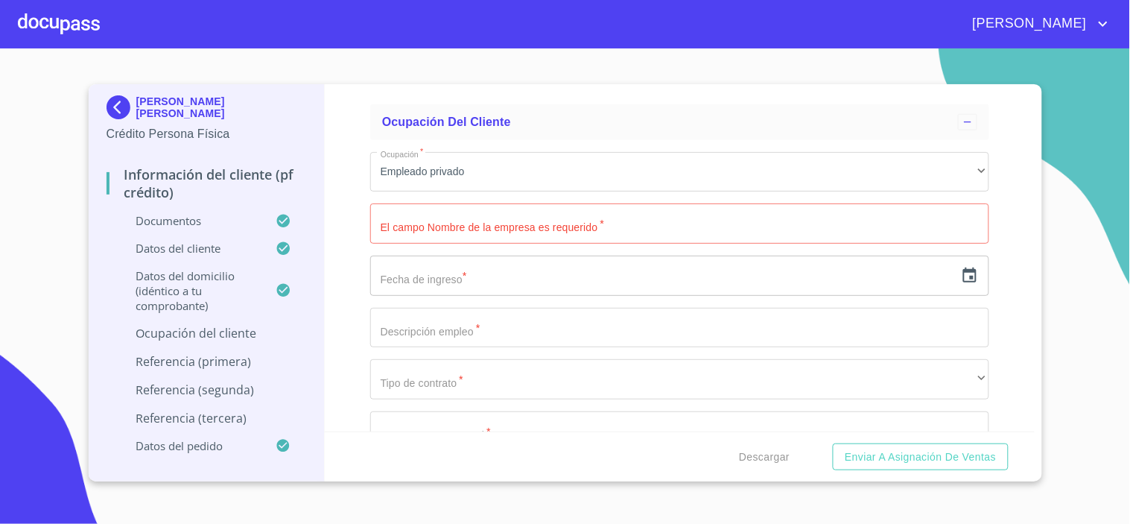
click at [425, 221] on input "Documento de identificación.   *" at bounding box center [679, 223] width 619 height 40
click at [429, 218] on input "Documento de identificación.   *" at bounding box center [679, 223] width 619 height 40
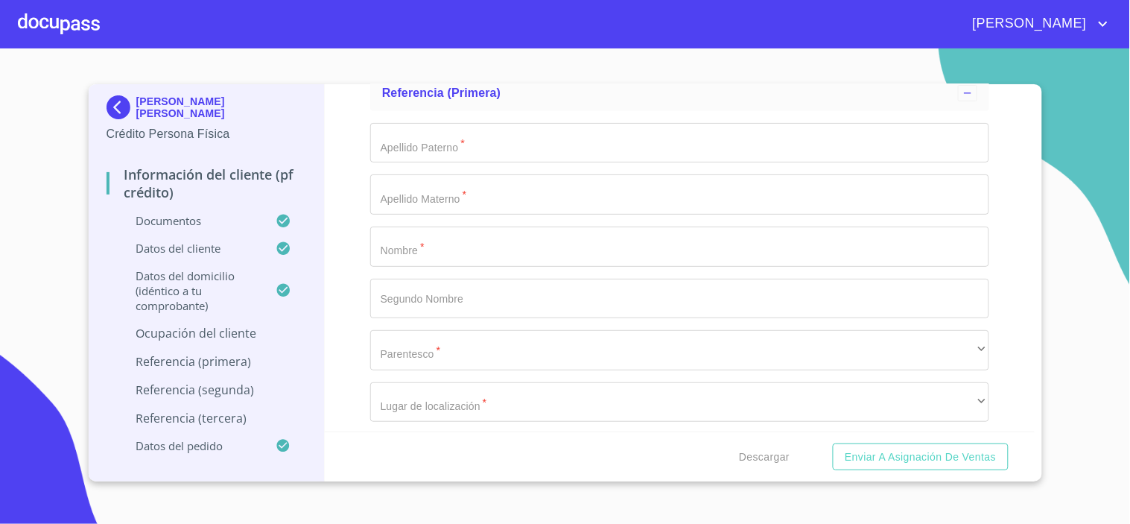
scroll to position [7346, 0]
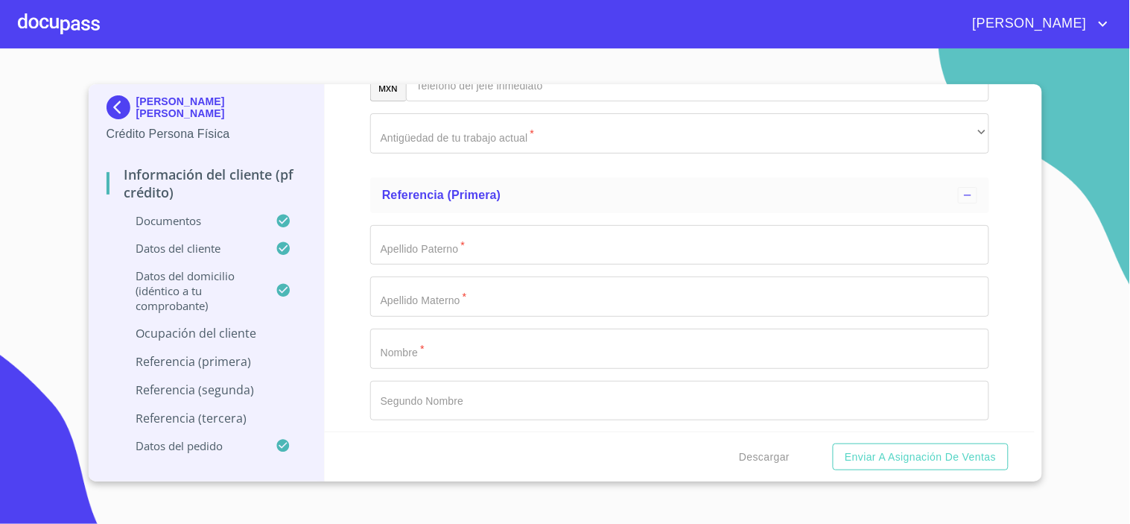
click at [404, 250] on input "Documento de identificación.   *" at bounding box center [679, 245] width 619 height 40
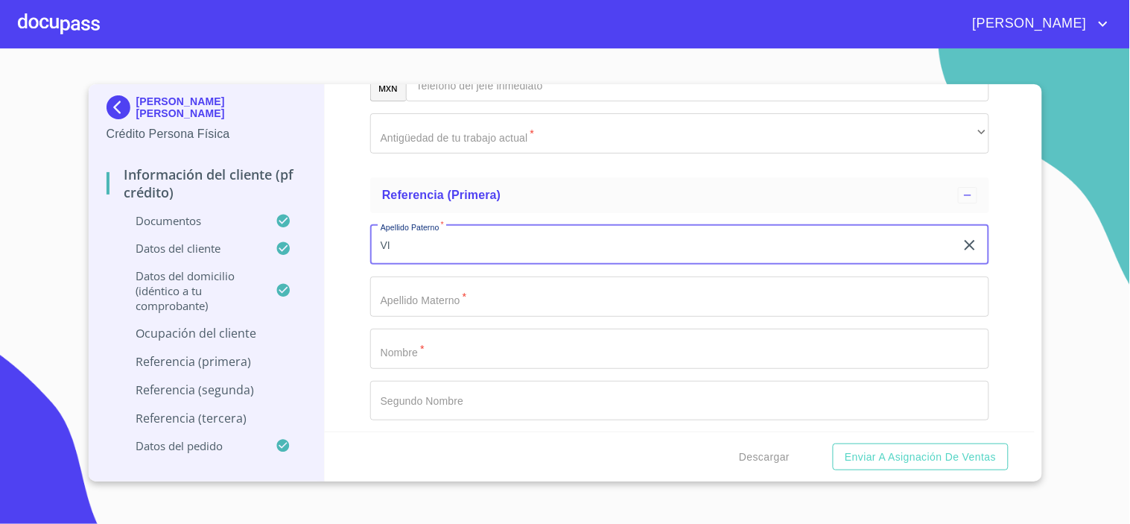
type input "V"
type input "RAMOS"
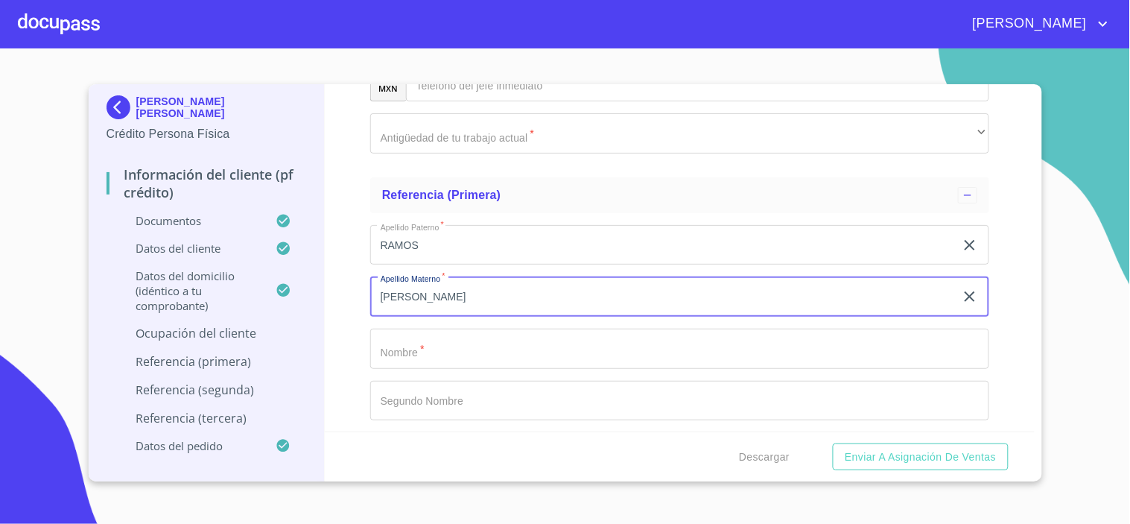
type input "[PERSON_NAME]"
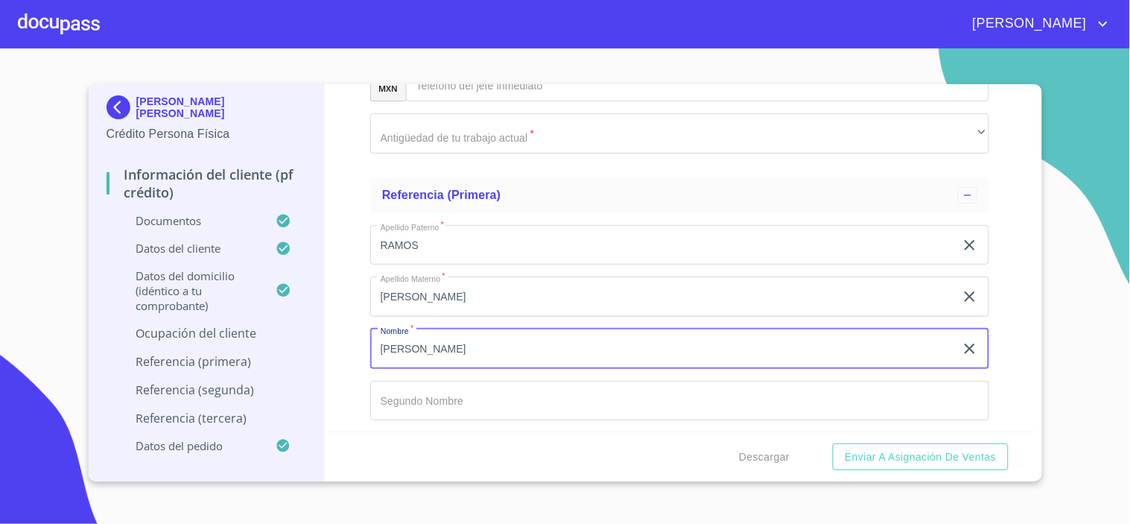
type input "[PERSON_NAME]"
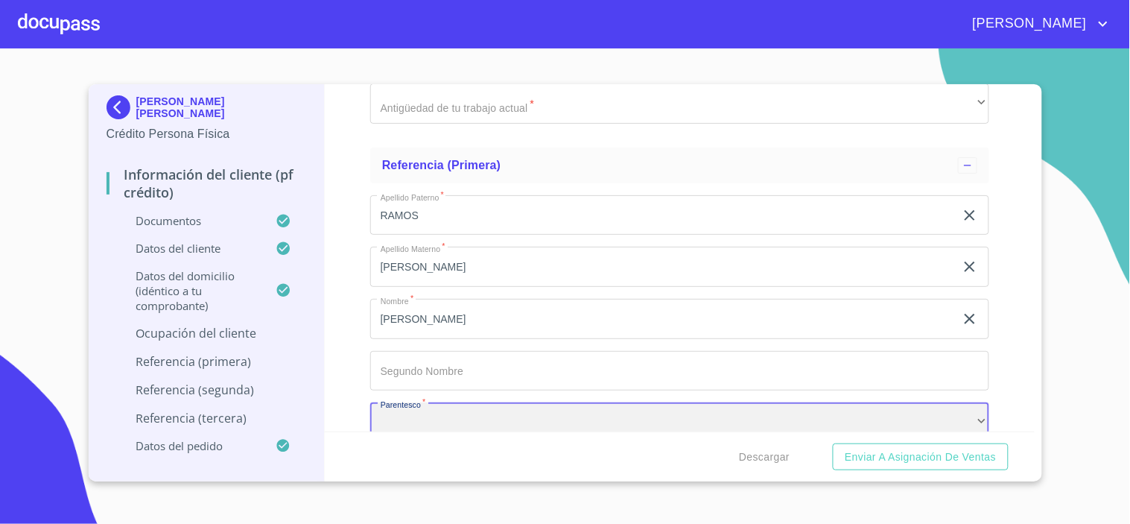
click at [393, 411] on div "​" at bounding box center [679, 422] width 619 height 40
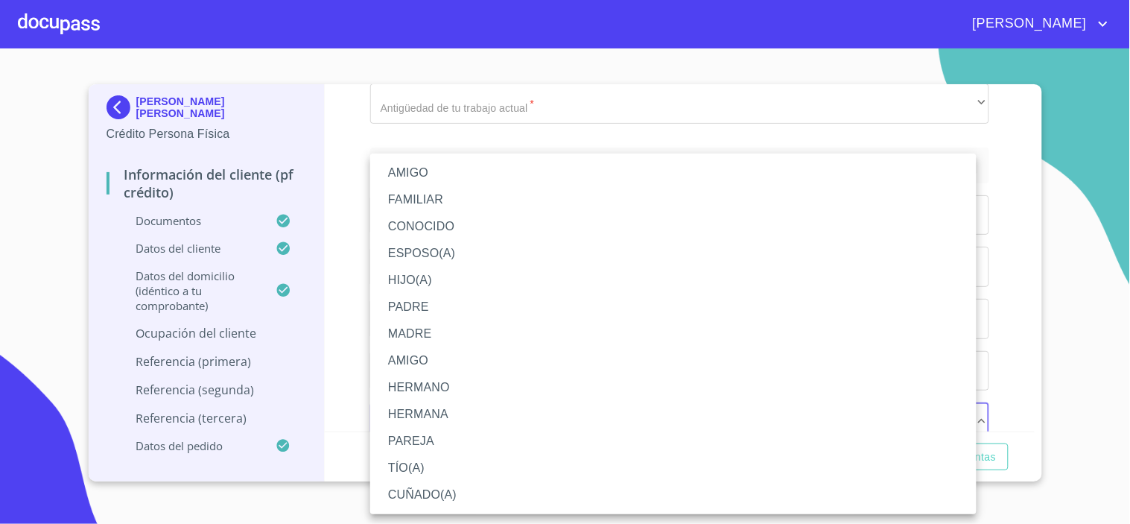
click at [423, 390] on li "HERMANO" at bounding box center [673, 387] width 606 height 27
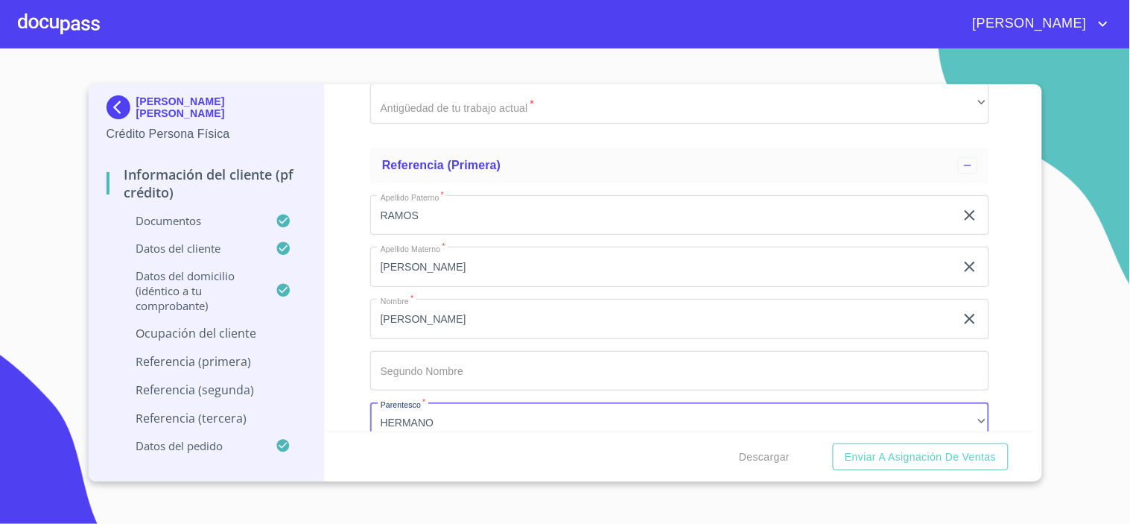
drag, startPoint x: 419, startPoint y: 360, endPoint x: 440, endPoint y: 373, distance: 24.2
click at [421, 360] on input "Documento de identificación.   *" at bounding box center [679, 371] width 619 height 40
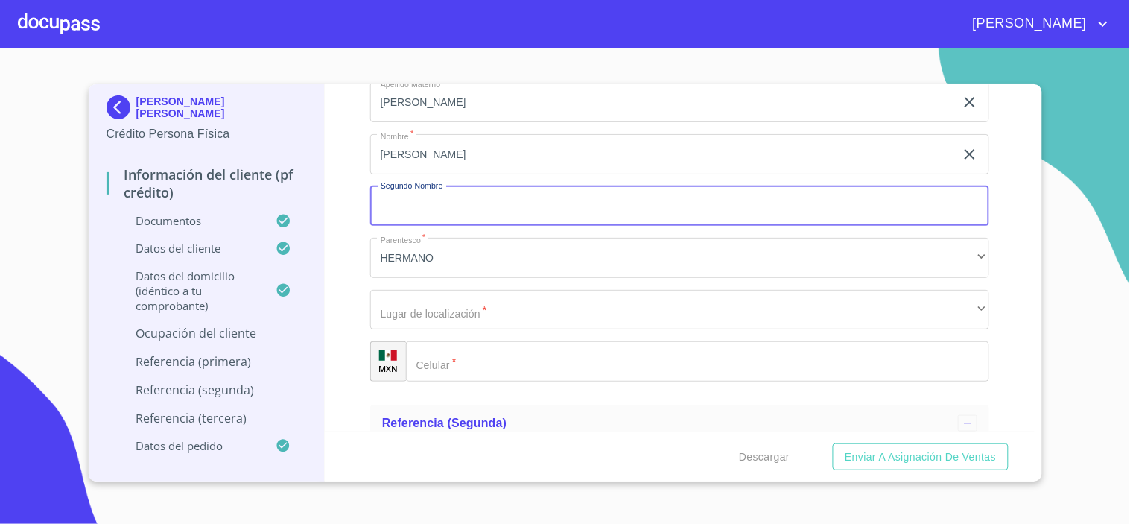
scroll to position [7541, 0]
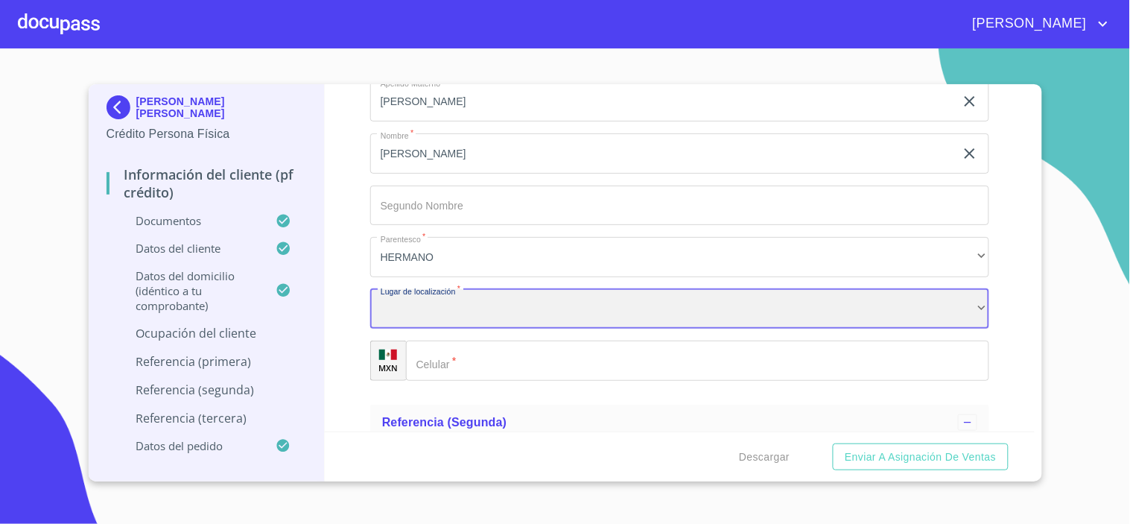
click at [419, 316] on div "​" at bounding box center [679, 309] width 619 height 40
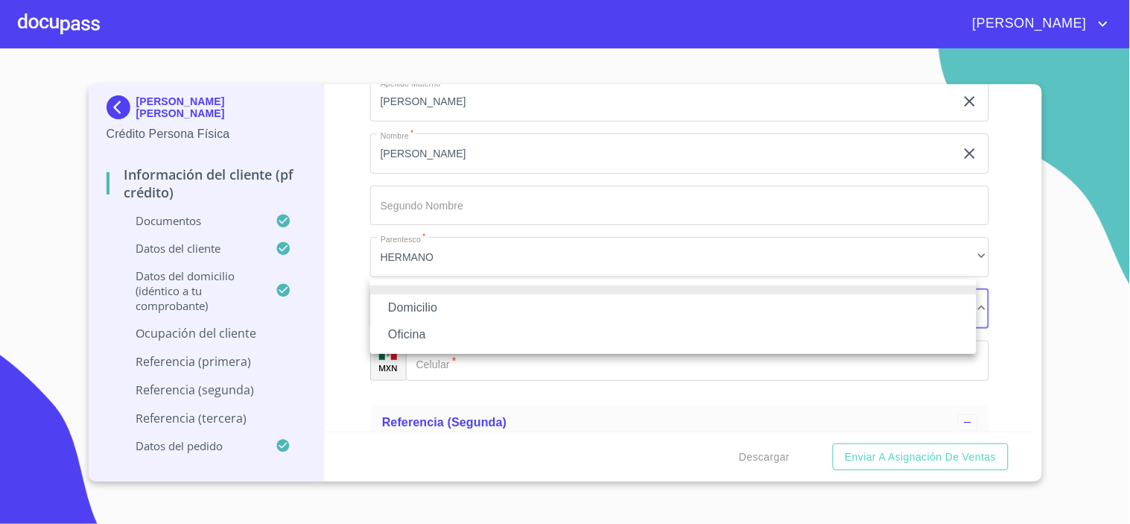
click at [416, 307] on li "Domicilio" at bounding box center [673, 307] width 606 height 27
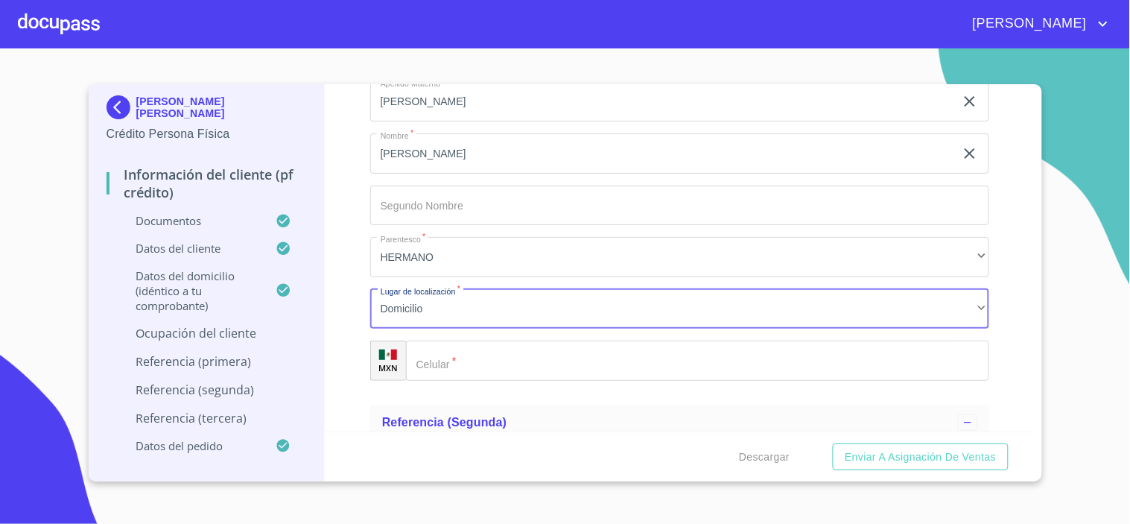
click at [460, 346] on input "Documento de identificación.   *" at bounding box center [697, 360] width 583 height 40
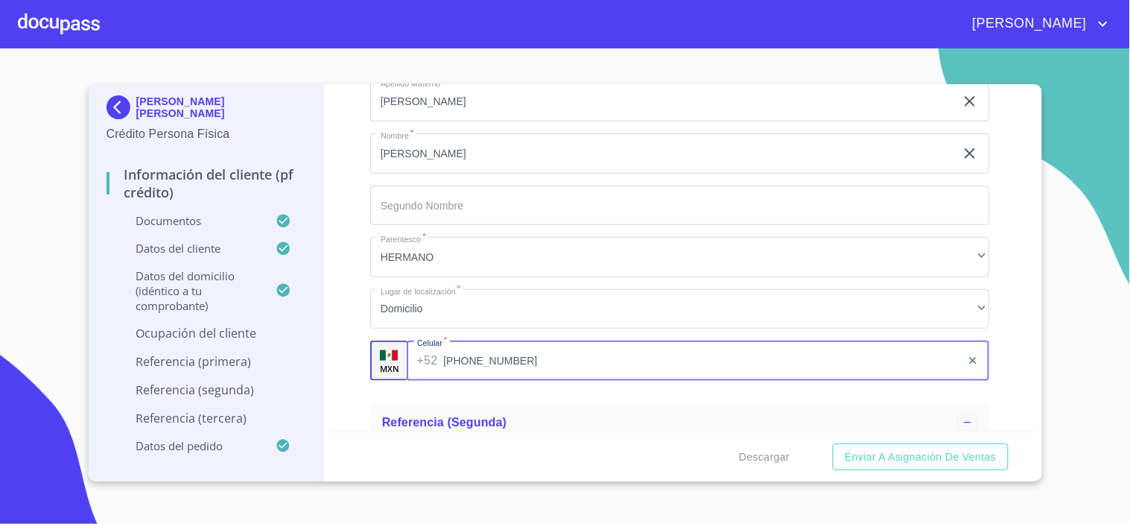
scroll to position [7706, 0]
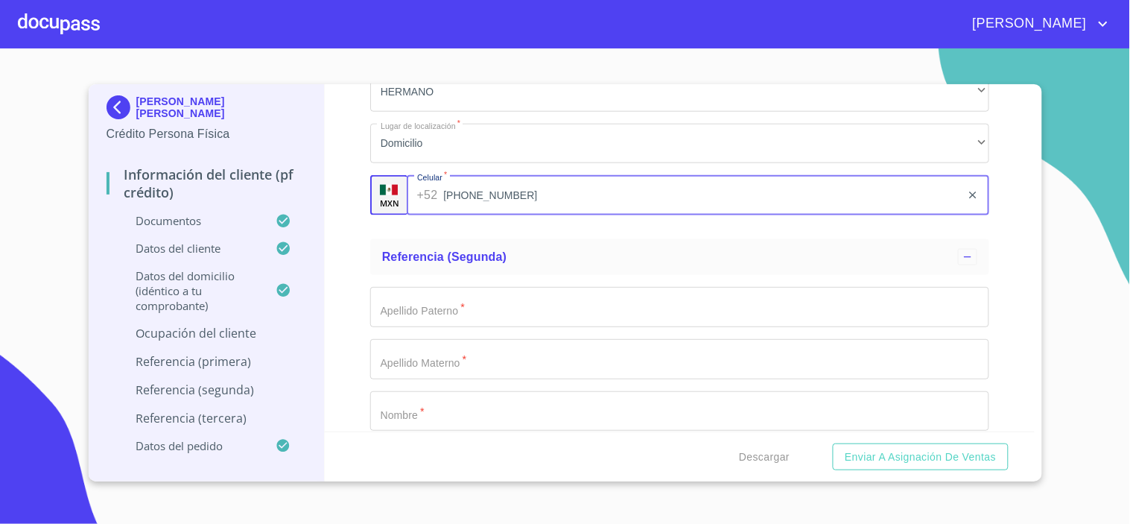
type input "[PHONE_NUMBER]"
click at [434, 299] on input "Documento de identificación.   *" at bounding box center [679, 307] width 619 height 40
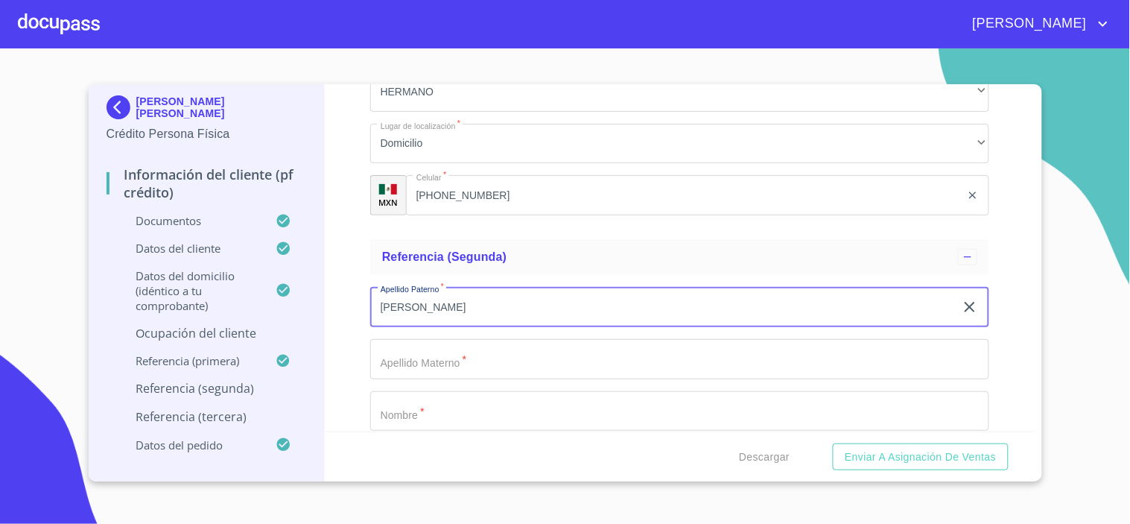
type input "[PERSON_NAME]"
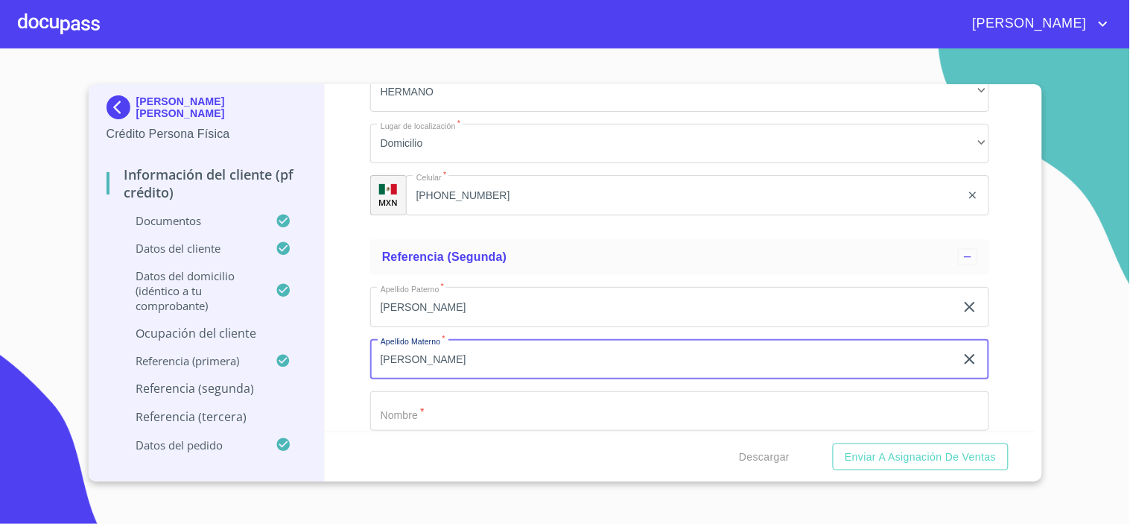
type input "[PERSON_NAME]"
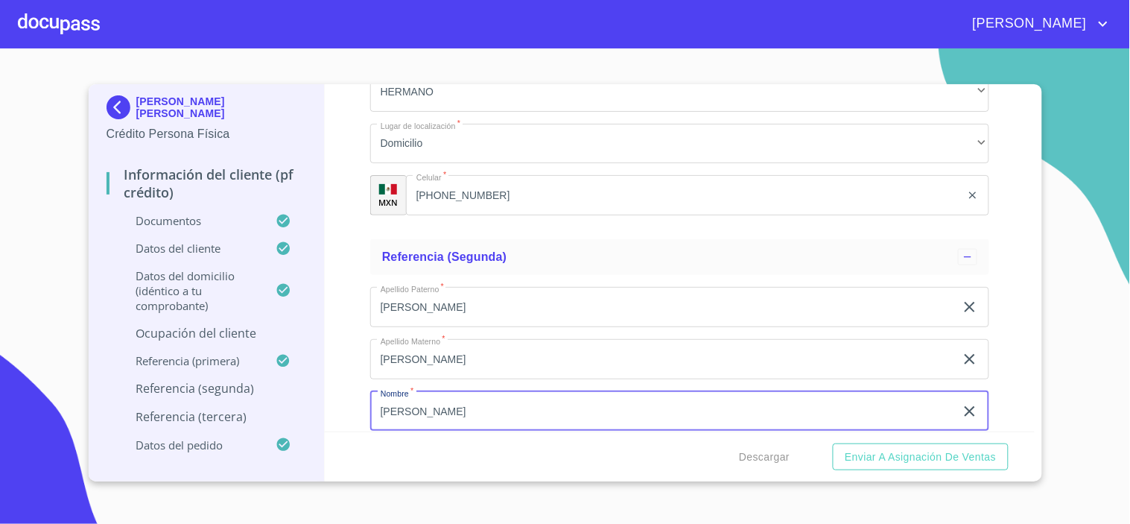
type input "[PERSON_NAME]"
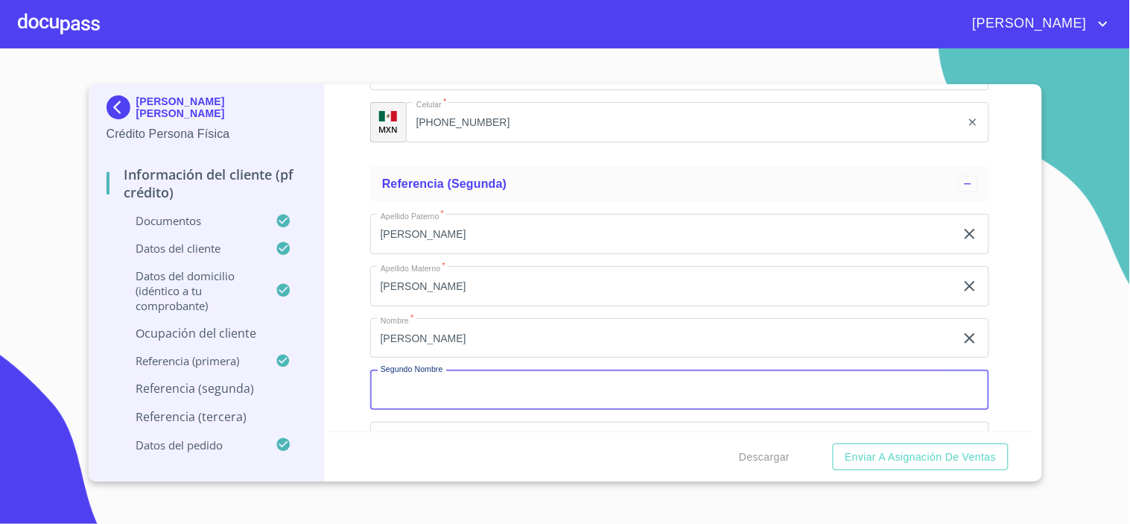
scroll to position [7829, 0]
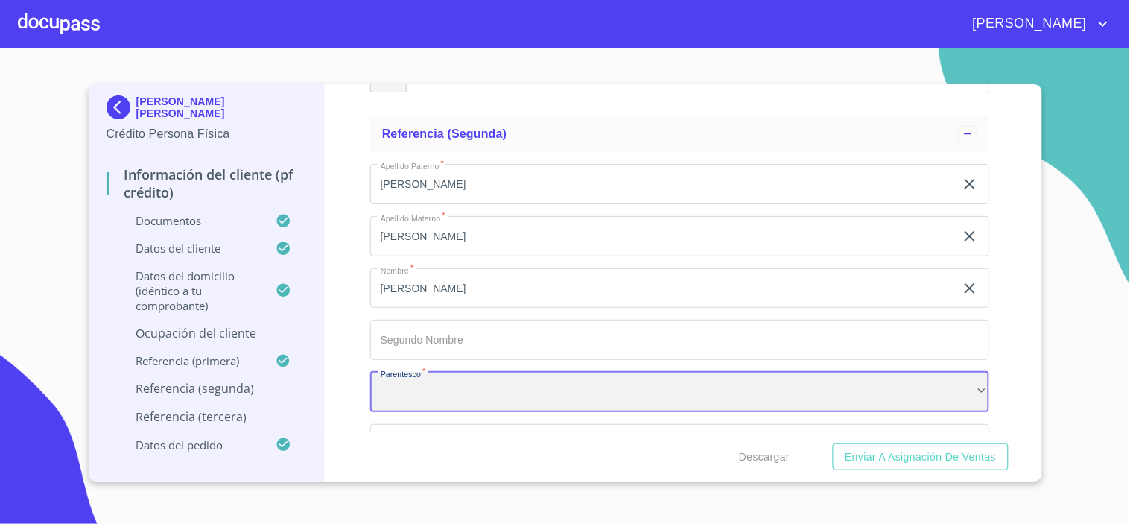
click at [451, 375] on div "​" at bounding box center [679, 392] width 619 height 40
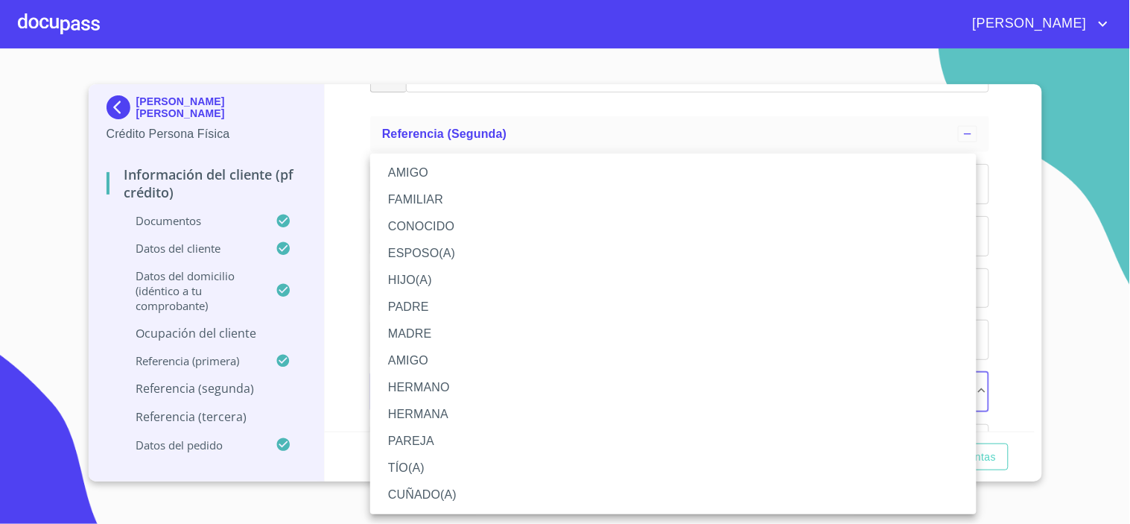
click at [415, 175] on li "AMIGO" at bounding box center [673, 172] width 606 height 27
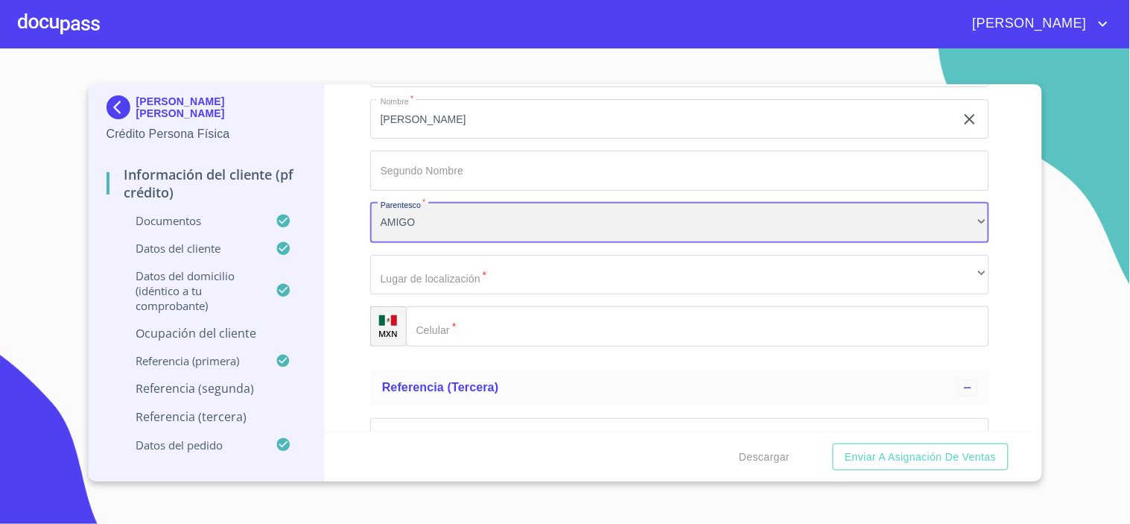
scroll to position [7995, 0]
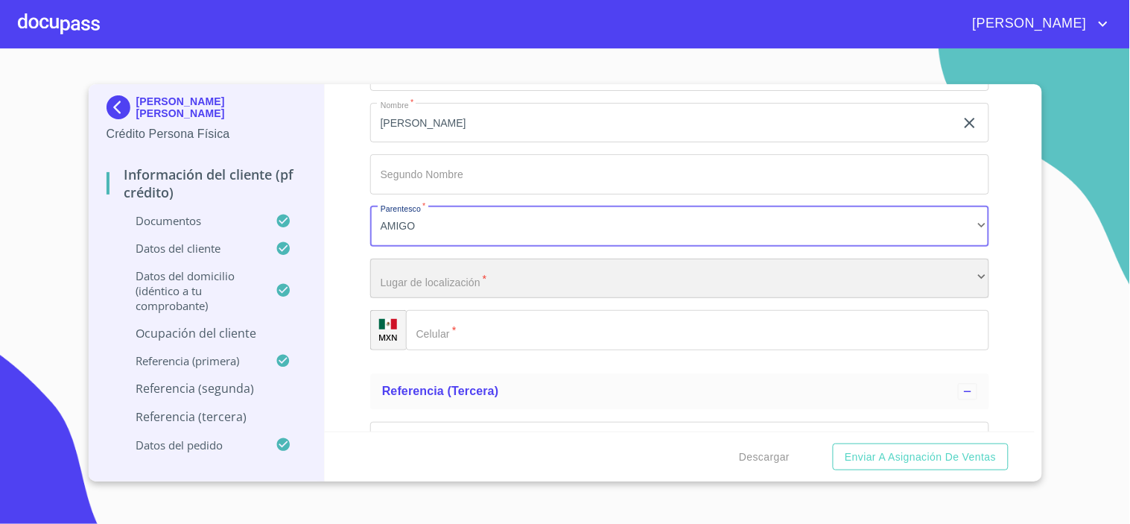
click at [436, 264] on div "​" at bounding box center [679, 278] width 619 height 40
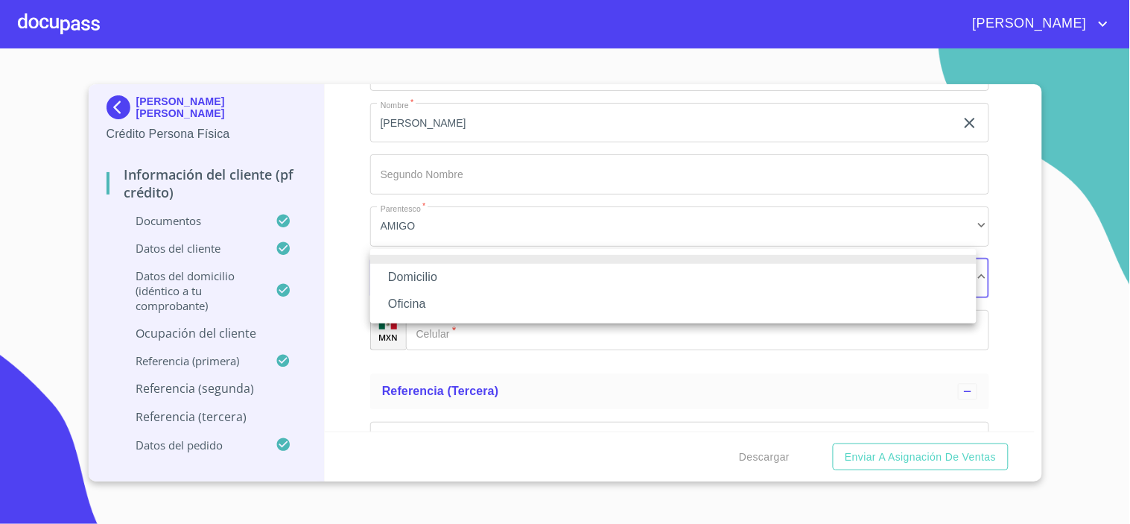
click at [419, 273] on li "Domicilio" at bounding box center [673, 277] width 606 height 27
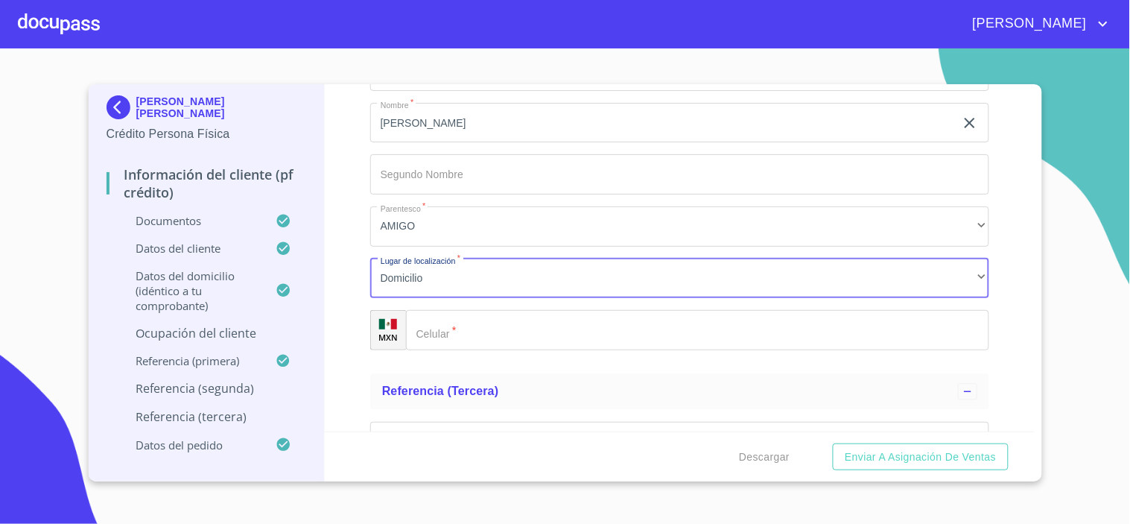
click at [463, 314] on input "Documento de identificación.   *" at bounding box center [697, 330] width 583 height 40
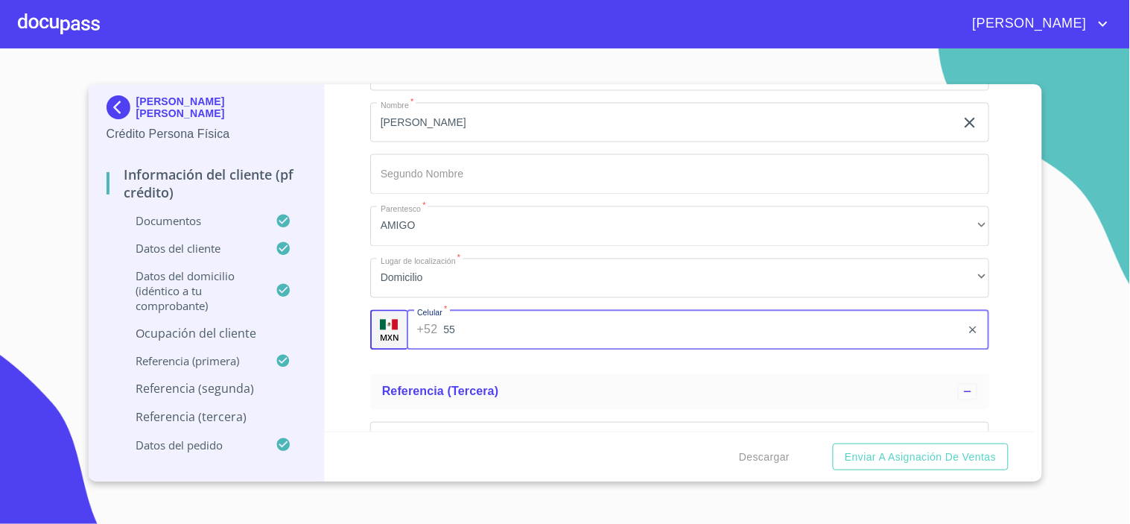
type input "5"
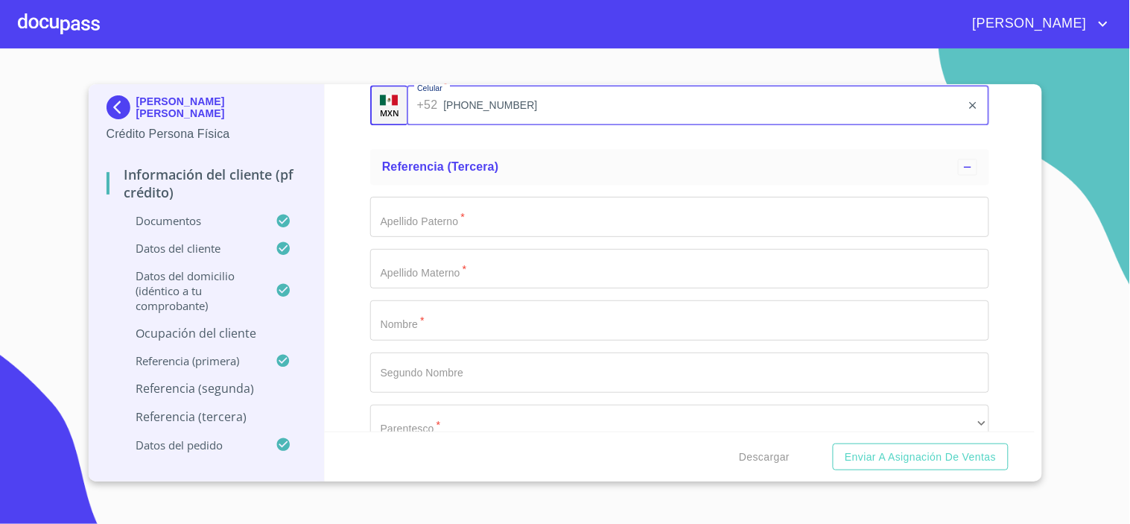
scroll to position [8243, 0]
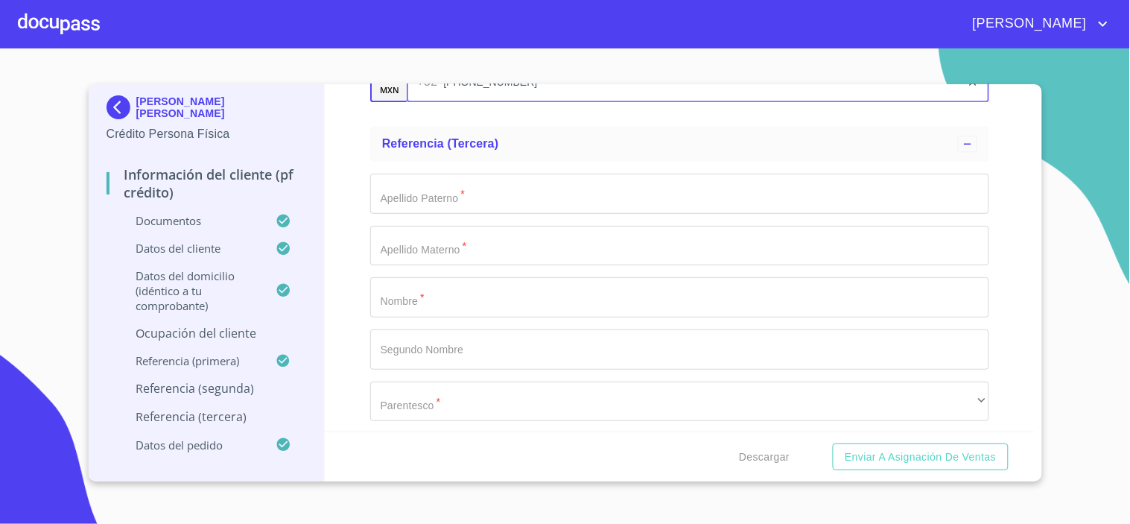
type input "[PHONE_NUMBER]"
click at [413, 182] on input "Documento de identificación.   *" at bounding box center [679, 194] width 619 height 40
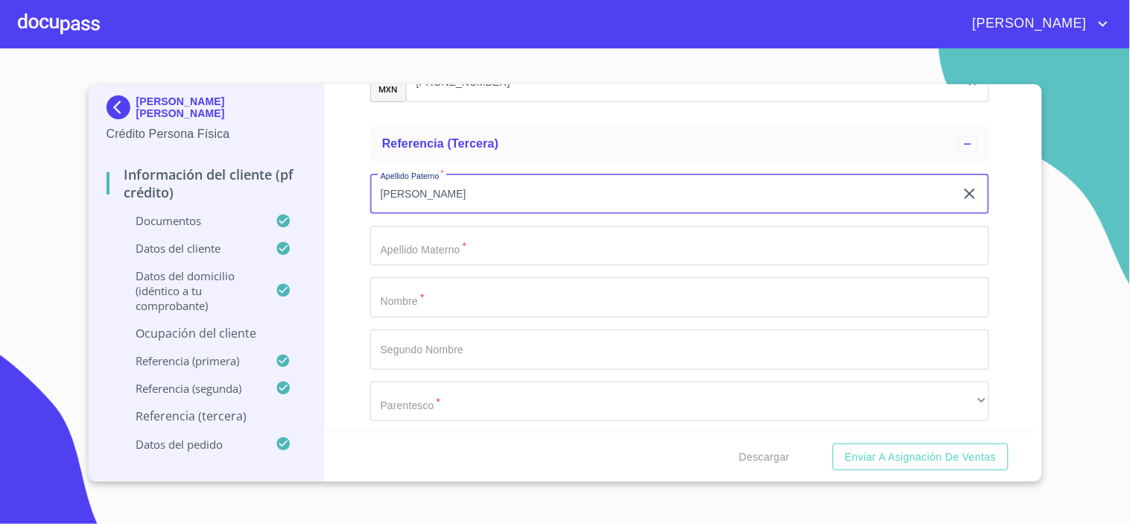
type input "[PERSON_NAME]"
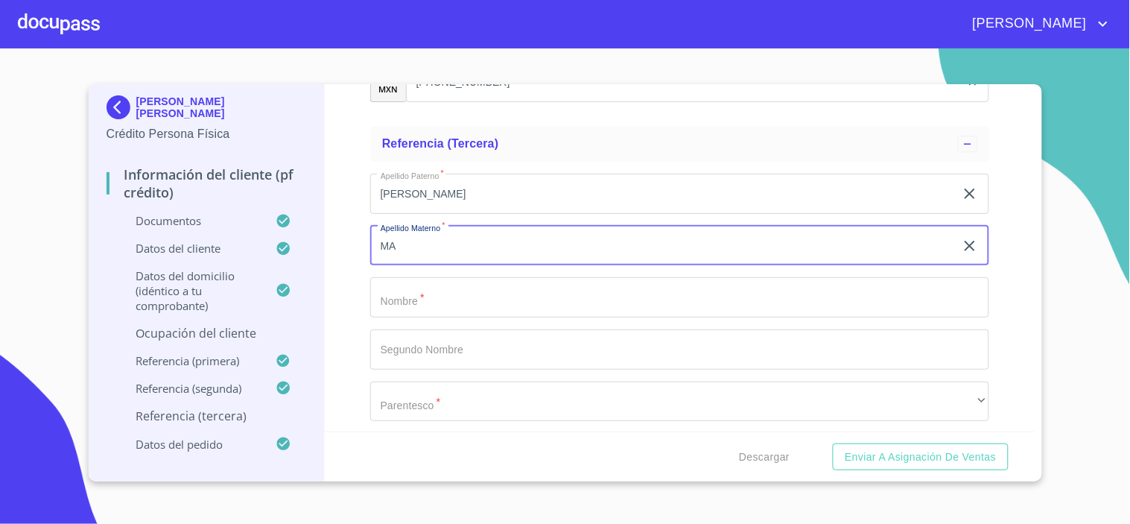
type input "M"
type input "[PERSON_NAME]"
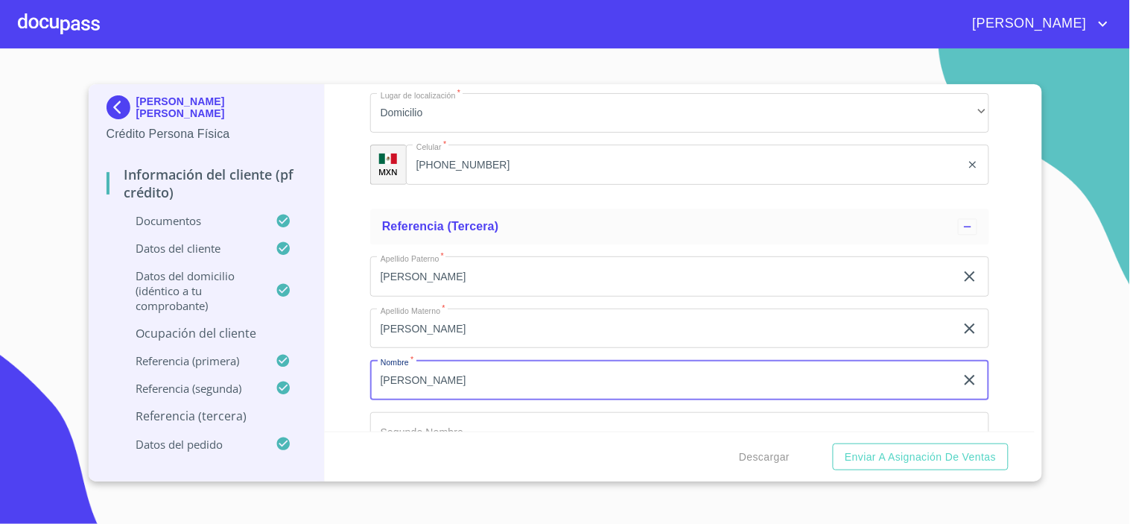
scroll to position [8326, 0]
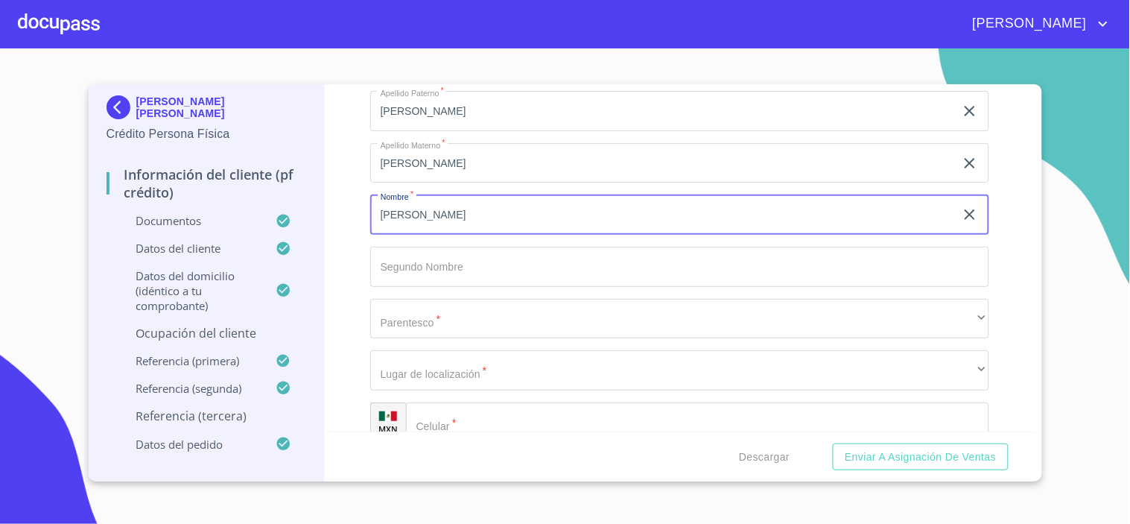
type input "[PERSON_NAME]"
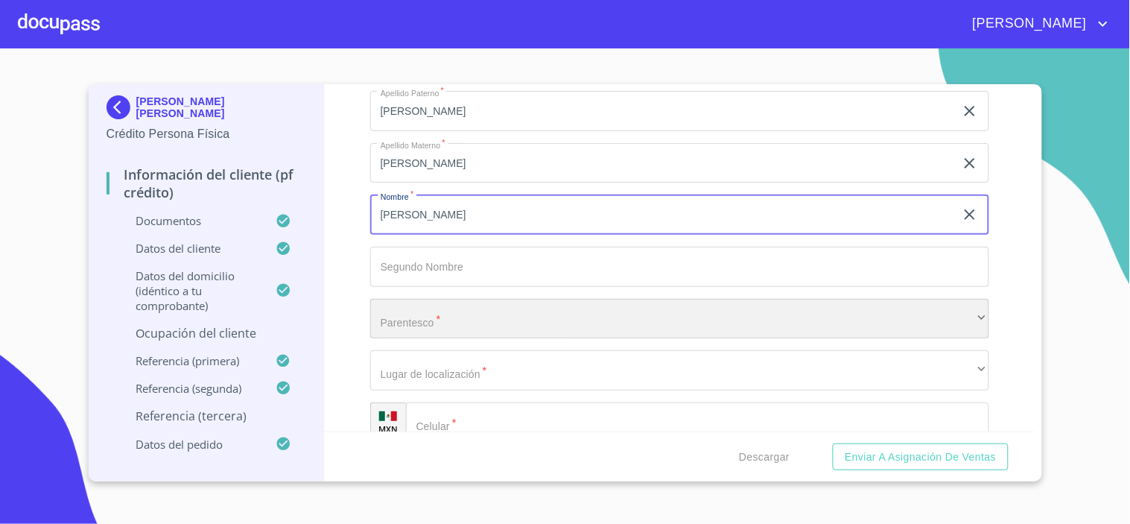
click at [407, 313] on div "​" at bounding box center [679, 319] width 619 height 40
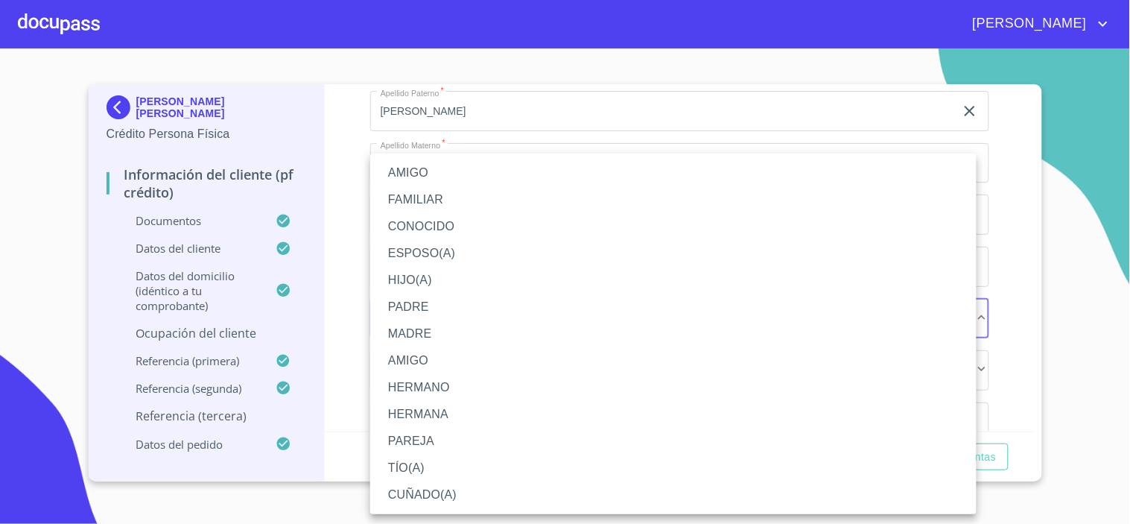
click at [418, 442] on li "PAREJA" at bounding box center [673, 441] width 606 height 27
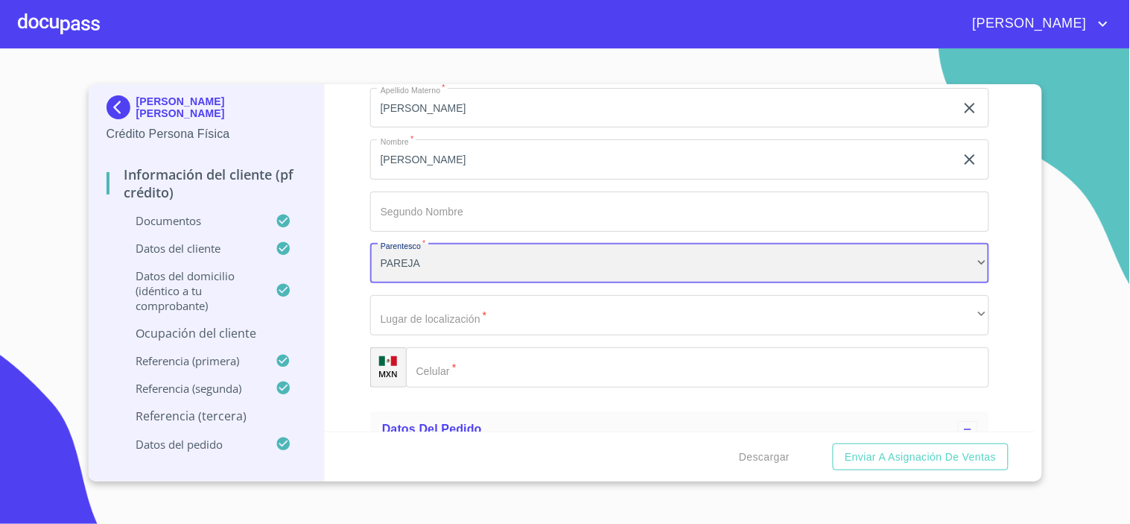
scroll to position [8408, 0]
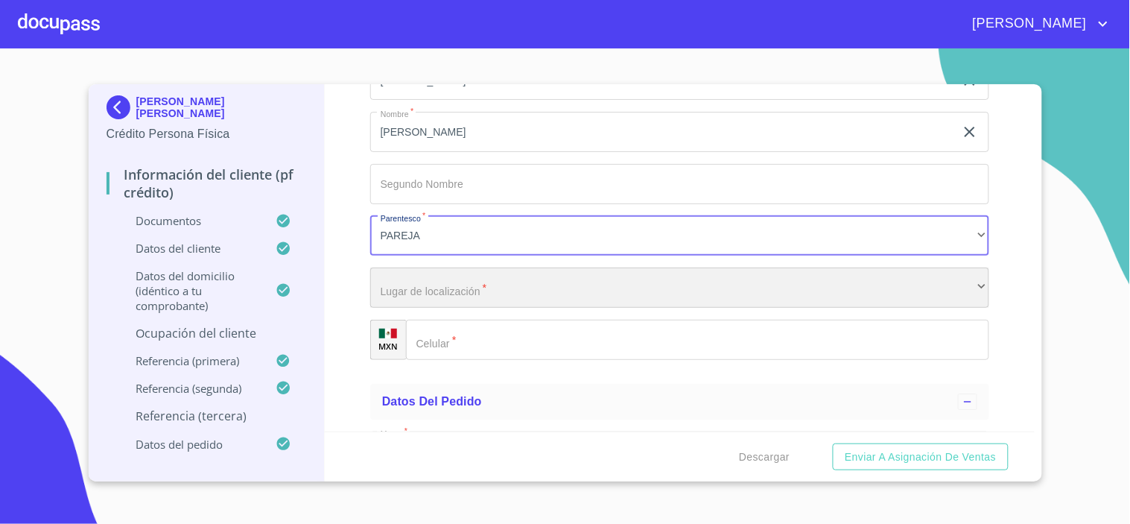
click at [419, 285] on div "​" at bounding box center [679, 287] width 619 height 40
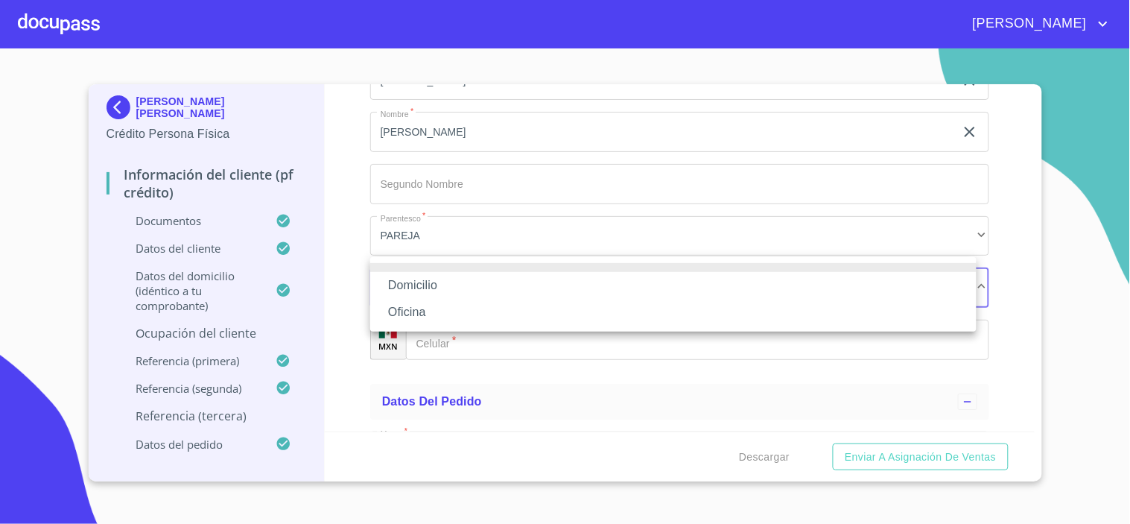
drag, startPoint x: 413, startPoint y: 278, endPoint x: 422, endPoint y: 278, distance: 8.9
click at [413, 280] on li "Domicilio" at bounding box center [673, 285] width 606 height 27
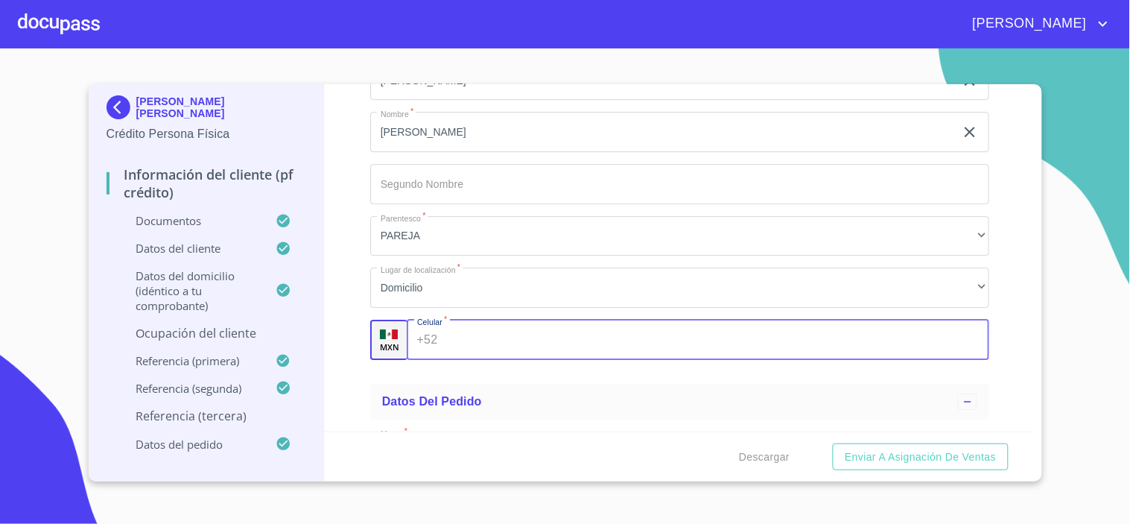
click at [457, 328] on input "Documento de identificación.   *" at bounding box center [716, 340] width 546 height 40
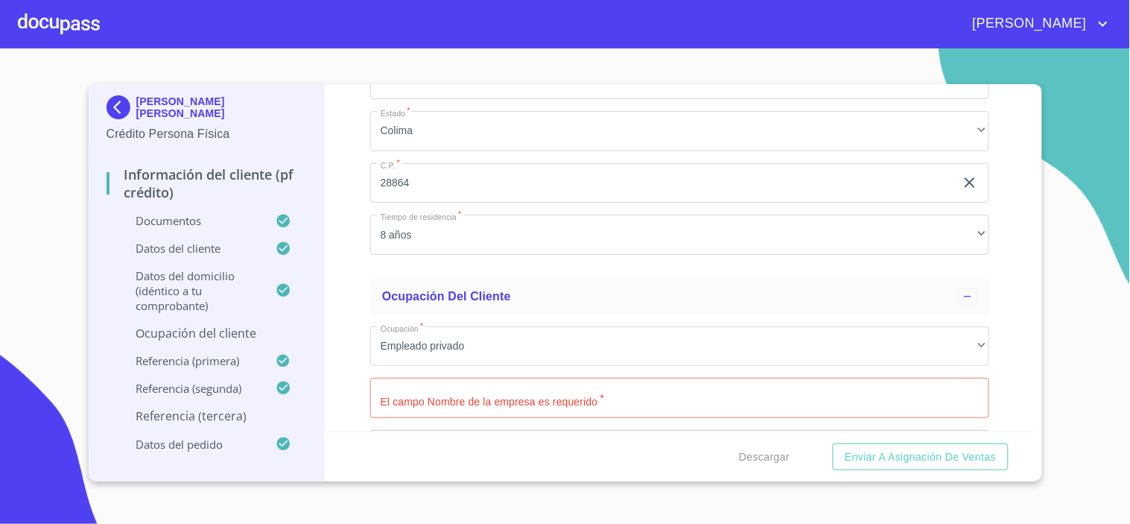
scroll to position [6261, 0]
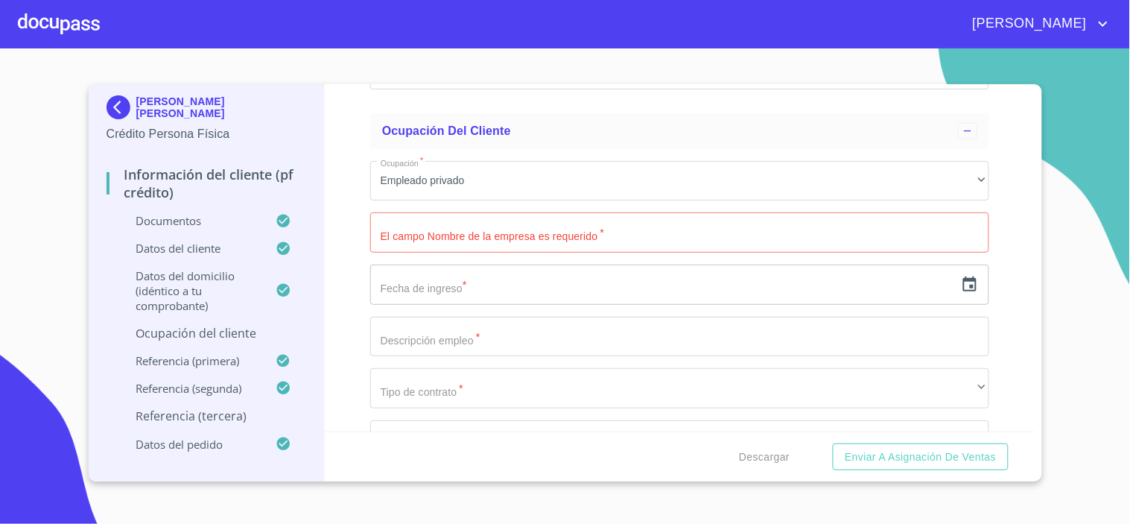
type input "[PHONE_NUMBER]"
click at [404, 228] on input "Documento de identificación.   *" at bounding box center [679, 232] width 619 height 40
click at [448, 218] on input "Documento de identificación.   *" at bounding box center [679, 232] width 619 height 40
type input "BEEF & [PERSON_NAME] ALIMENTOS"
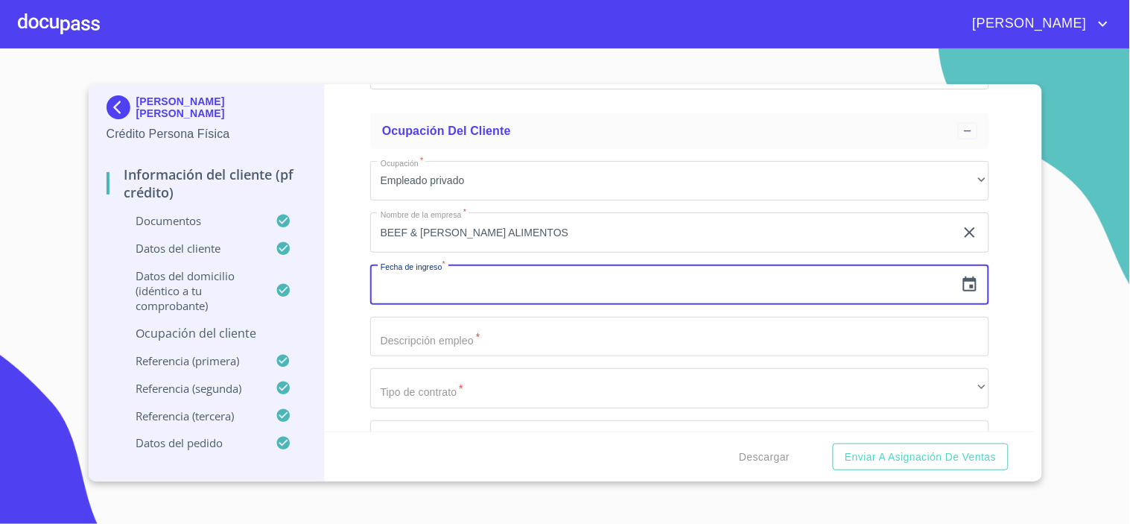
click at [961, 277] on icon "button" at bounding box center [970, 285] width 18 height 18
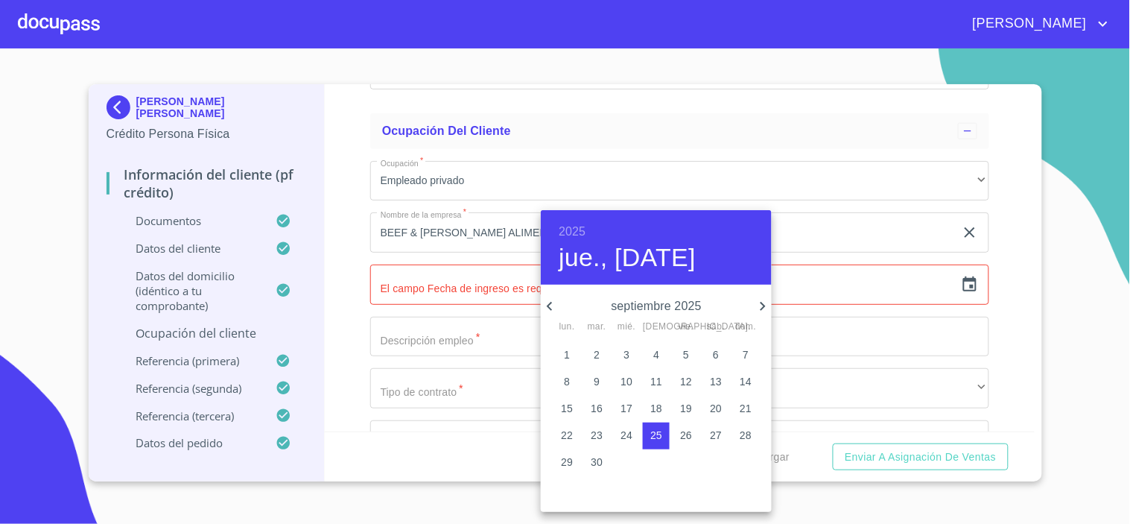
click at [576, 232] on h6 "2025" at bounding box center [572, 231] width 27 height 21
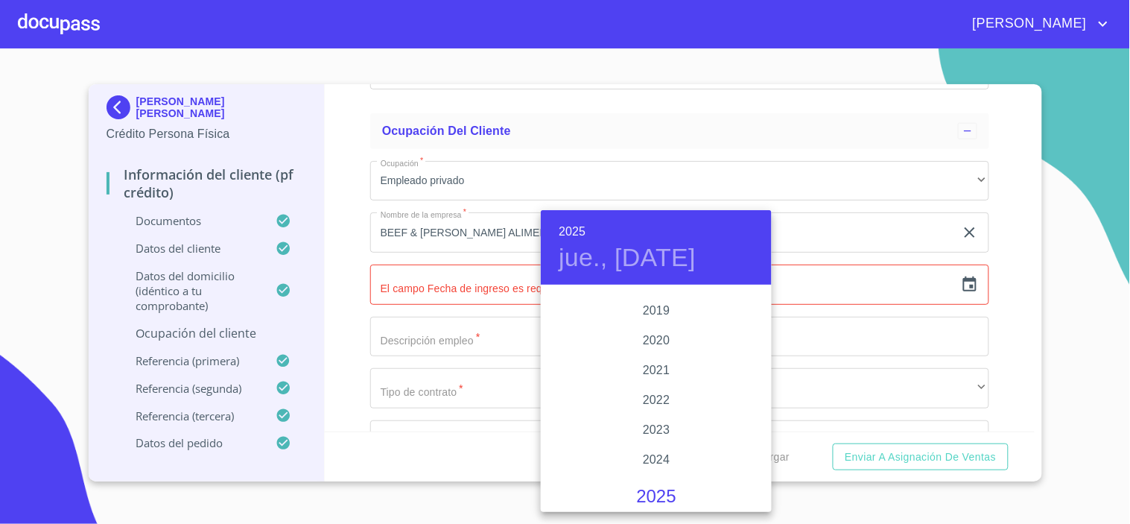
scroll to position [2724, 0]
click at [661, 438] on div "2021" at bounding box center [656, 438] width 231 height 30
type input "25 de sep. de 2021"
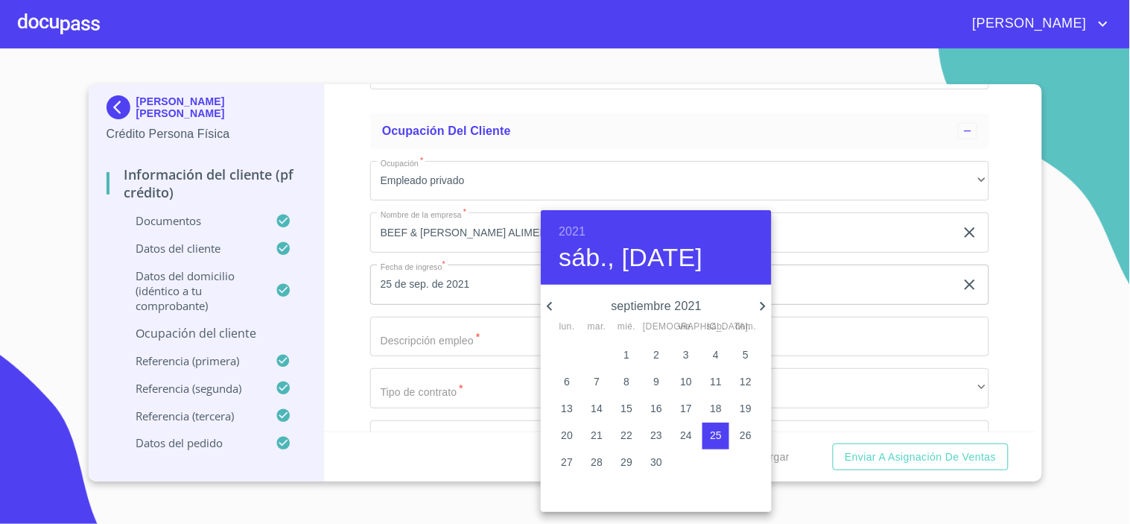
click at [391, 328] on div at bounding box center [565, 262] width 1130 height 524
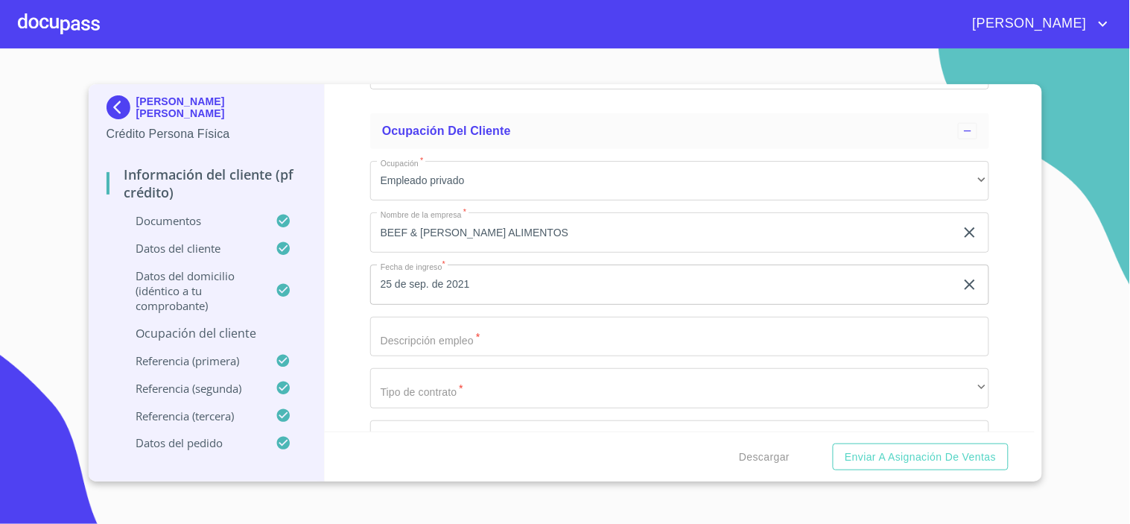
click at [410, 337] on input "Documento de identificación.   *" at bounding box center [679, 337] width 619 height 40
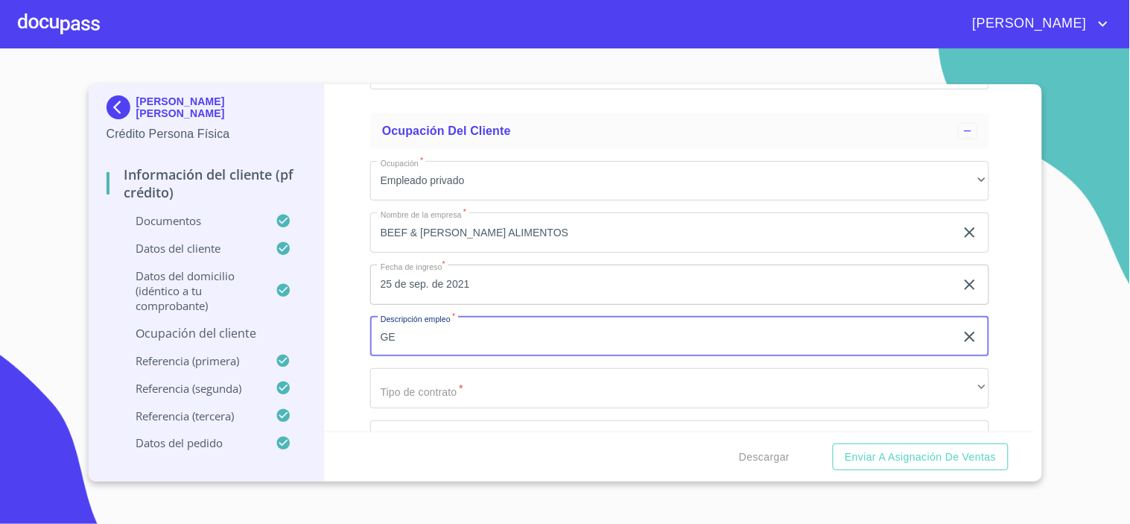
type input "G"
type input "SUB GERENTE"
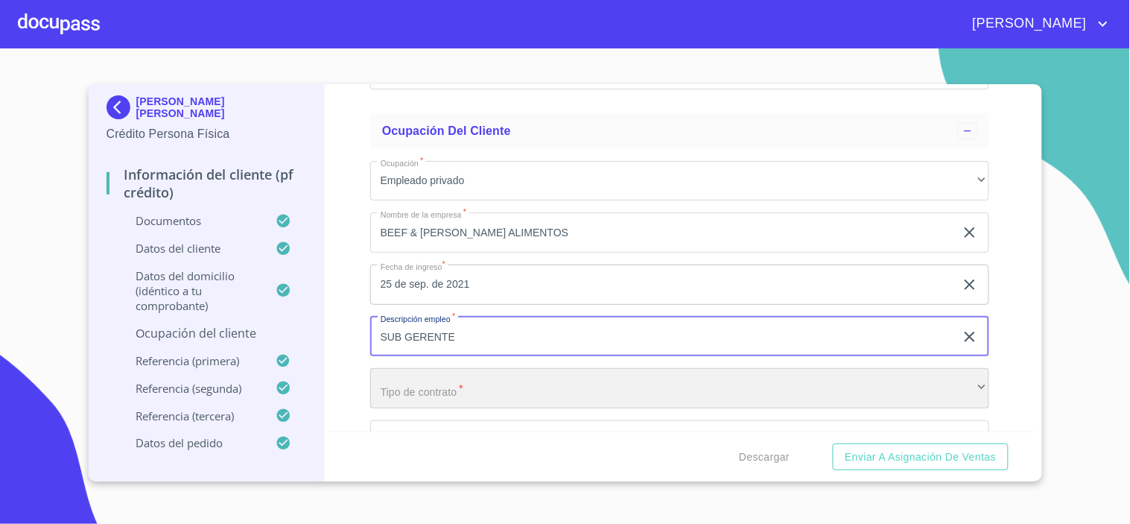
click at [430, 369] on div "​" at bounding box center [679, 388] width 619 height 40
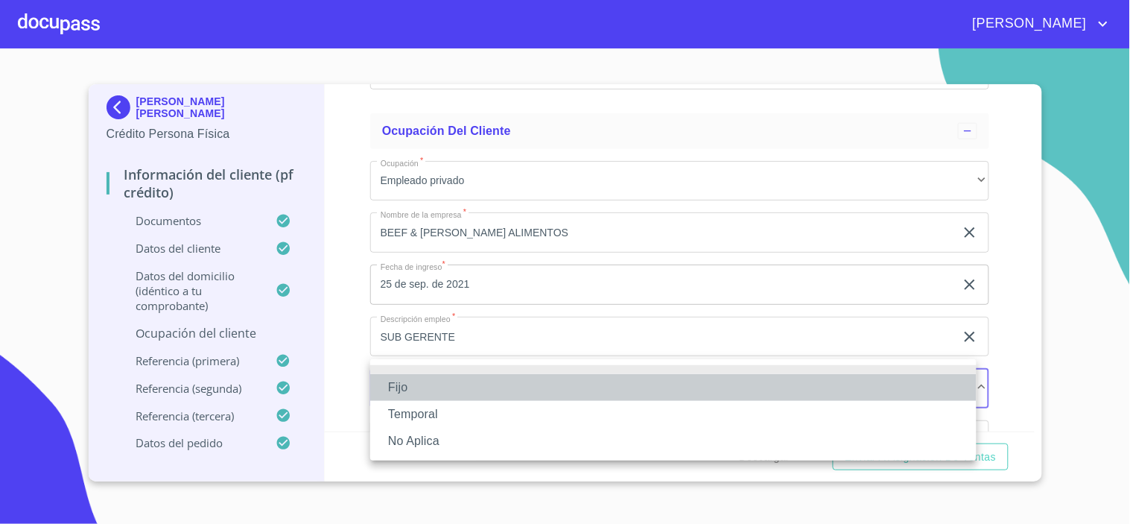
click at [393, 380] on li "Fijo" at bounding box center [673, 387] width 606 height 27
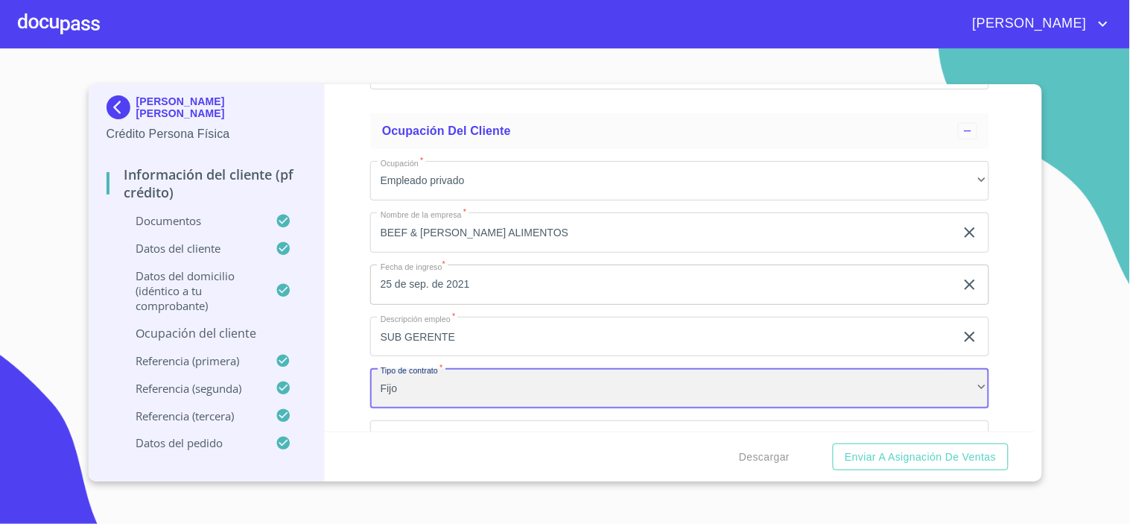
scroll to position [6343, 0]
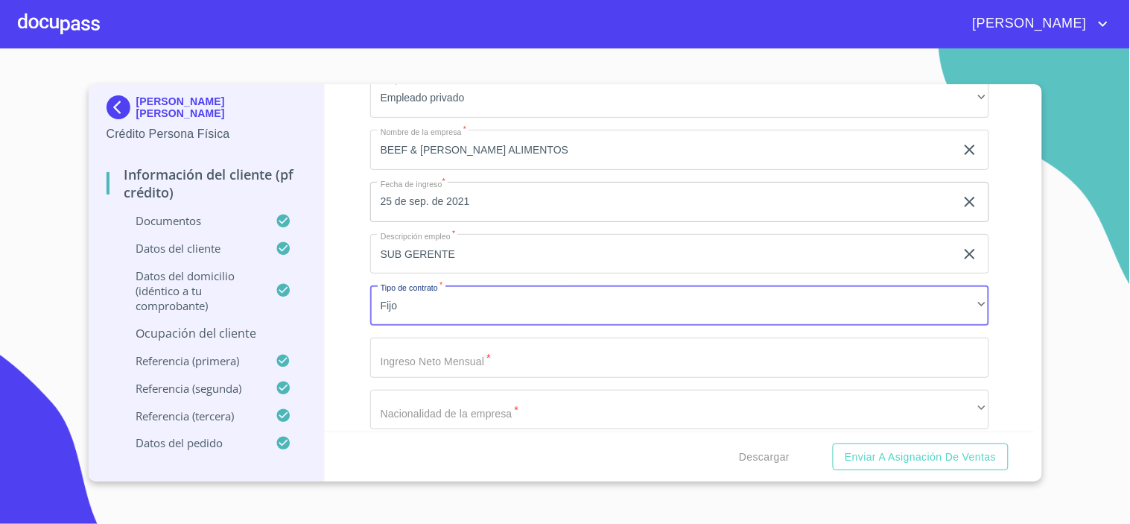
click at [413, 346] on input "Documento de identificación.   *" at bounding box center [679, 357] width 619 height 40
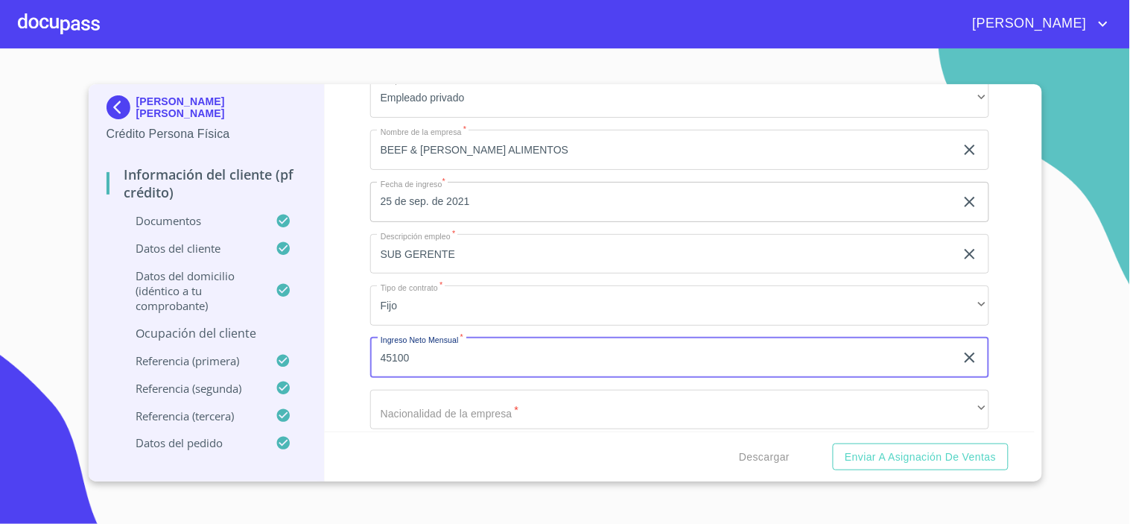
type input "45100"
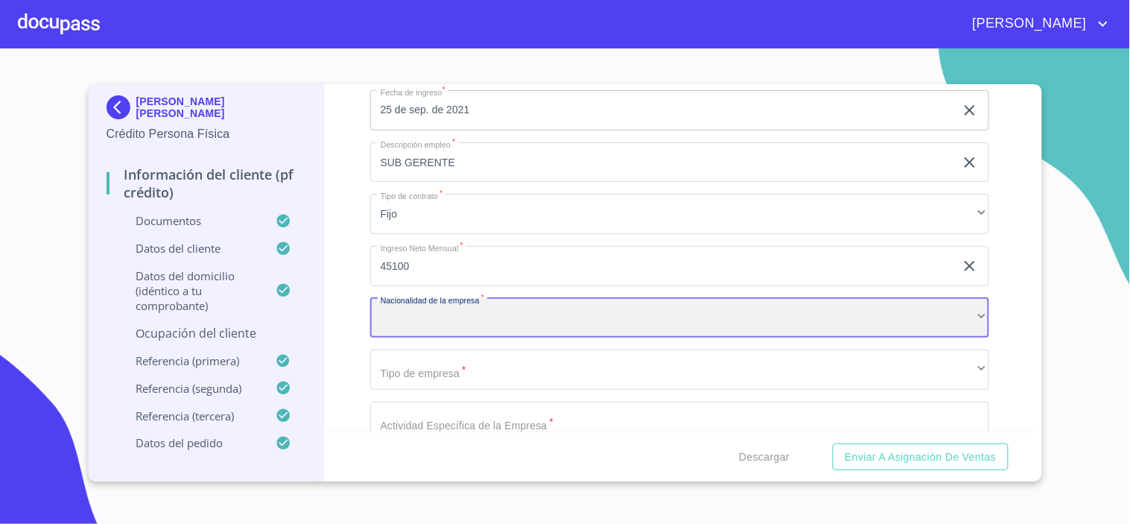
scroll to position [6509, 0]
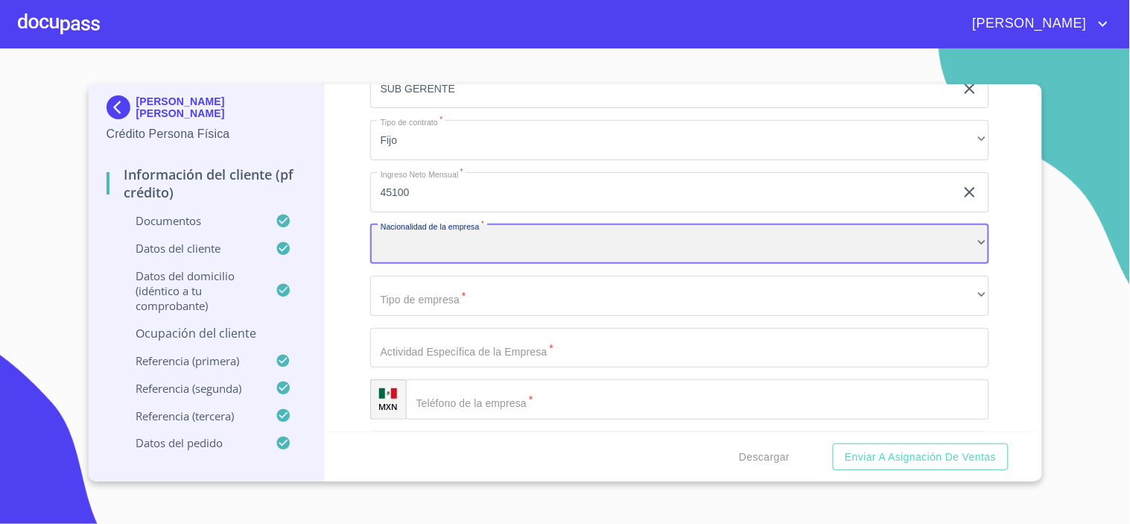
click at [386, 232] on div "​" at bounding box center [679, 244] width 619 height 40
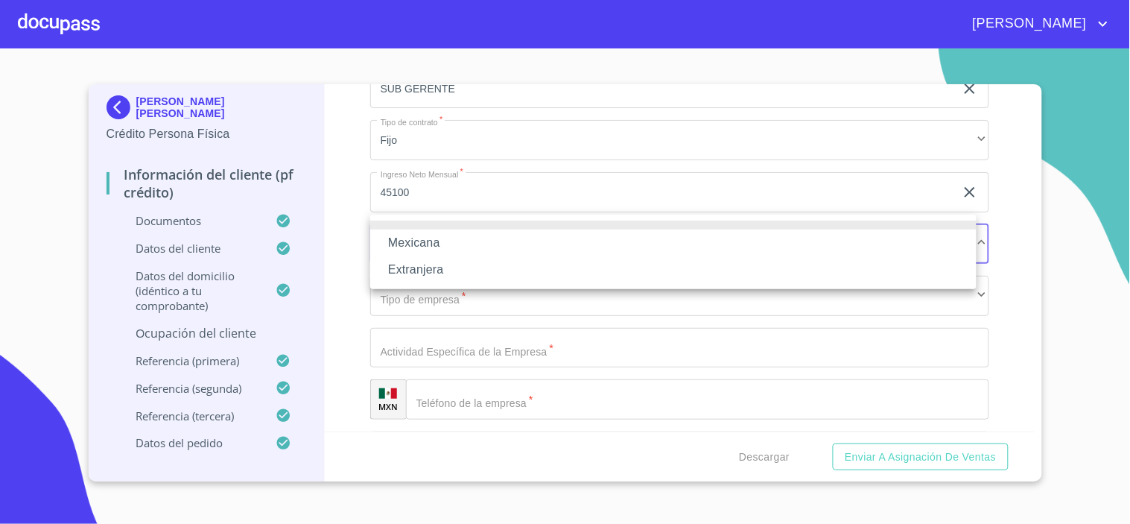
drag, startPoint x: 410, startPoint y: 236, endPoint x: 455, endPoint y: 248, distance: 46.3
click at [411, 236] on li "Mexicana" at bounding box center [673, 242] width 606 height 27
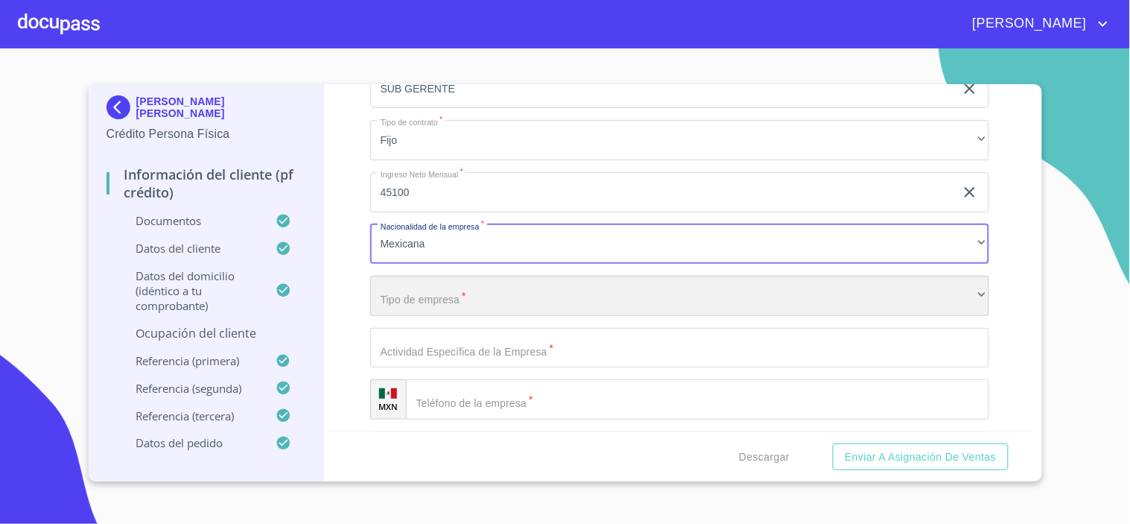
click at [466, 279] on div "​" at bounding box center [679, 296] width 619 height 40
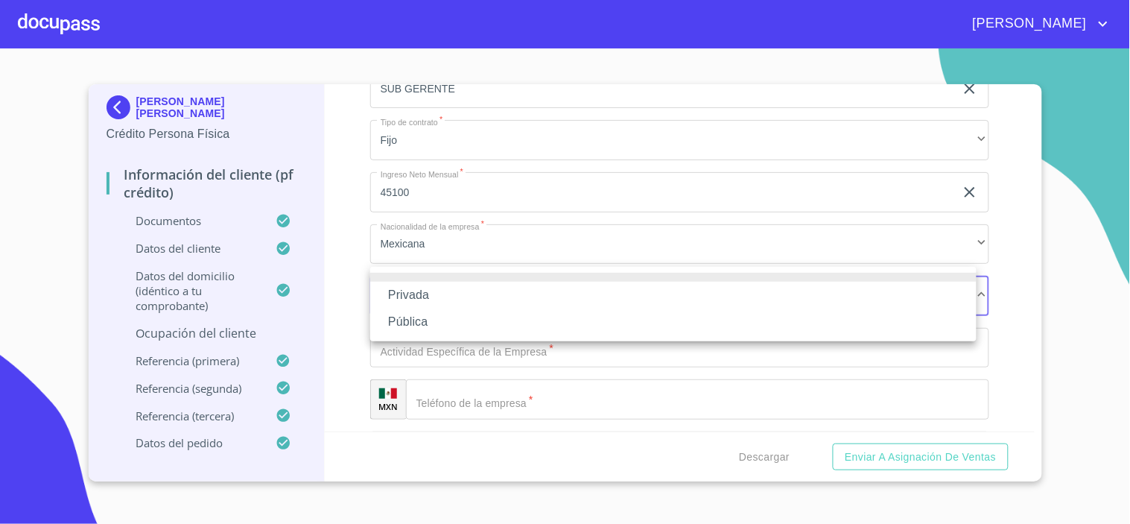
click at [419, 294] on li "Privada" at bounding box center [673, 295] width 606 height 27
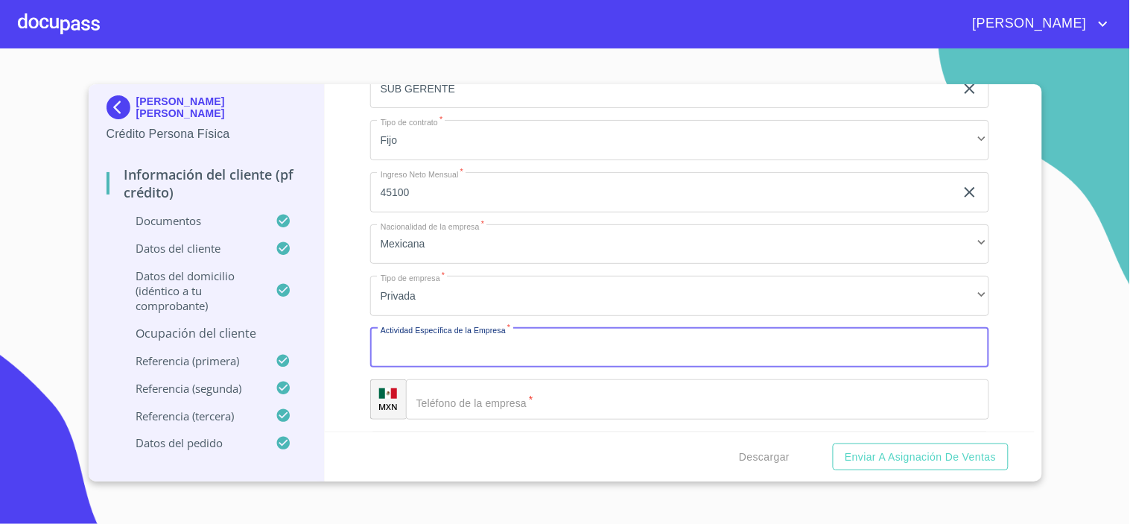
click at [425, 339] on input "Documento de identificación.   *" at bounding box center [679, 348] width 619 height 40
type input "VENTA DE ALIMENTOS"
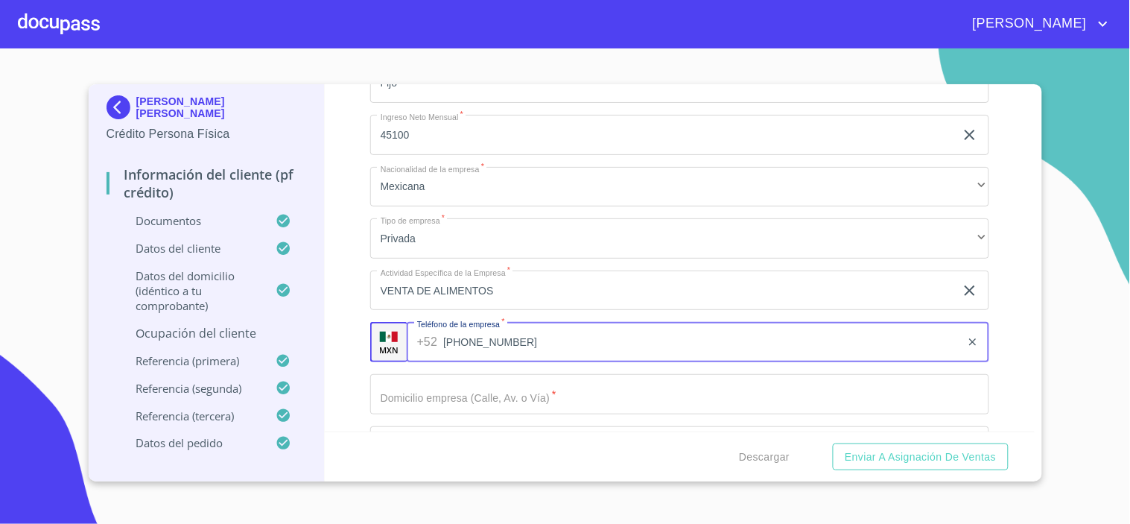
scroll to position [6591, 0]
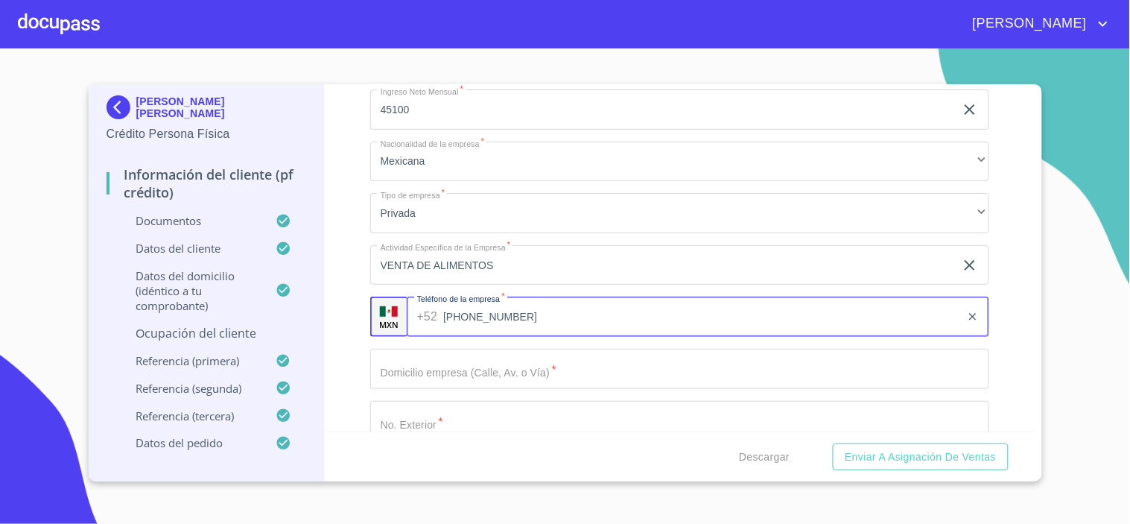
type input "[PHONE_NUMBER]"
click at [407, 374] on input "Documento de identificación.   *" at bounding box center [679, 369] width 619 height 40
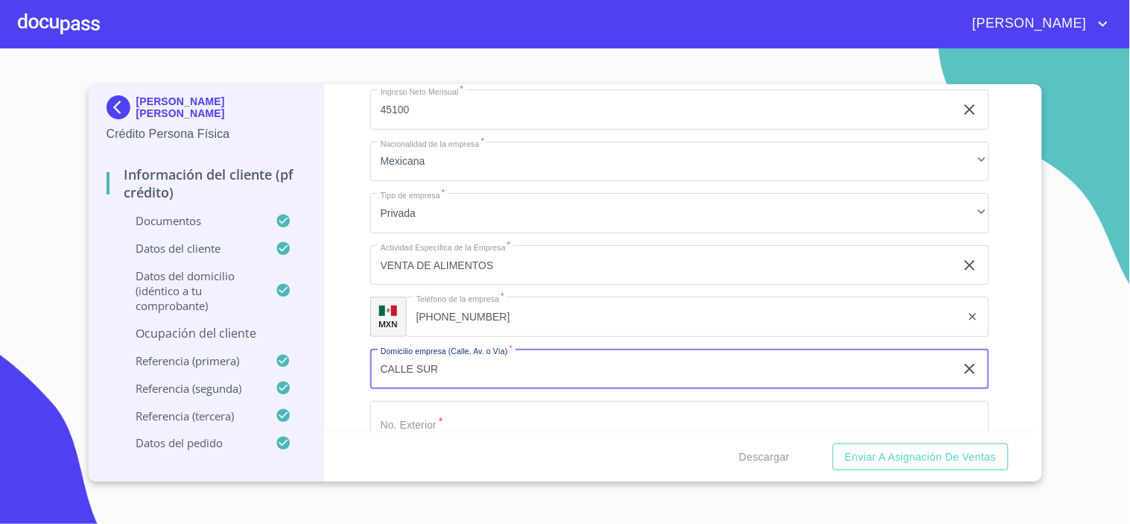
type input "CALLE SUR"
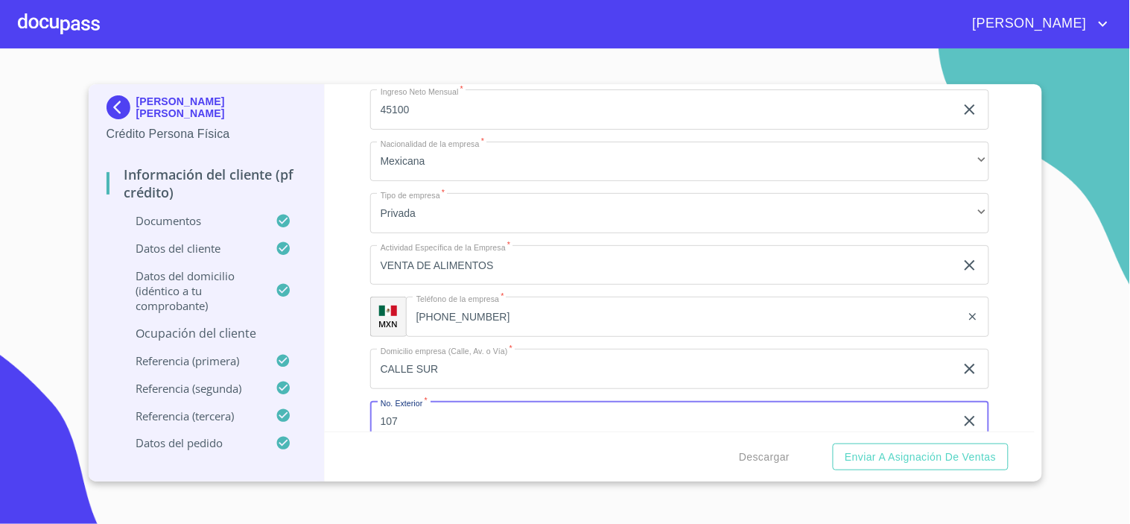
type input "107"
click at [479, 367] on input "CALLE SUR" at bounding box center [662, 369] width 585 height 40
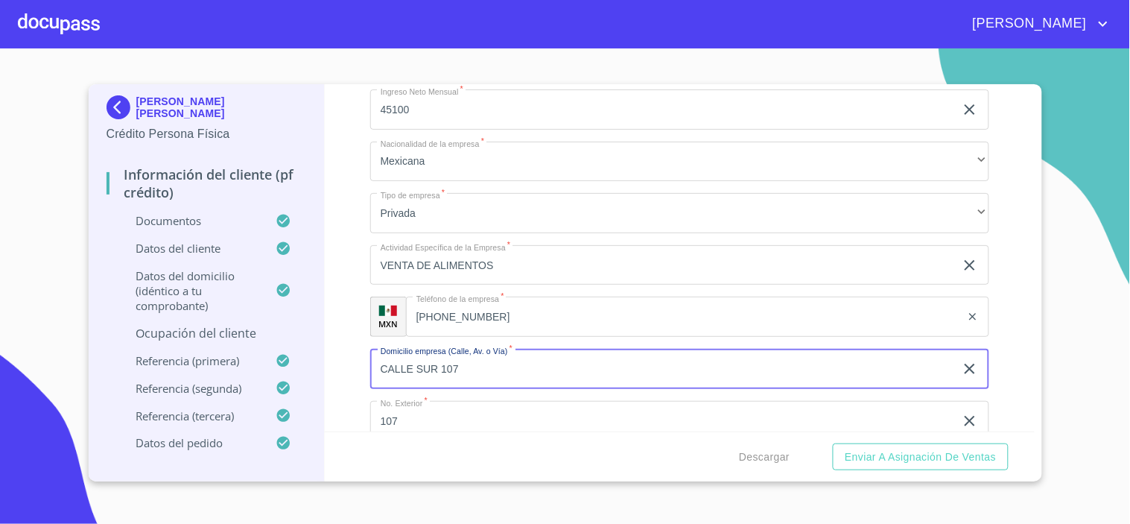
type input "CALLE SUR 107"
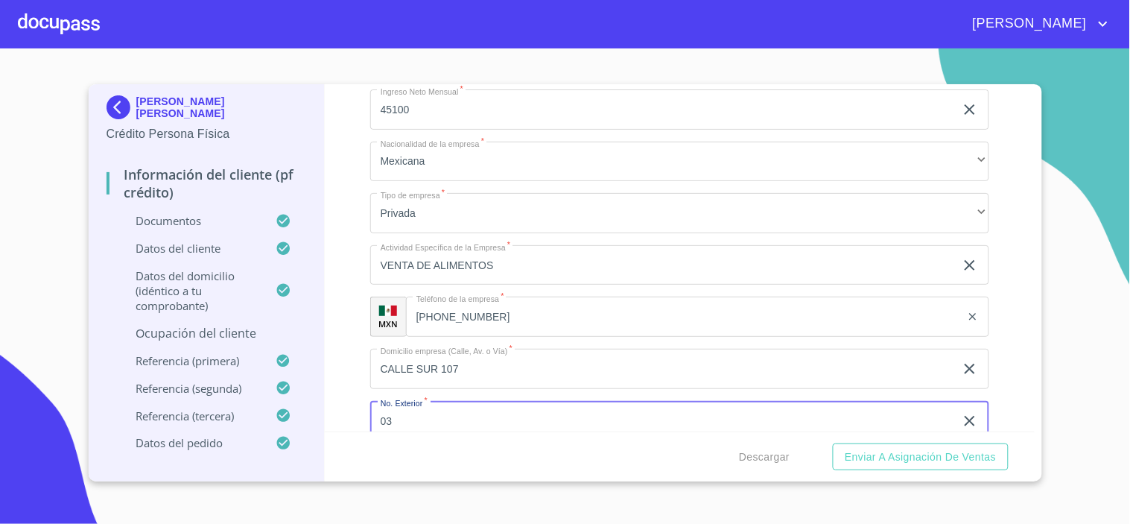
type input "0"
type input "603"
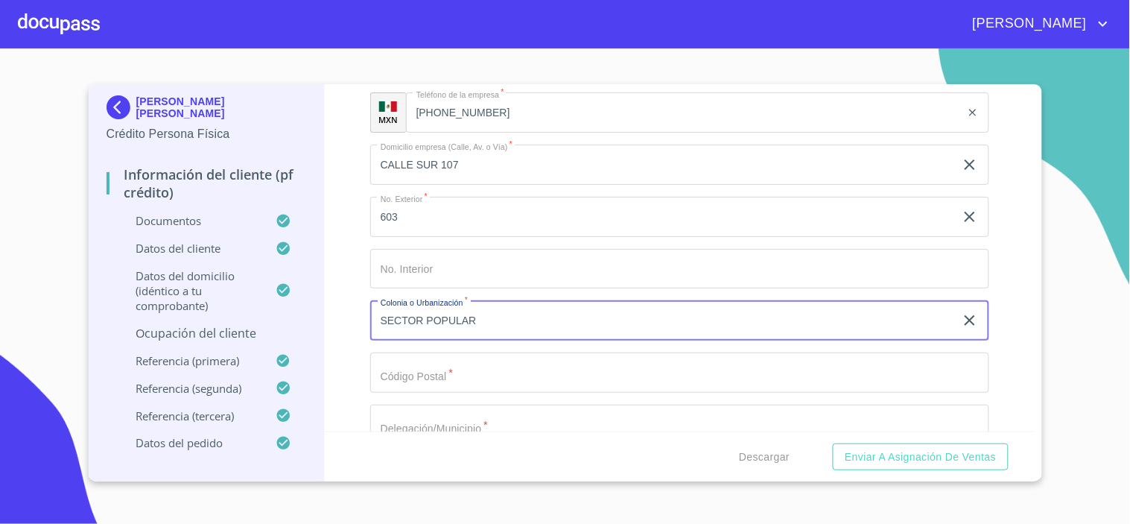
type input "SECTOR POPULAR"
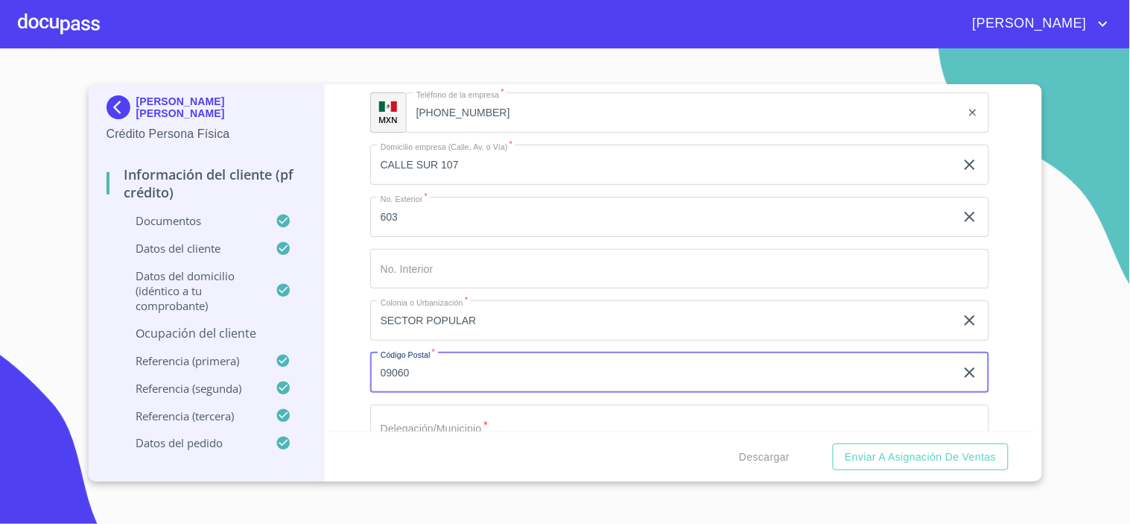
type input "09060"
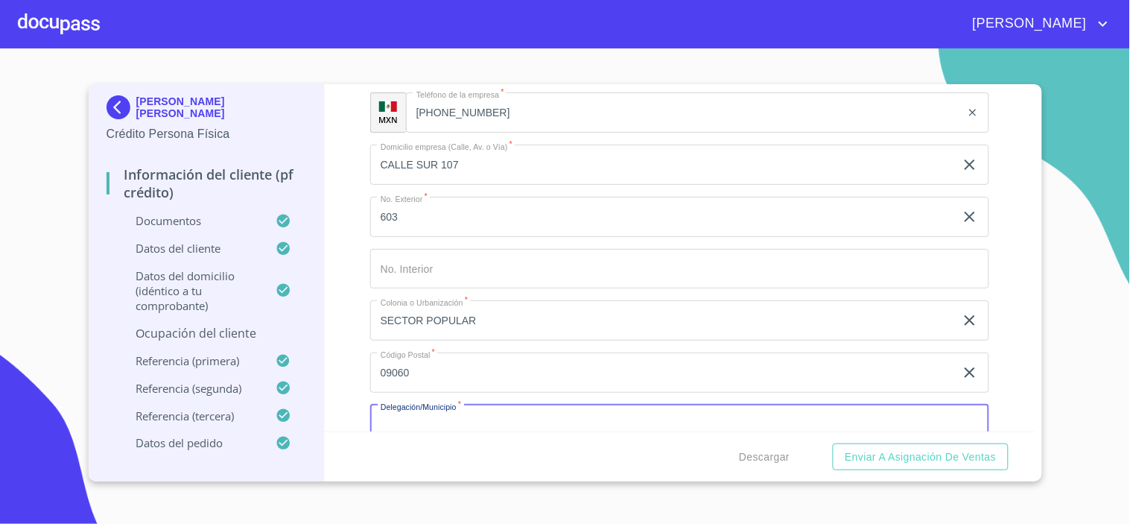
scroll to position [6797, 0]
click at [422, 421] on input "Documento de identificación.   *" at bounding box center [679, 423] width 619 height 40
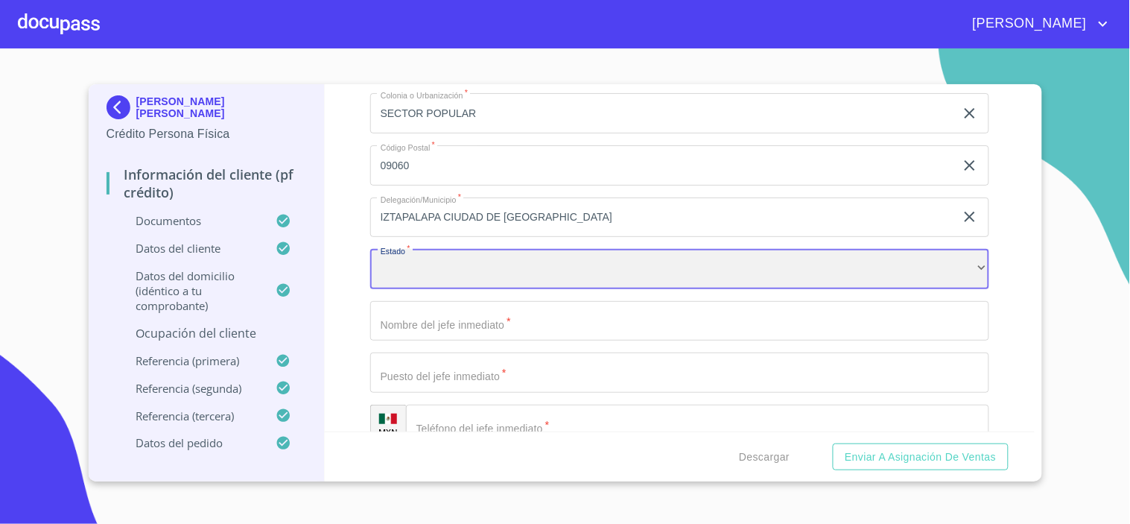
click at [422, 251] on div "​" at bounding box center [679, 269] width 619 height 40
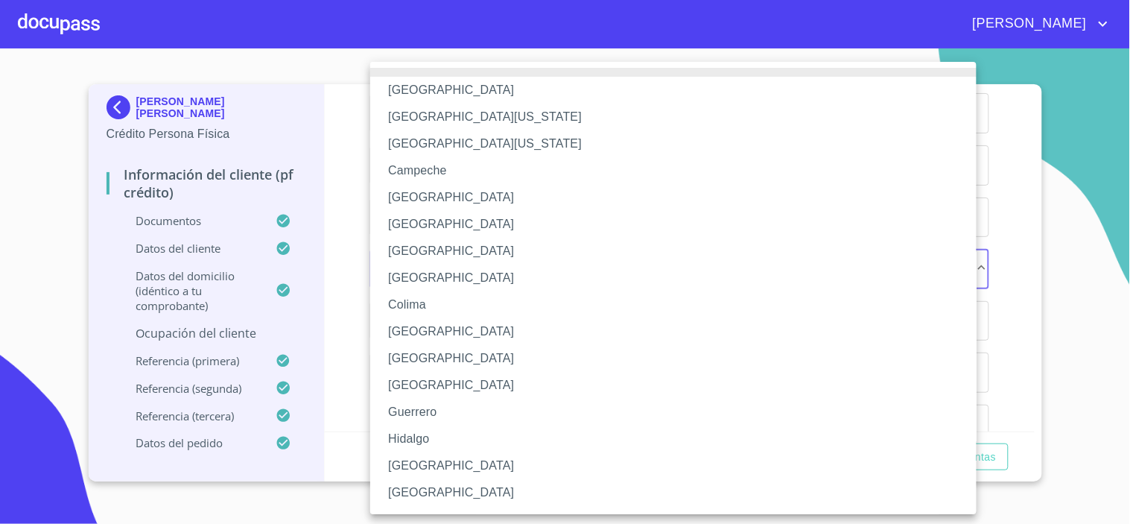
click at [425, 251] on li "[GEOGRAPHIC_DATA]" at bounding box center [679, 251] width 619 height 27
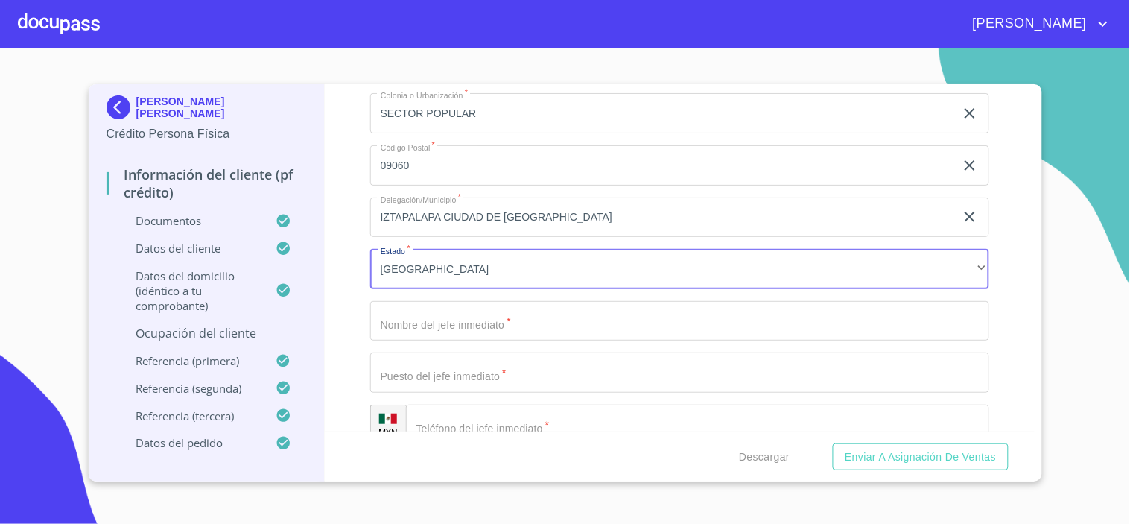
click at [557, 207] on input "IZTAPALAPA CIUDAD DE [GEOGRAPHIC_DATA]" at bounding box center [662, 217] width 585 height 40
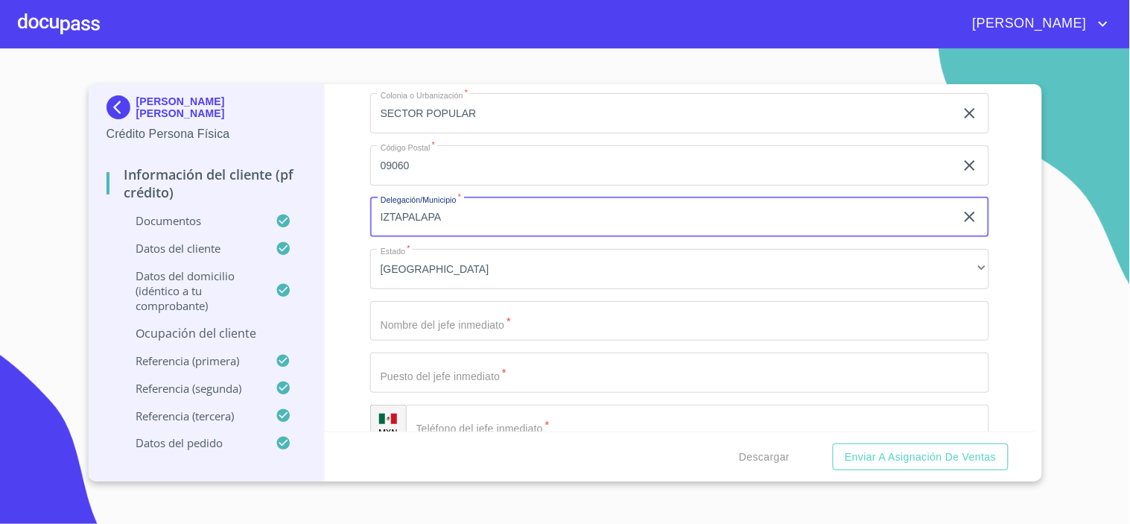
type input "IZTAPALAPA"
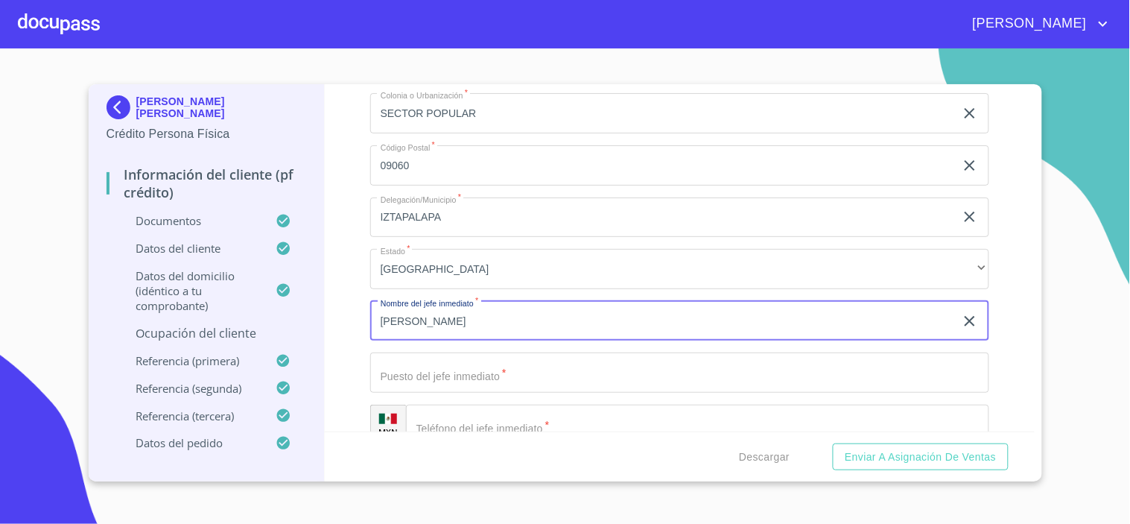
type input "[PERSON_NAME]"
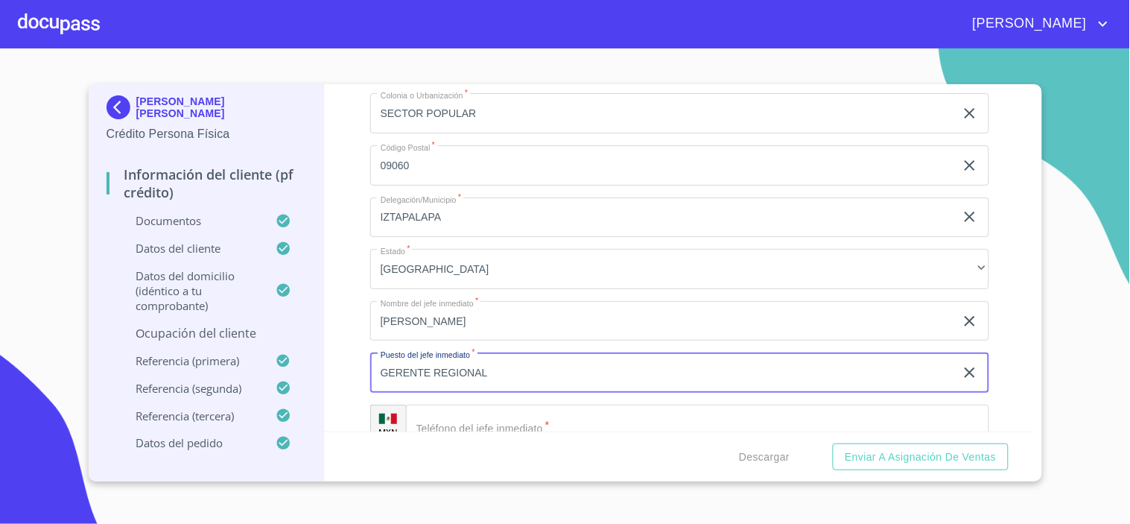
type input "GERENTE REGIONAL"
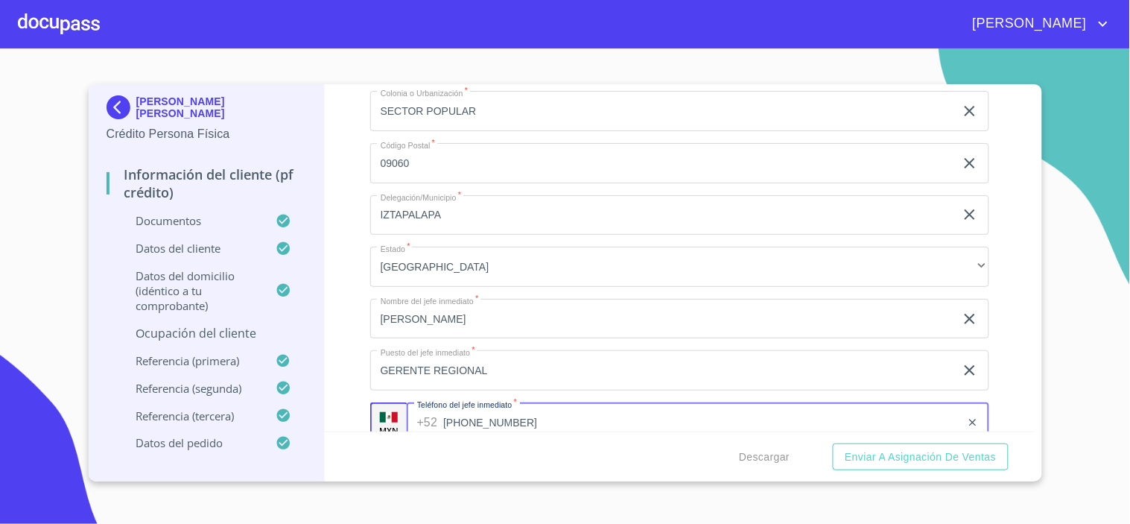
type input "[PHONE_NUMBER]"
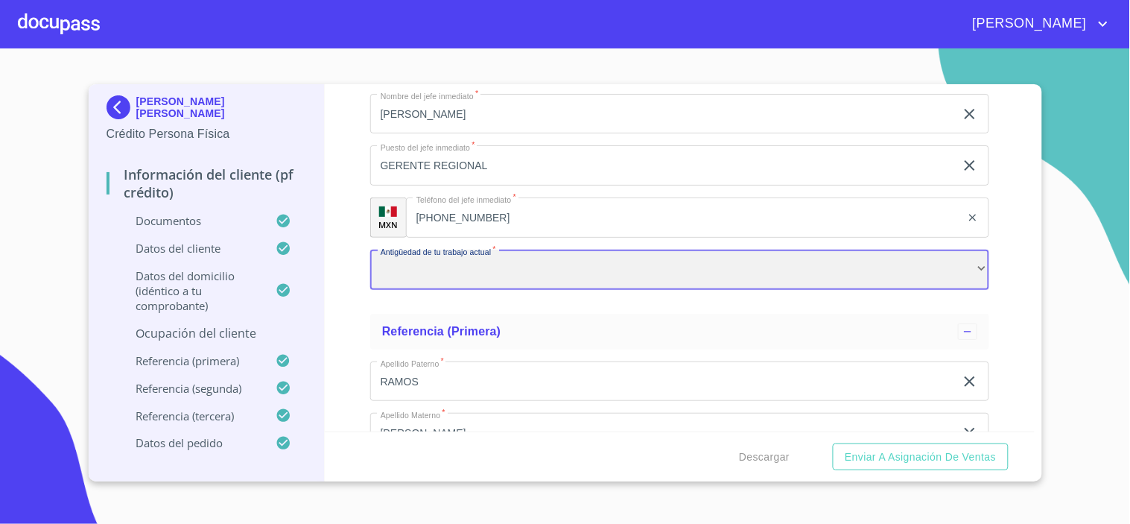
click at [435, 250] on div "​" at bounding box center [679, 270] width 619 height 40
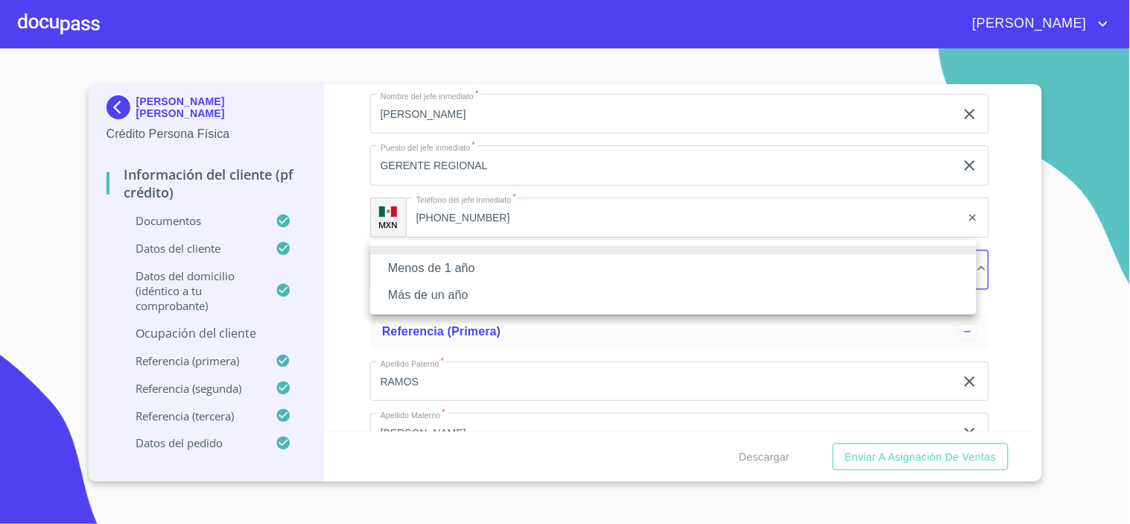
click at [422, 307] on li "Más de un año" at bounding box center [673, 295] width 606 height 27
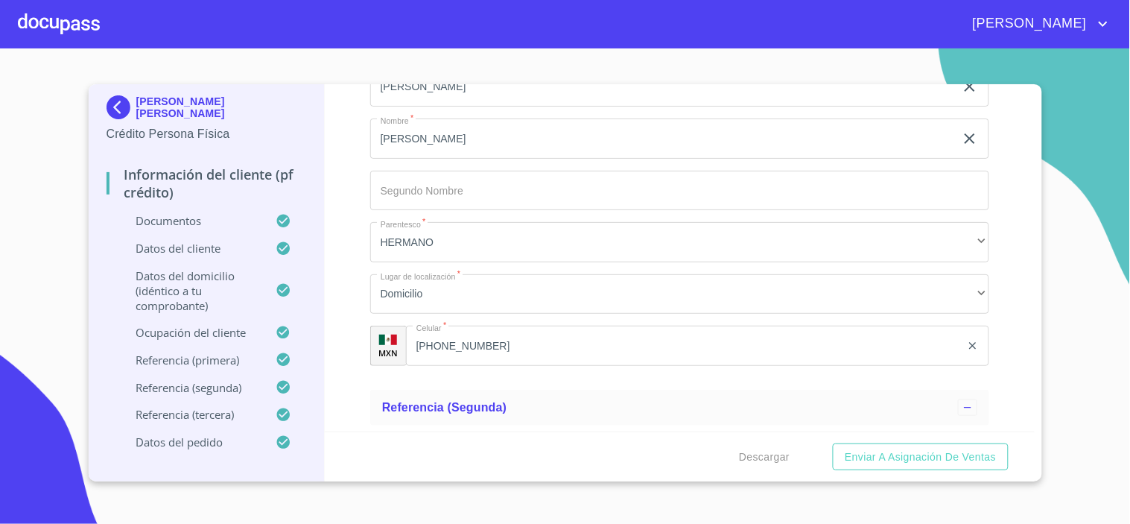
scroll to position [7624, 0]
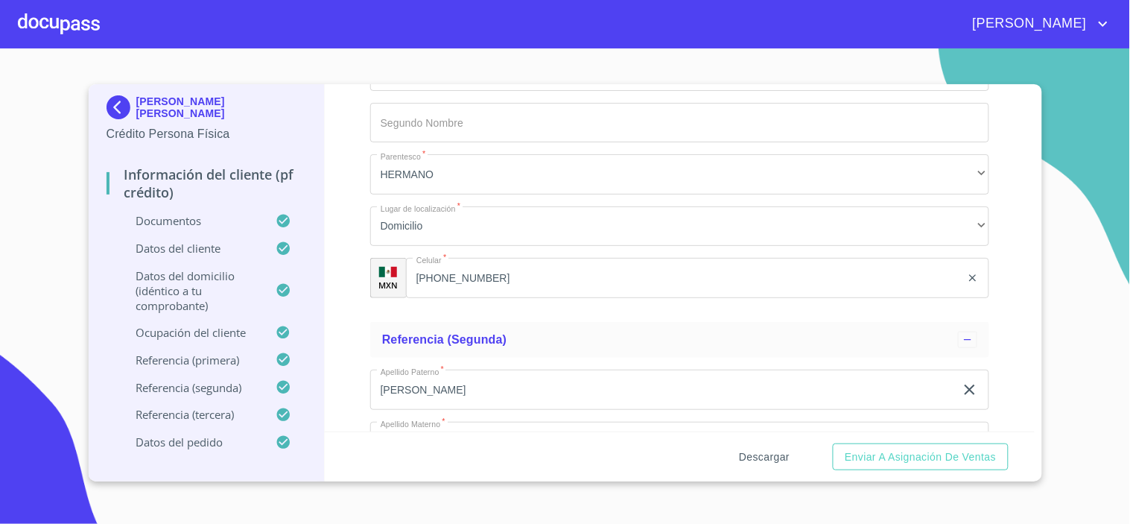
click at [770, 453] on span "Descargar" at bounding box center [764, 457] width 51 height 19
click at [881, 454] on span "Enviar a Asignación de Ventas" at bounding box center [920, 457] width 151 height 19
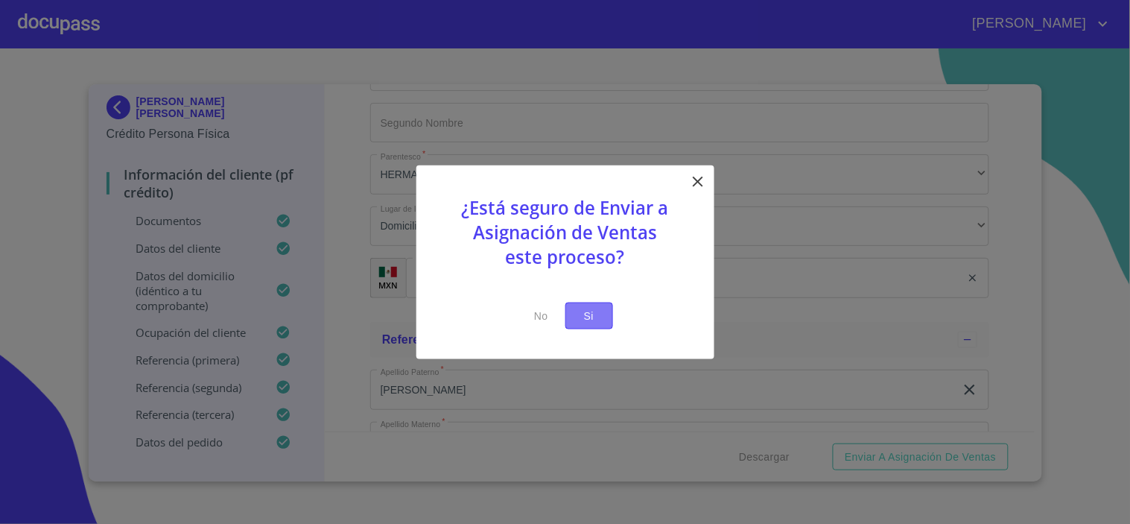
click at [597, 311] on span "Si" at bounding box center [589, 315] width 24 height 19
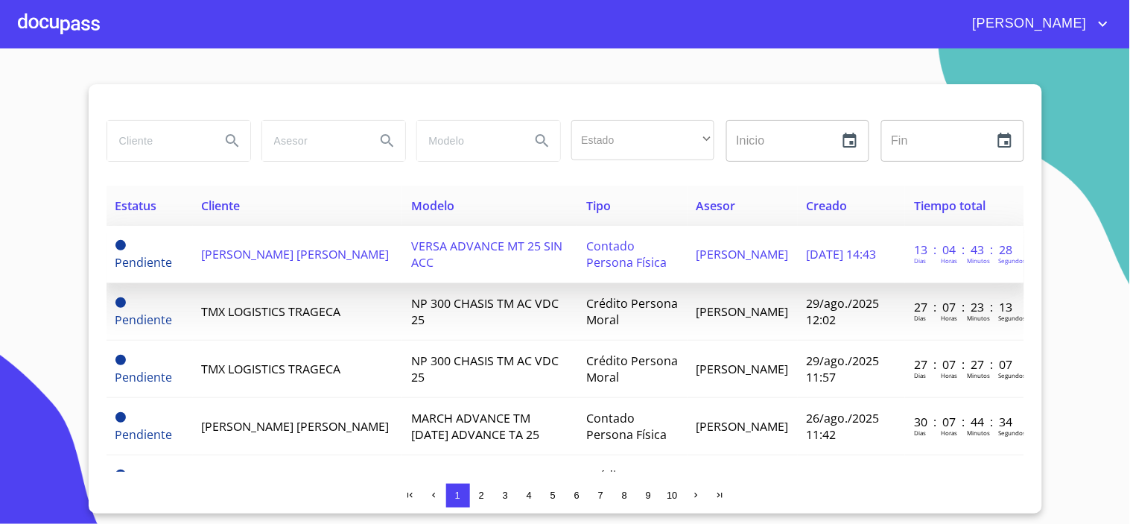
click at [278, 254] on td "[PERSON_NAME] [PERSON_NAME]" at bounding box center [298, 254] width 210 height 57
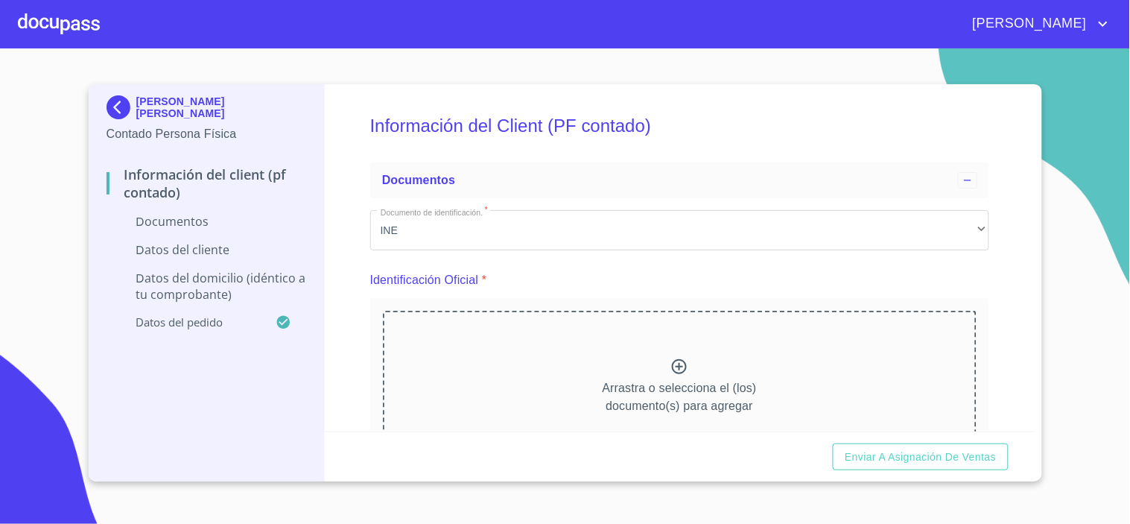
click at [63, 33] on div at bounding box center [59, 24] width 82 height 48
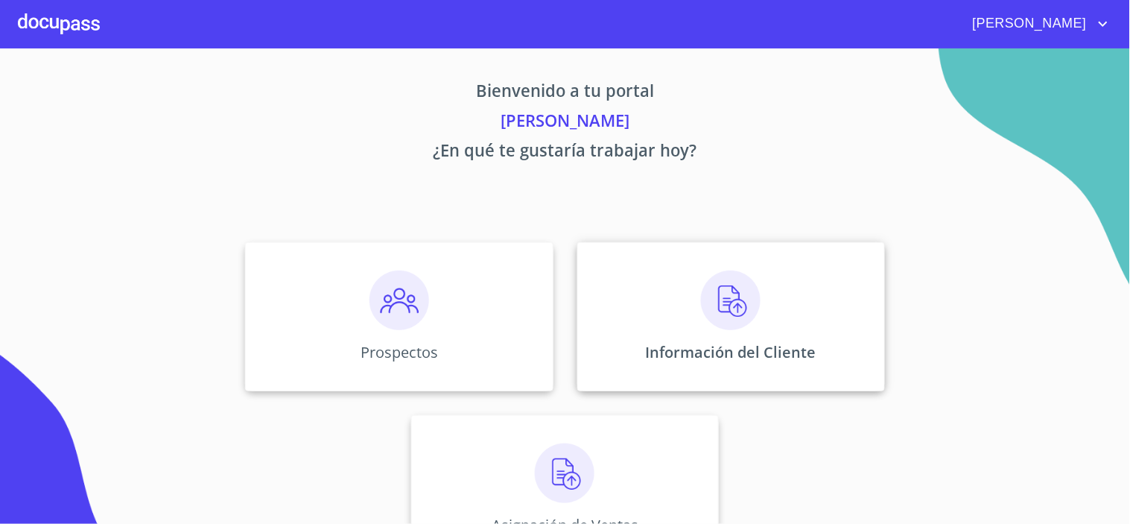
click at [714, 299] on img at bounding box center [731, 300] width 60 height 60
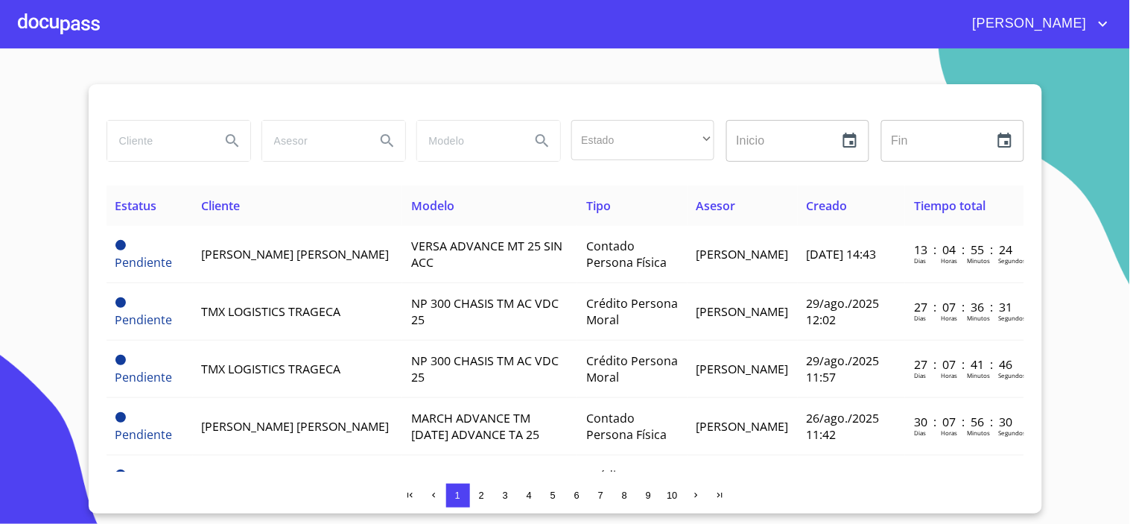
click at [134, 139] on input "search" at bounding box center [157, 141] width 101 height 40
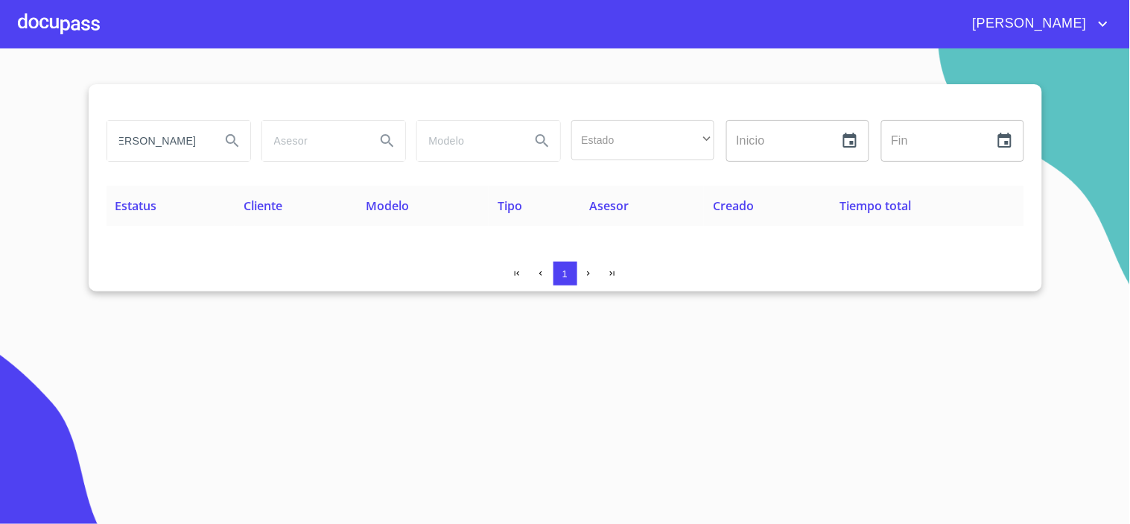
click at [131, 140] on input "[PERSON_NAME]" at bounding box center [157, 141] width 101 height 40
type input "[PERSON_NAME]"
click at [232, 138] on icon "Search" at bounding box center [232, 141] width 18 height 18
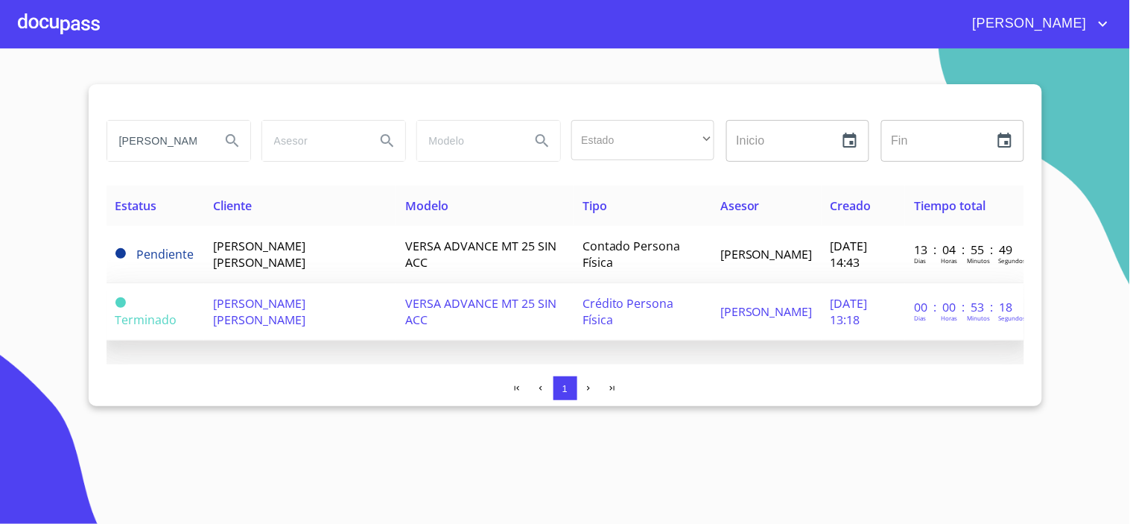
click at [273, 302] on span "[PERSON_NAME] [PERSON_NAME]" at bounding box center [259, 311] width 92 height 33
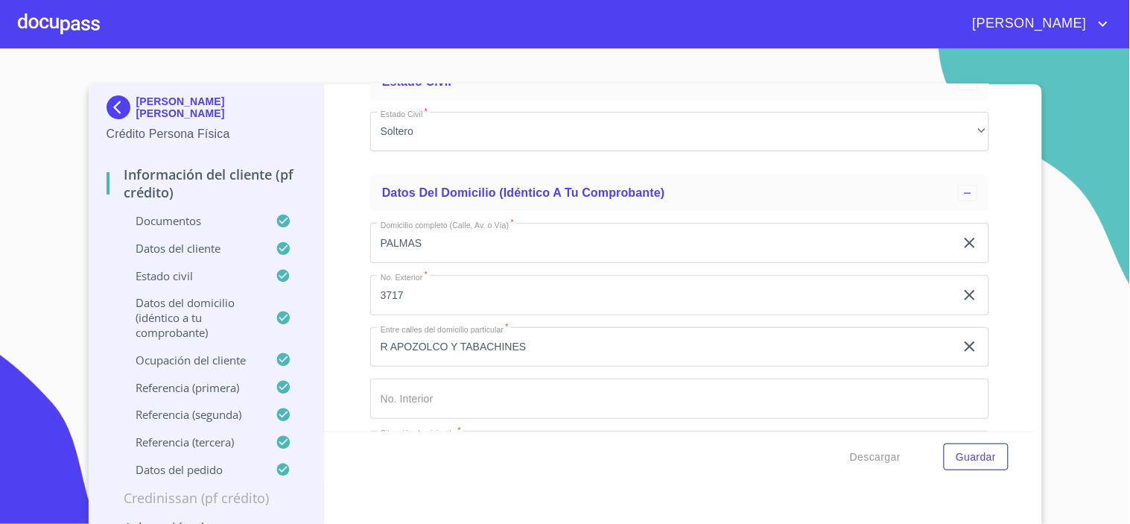
scroll to position [5545, 0]
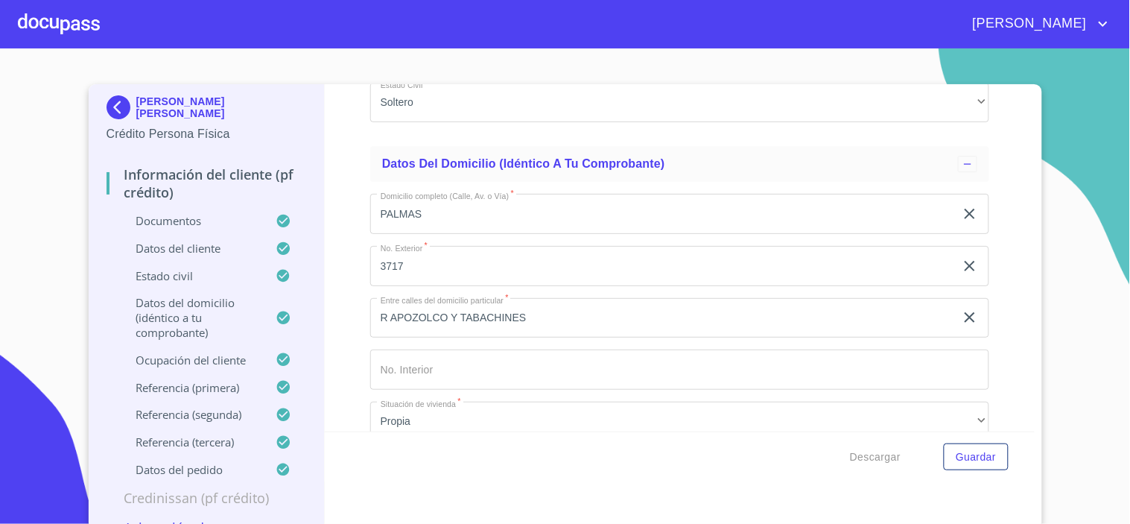
click at [49, 21] on div at bounding box center [59, 24] width 82 height 48
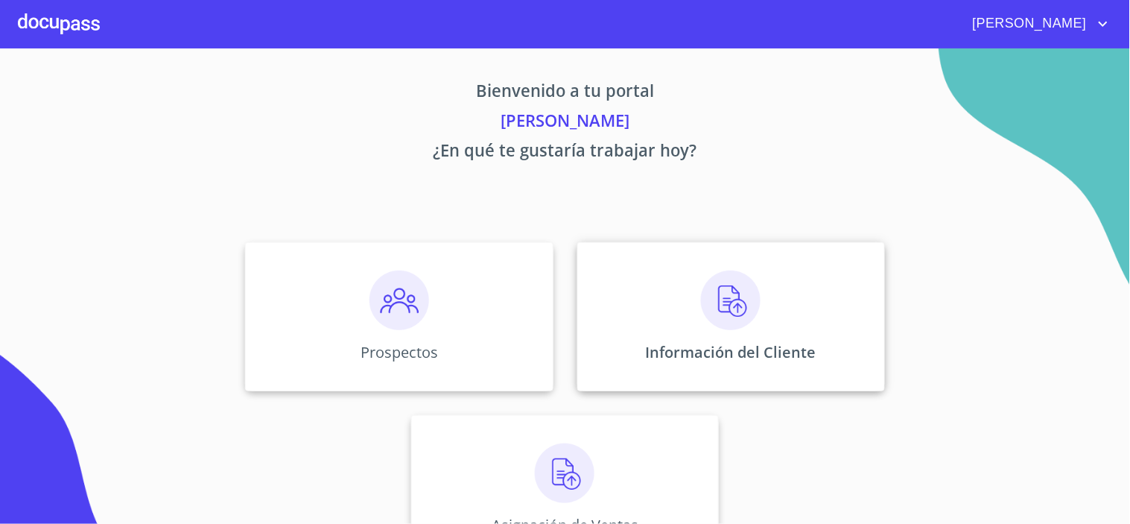
click at [717, 304] on img at bounding box center [731, 300] width 60 height 60
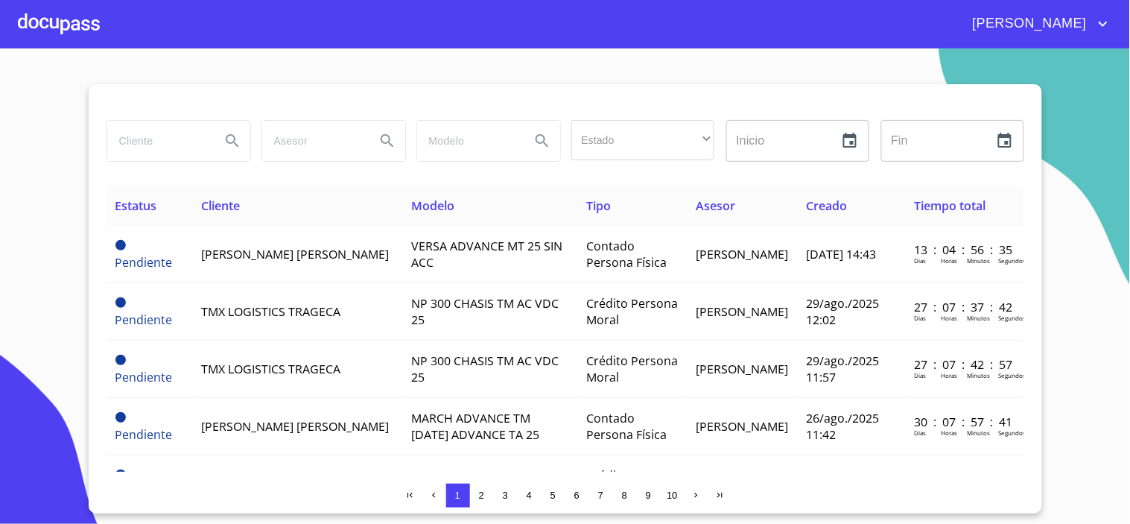
click at [147, 136] on input "search" at bounding box center [157, 141] width 101 height 40
type input "v"
type input "[PERSON_NAME] [PERSON_NAME]"
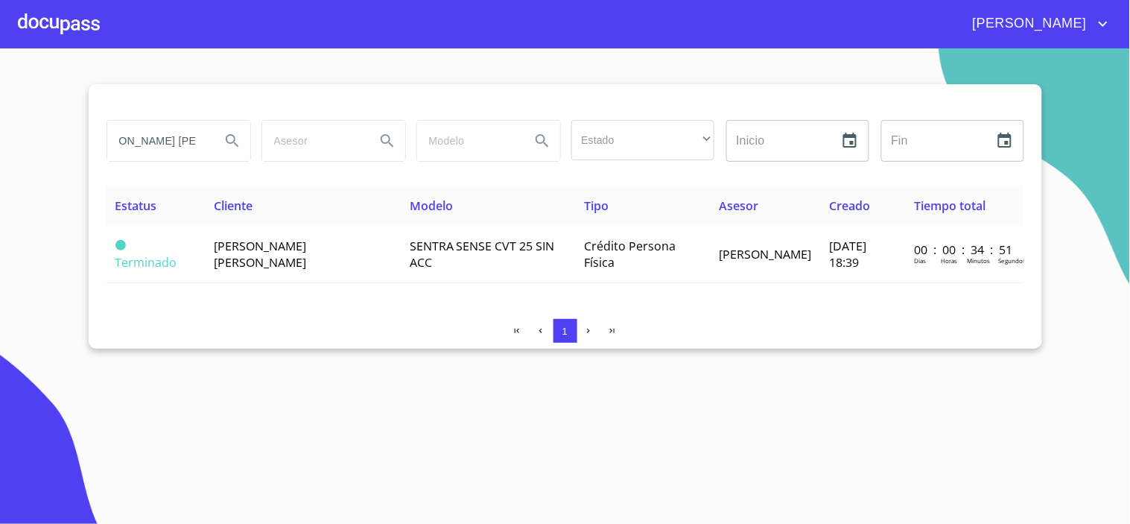
scroll to position [0, 0]
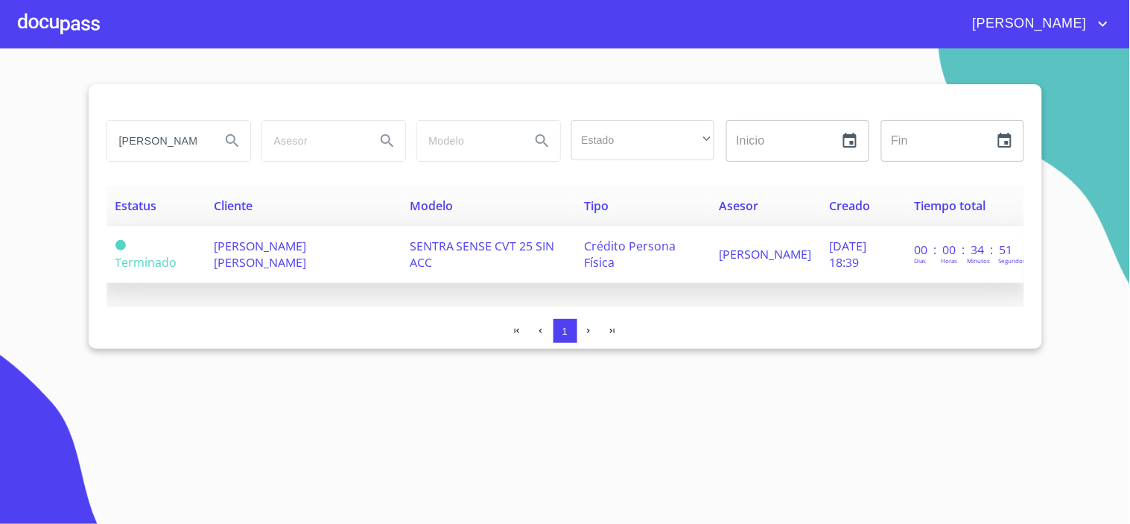
click at [274, 241] on span "[PERSON_NAME] [PERSON_NAME]" at bounding box center [260, 254] width 92 height 33
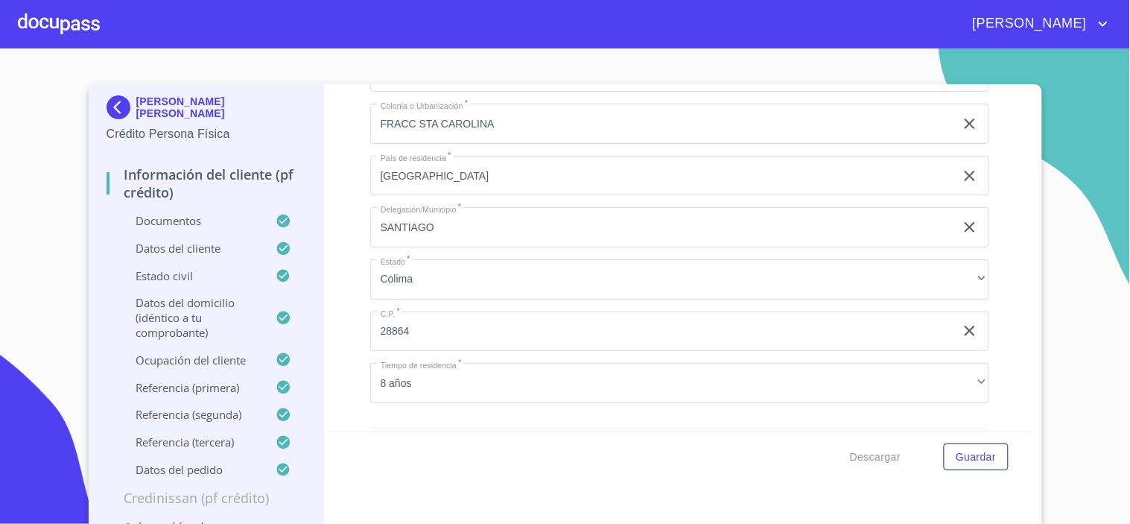
scroll to position [5962, 0]
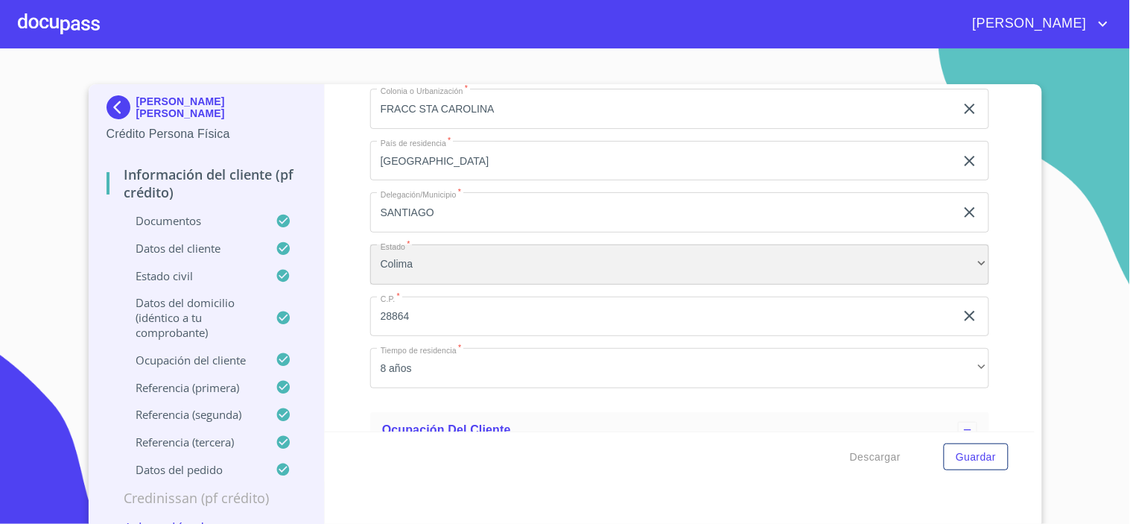
click at [492, 252] on div "Colima" at bounding box center [679, 264] width 619 height 40
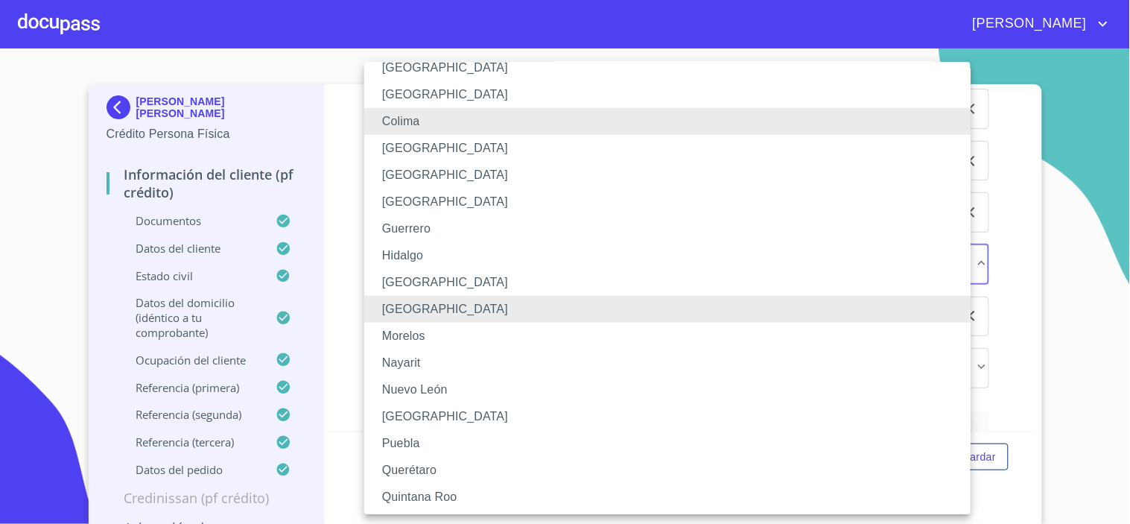
scroll to position [177, 0]
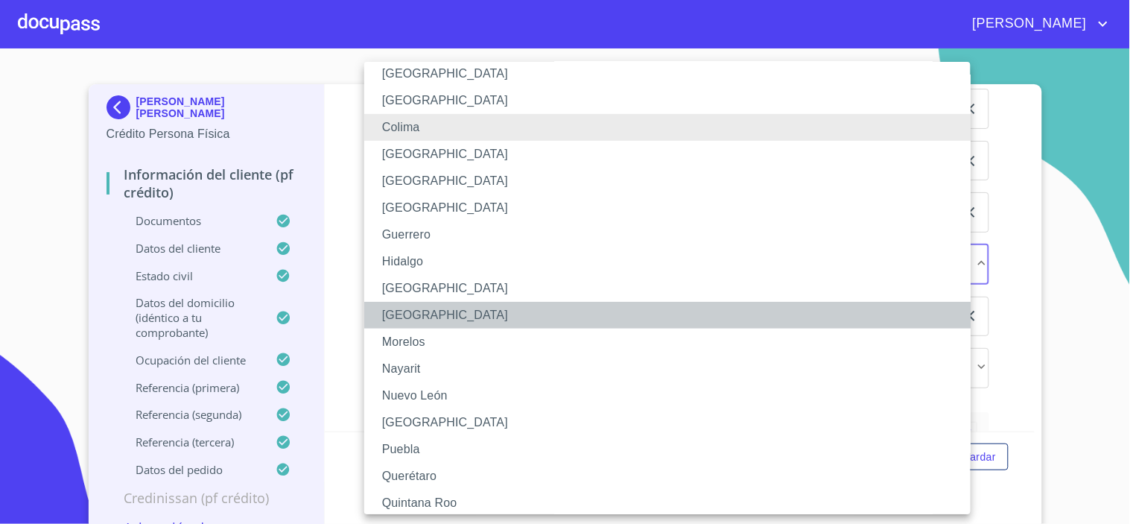
click at [418, 308] on li "[GEOGRAPHIC_DATA]" at bounding box center [673, 315] width 619 height 27
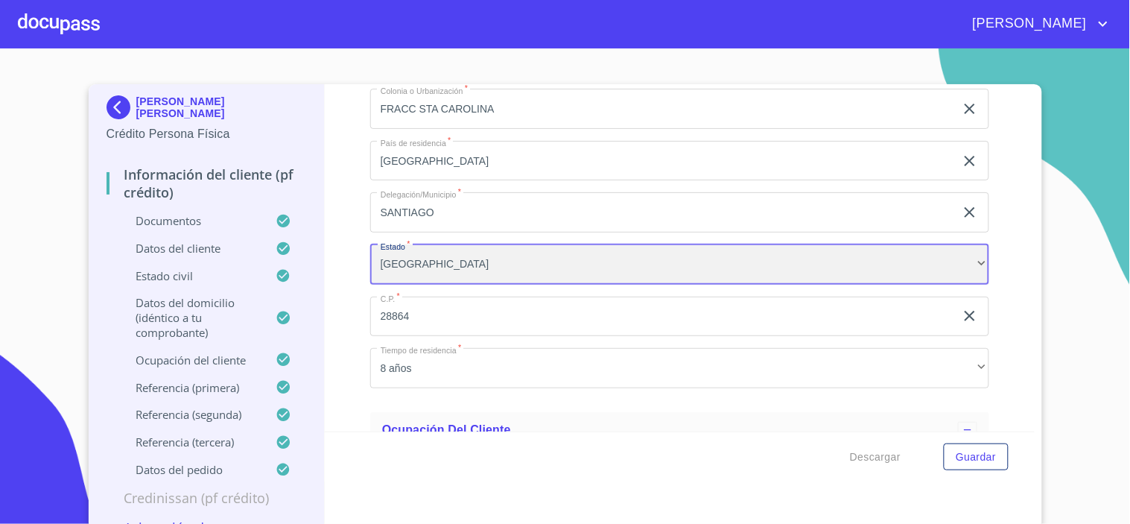
click at [408, 259] on div "[GEOGRAPHIC_DATA]" at bounding box center [679, 264] width 619 height 40
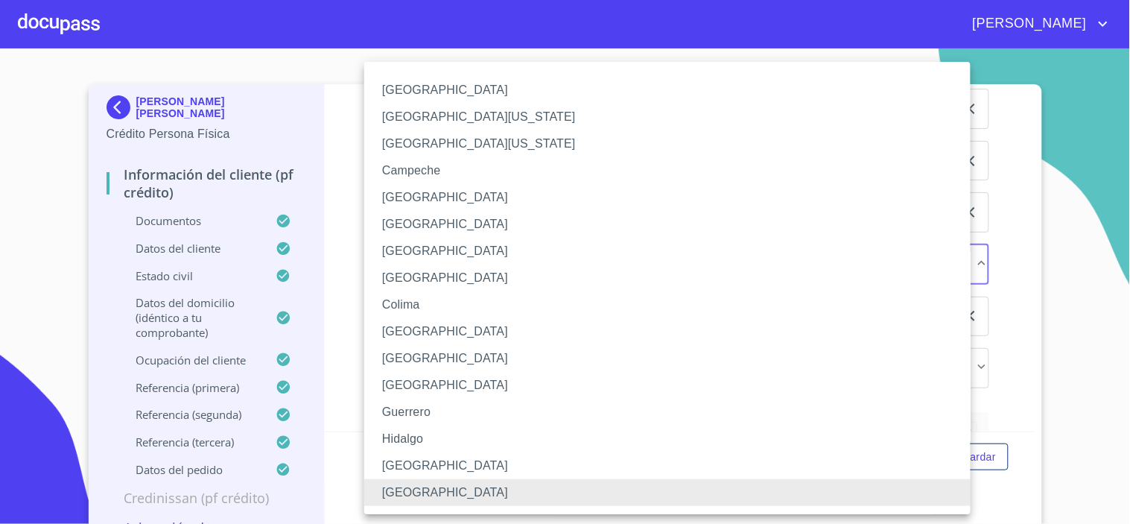
scroll to position [18, 0]
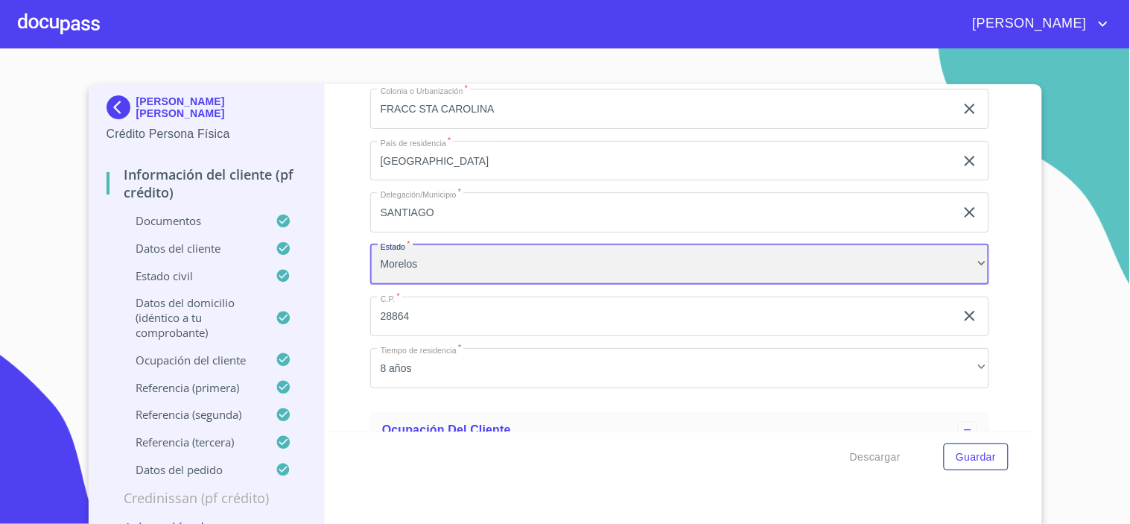
click at [717, 249] on div "Morelos" at bounding box center [679, 264] width 619 height 40
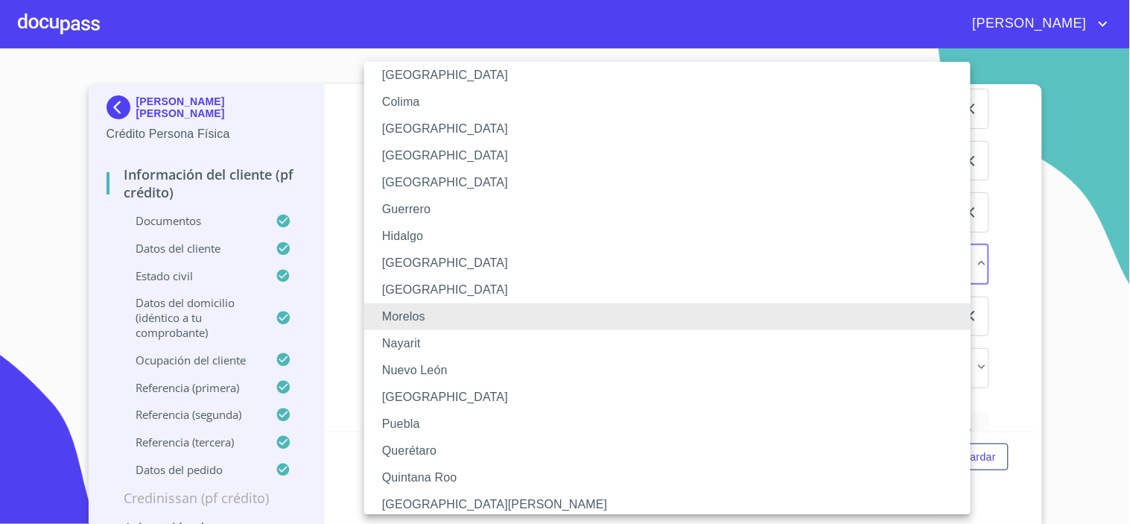
scroll to position [0, 0]
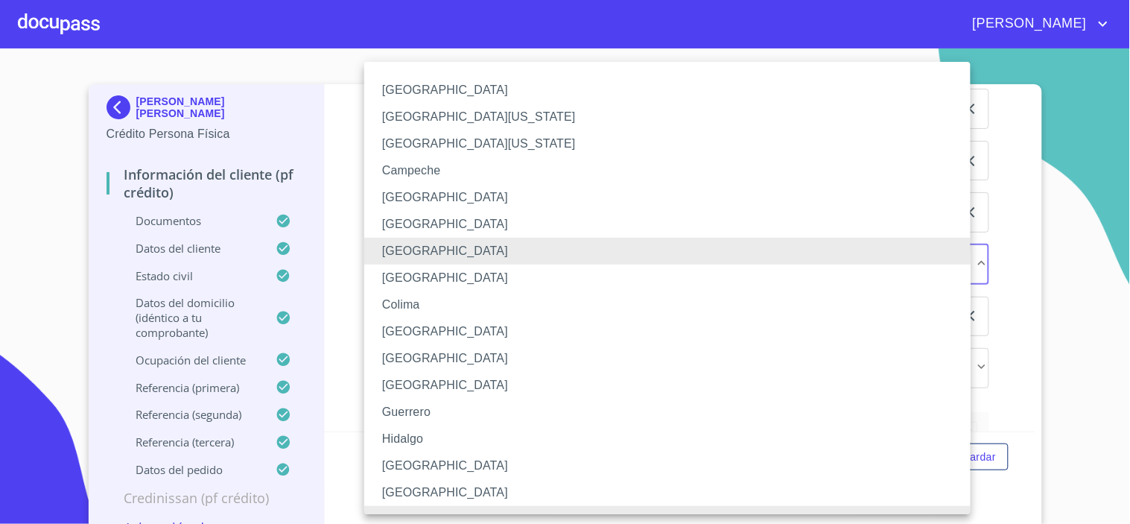
click at [408, 304] on li "Colima" at bounding box center [673, 304] width 619 height 27
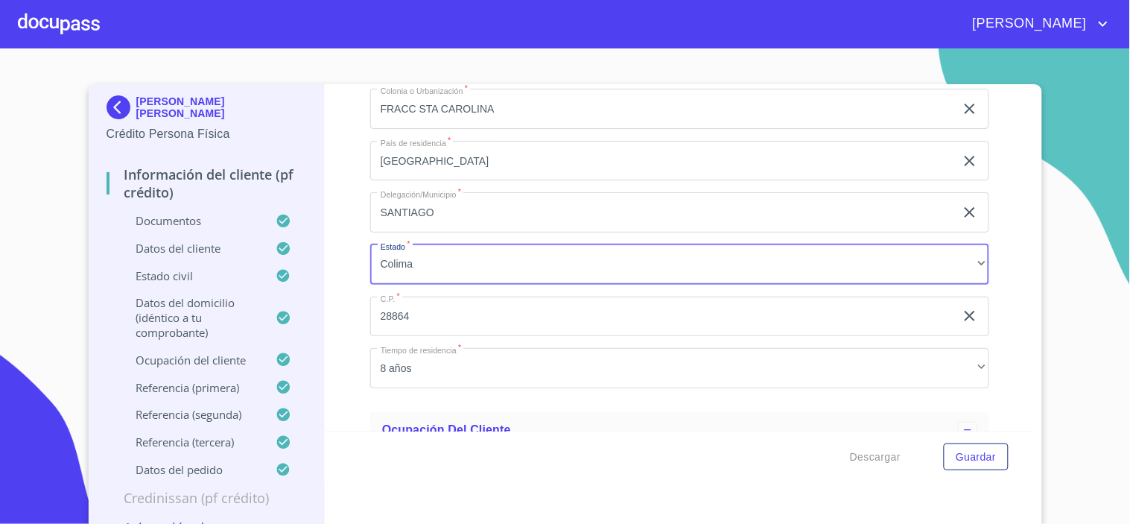
click at [336, 282] on div "Información del cliente (PF crédito) Documentos Documento de identificación.   …" at bounding box center [680, 257] width 710 height 347
drag, startPoint x: 324, startPoint y: 214, endPoint x: 283, endPoint y: 222, distance: 41.8
click at [283, 222] on div "[PERSON_NAME] [PERSON_NAME] Crédito Persona Física Información del cliente (PF …" at bounding box center [562, 306] width 946 height 445
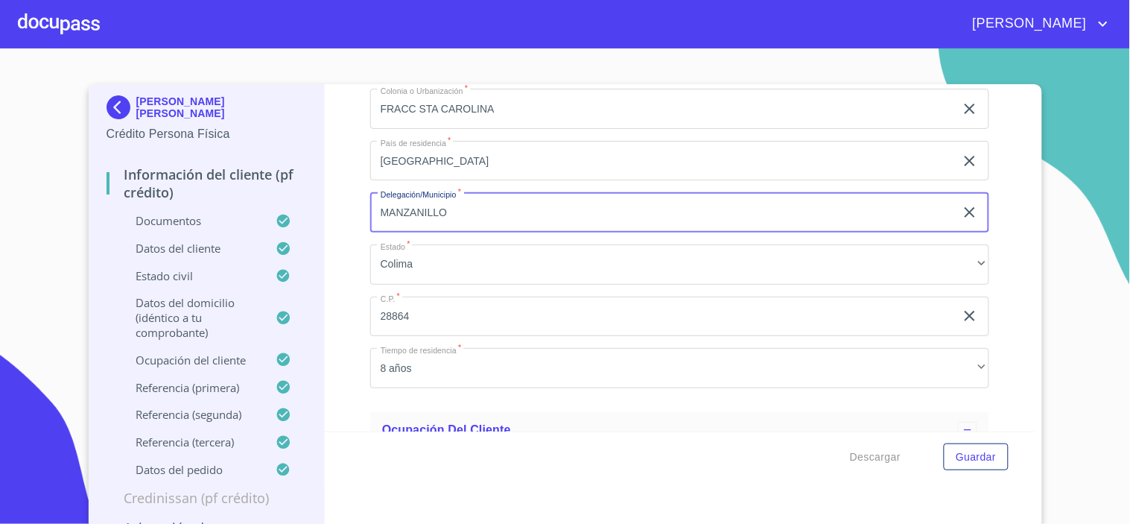
type input "MANZANILLO"
click at [332, 212] on div "Información del cliente (PF crédito) Documentos Documento de identificación.   …" at bounding box center [680, 257] width 710 height 347
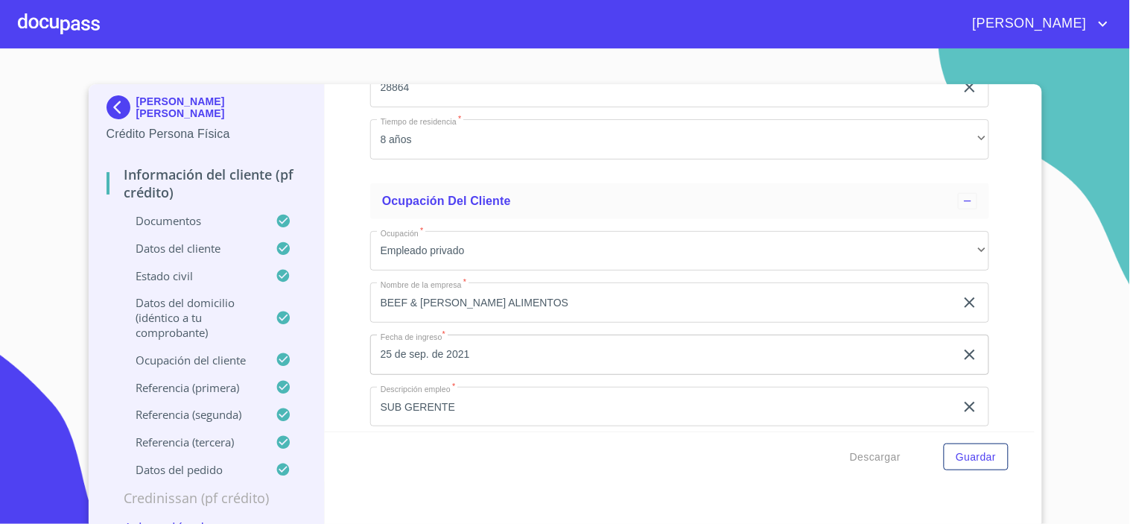
scroll to position [6210, 0]
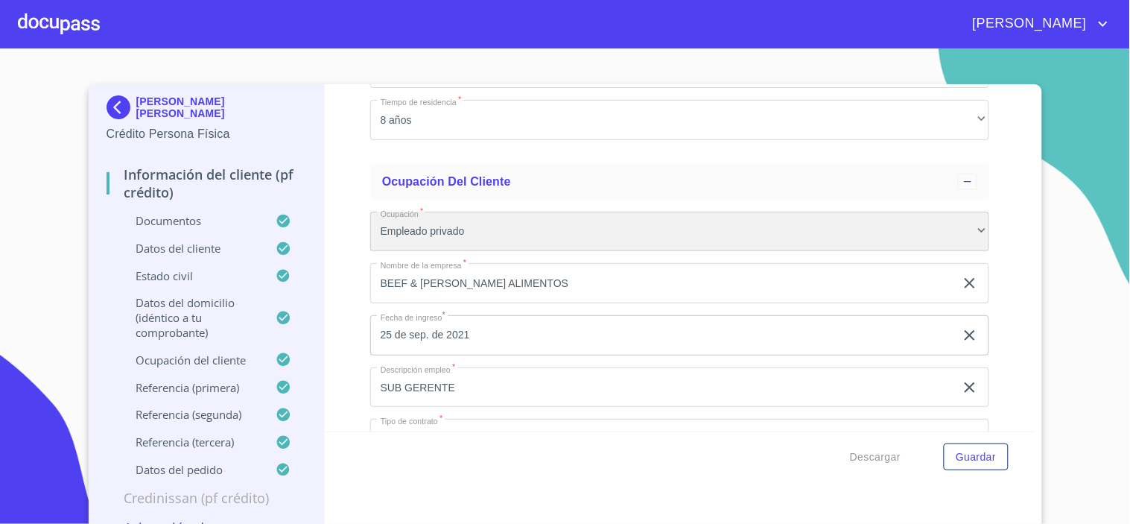
click at [514, 232] on div "Empleado privado" at bounding box center [679, 232] width 619 height 40
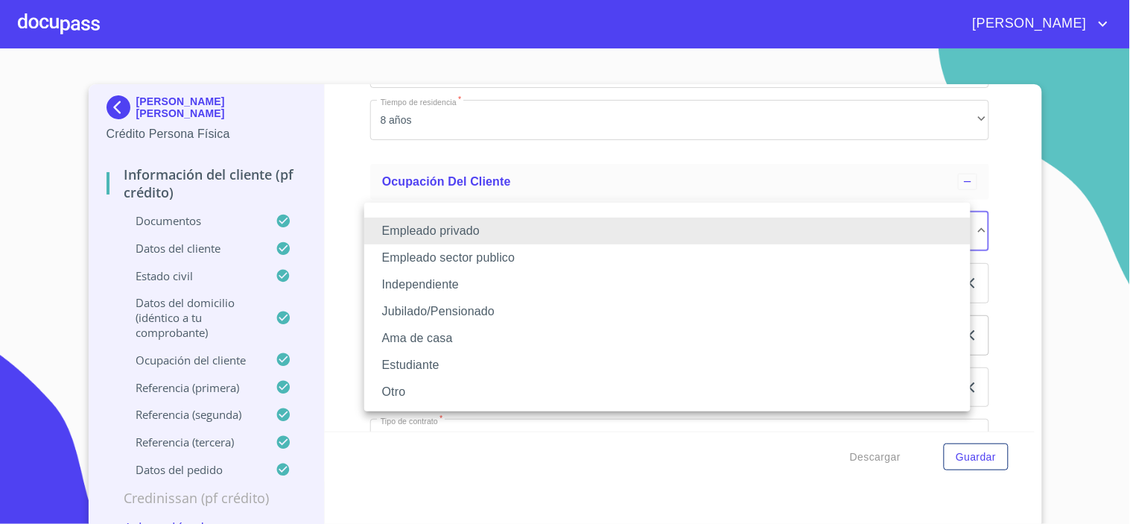
click at [681, 450] on div at bounding box center [565, 262] width 1130 height 524
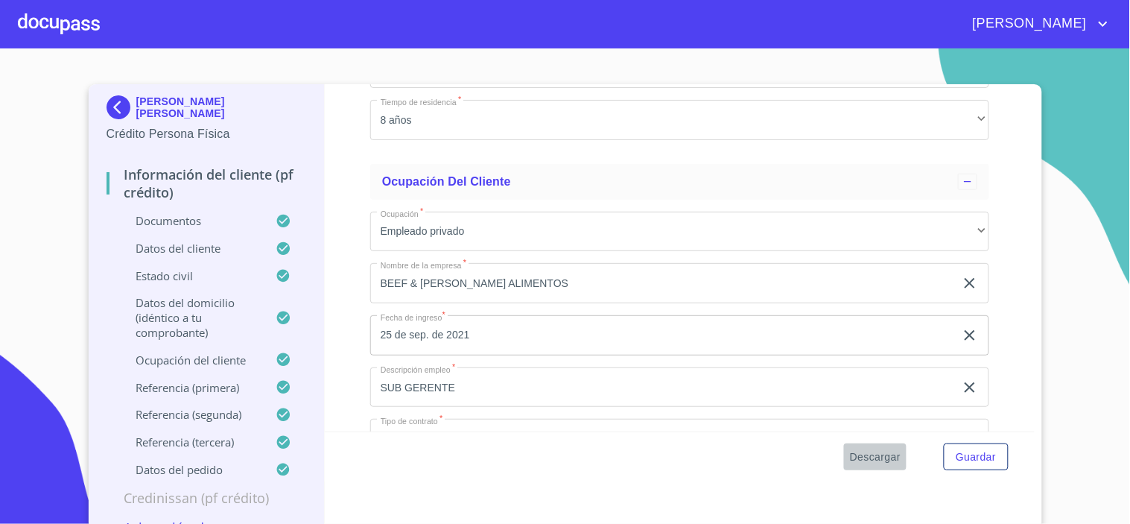
click at [869, 457] on span "Descargar" at bounding box center [875, 457] width 51 height 19
click at [981, 448] on span "Guardar" at bounding box center [976, 457] width 40 height 19
